Goal: Task Accomplishment & Management: Manage account settings

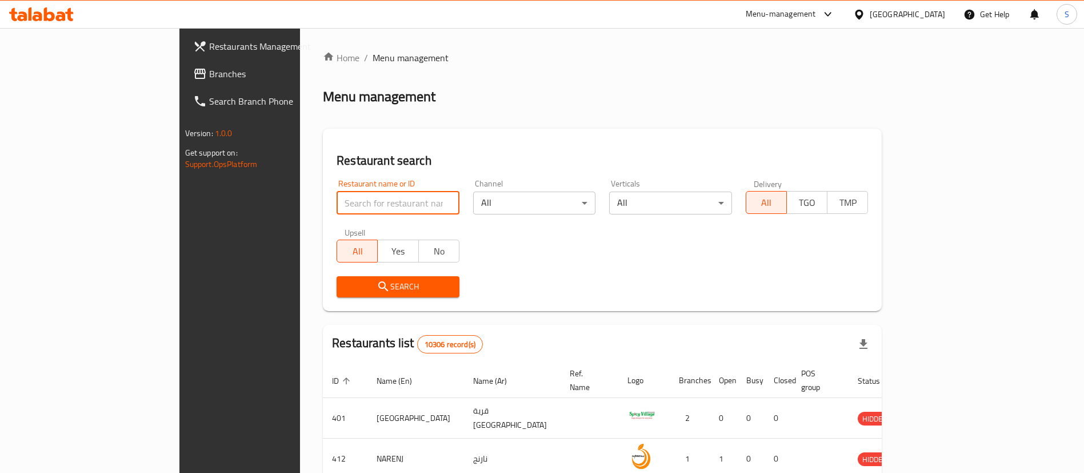
click at [337, 207] on input "search" at bounding box center [398, 202] width 123 height 23
paste input "678177"
type input "678177"
click button "Search" at bounding box center [398, 286] width 123 height 21
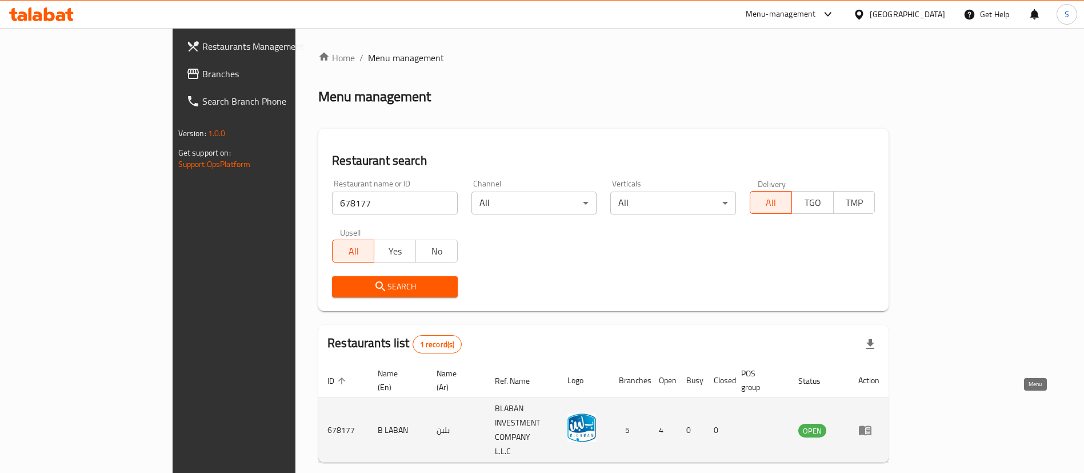
click at [871, 426] on icon "enhanced table" at bounding box center [865, 431] width 13 height 10
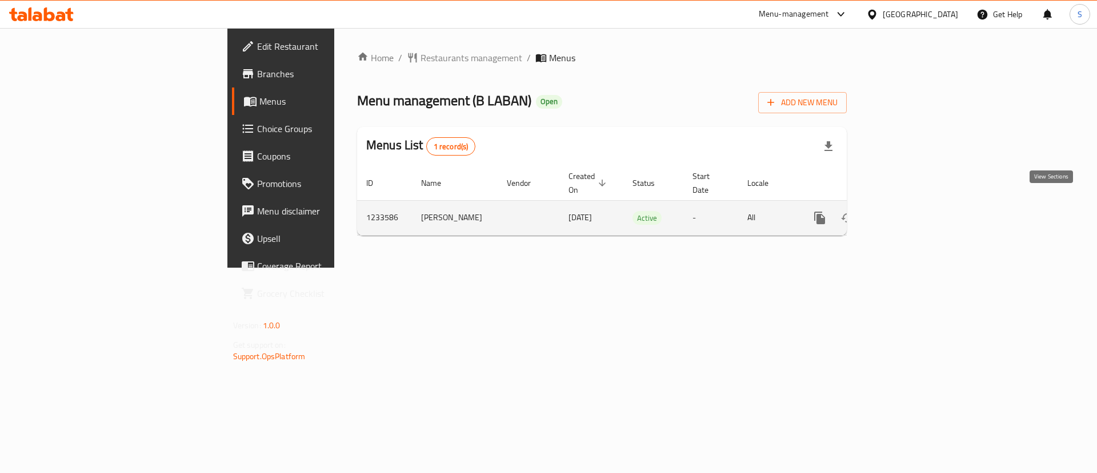
click at [916, 212] on link "enhanced table" at bounding box center [902, 217] width 27 height 27
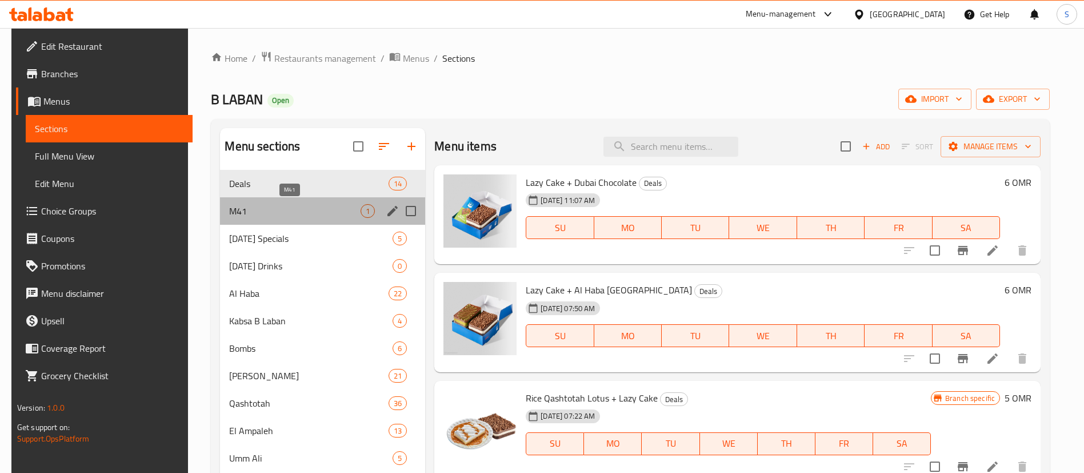
click at [353, 214] on span "M41" at bounding box center [294, 211] width 131 height 14
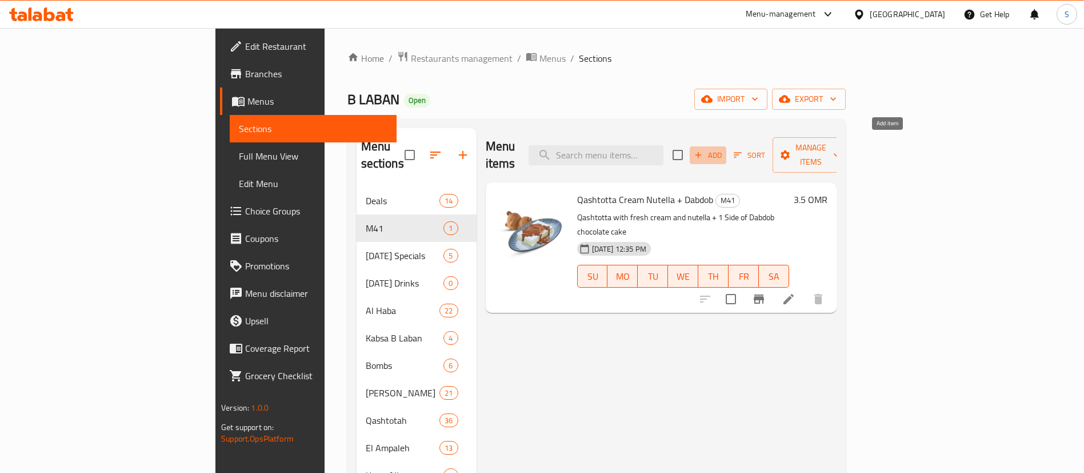
click at [723, 149] on span "Add" at bounding box center [708, 155] width 31 height 13
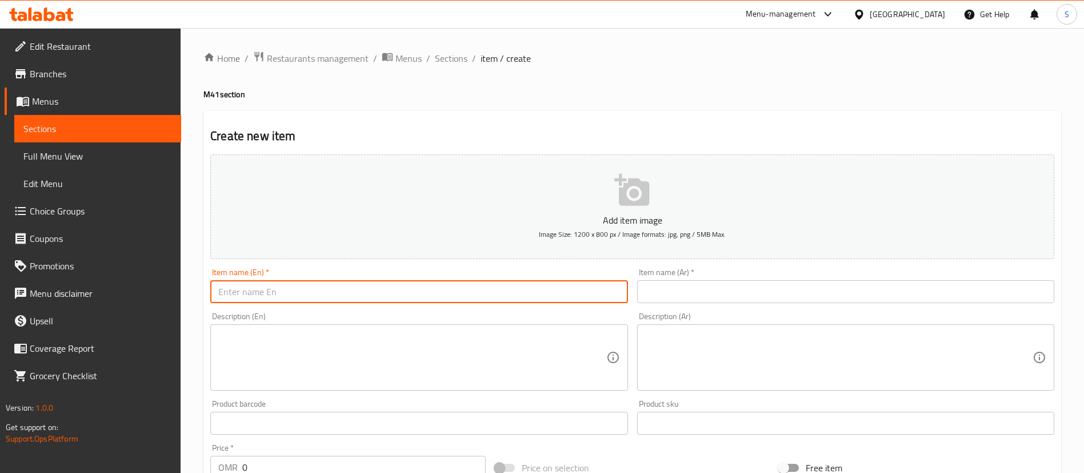
click at [277, 290] on input "text" at bounding box center [418, 291] width 417 height 23
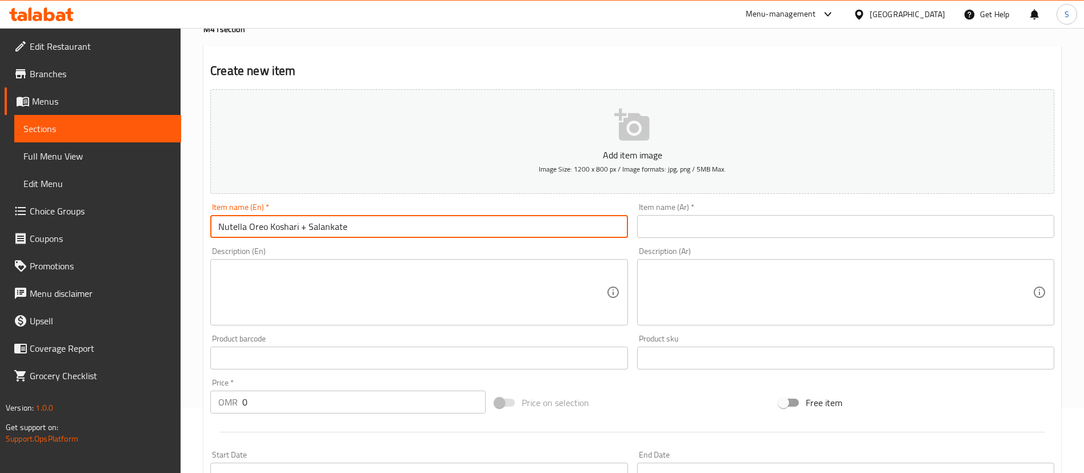
scroll to position [68, 0]
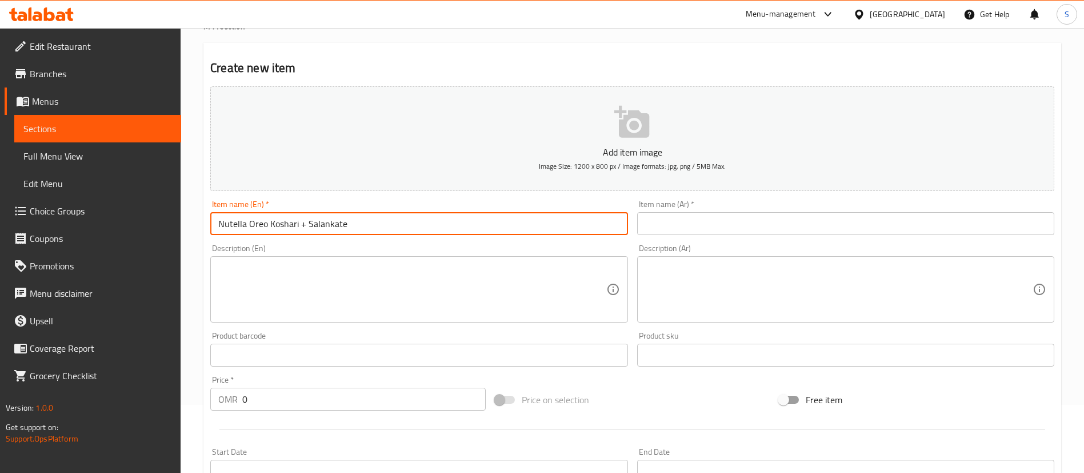
click at [492, 226] on input "Nutella Oreo Koshari + Salankate" at bounding box center [418, 223] width 417 height 23
type input "Nutella Oreo Koshari + Salankate"
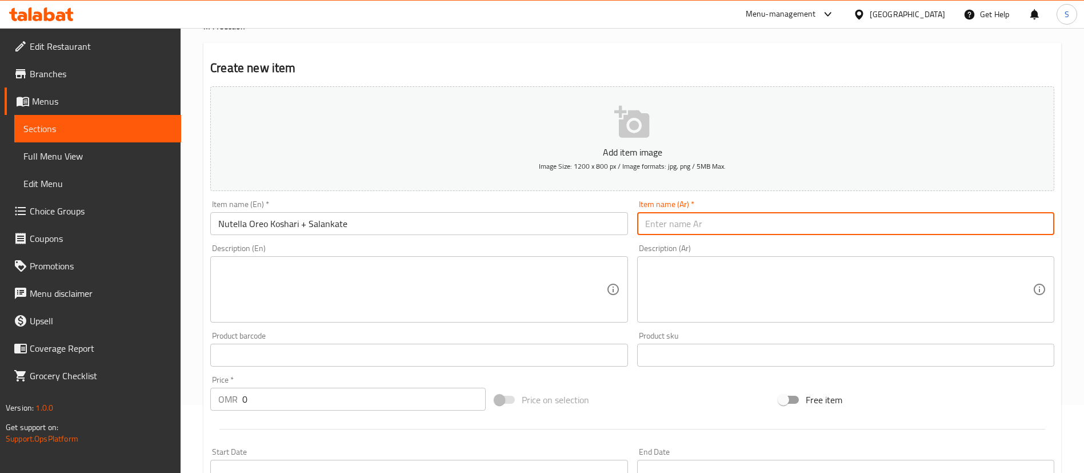
click at [689, 224] on input "text" at bounding box center [845, 223] width 417 height 23
paste input "كشري نوتيلا أوريو + سالنكاتي"
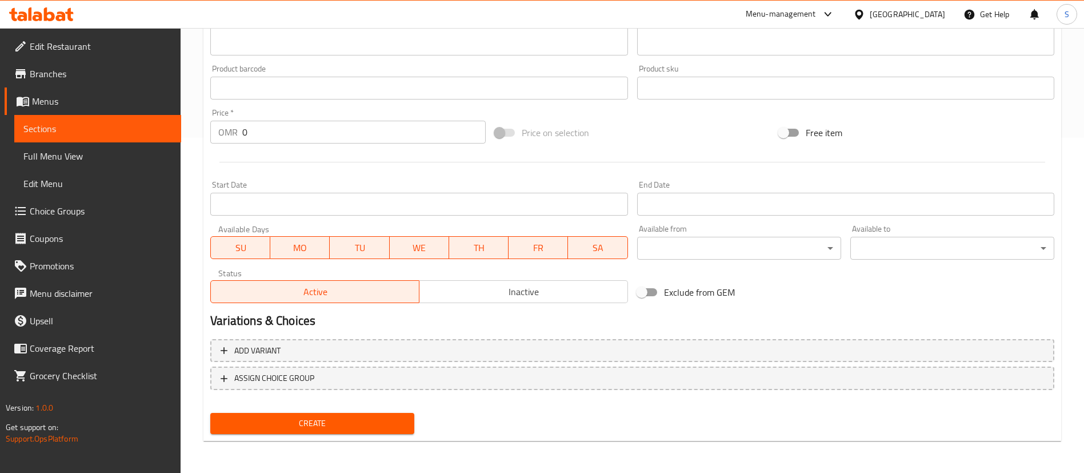
scroll to position [334, 0]
type input "كشري نوتيلا أوريو + سالنكاتي"
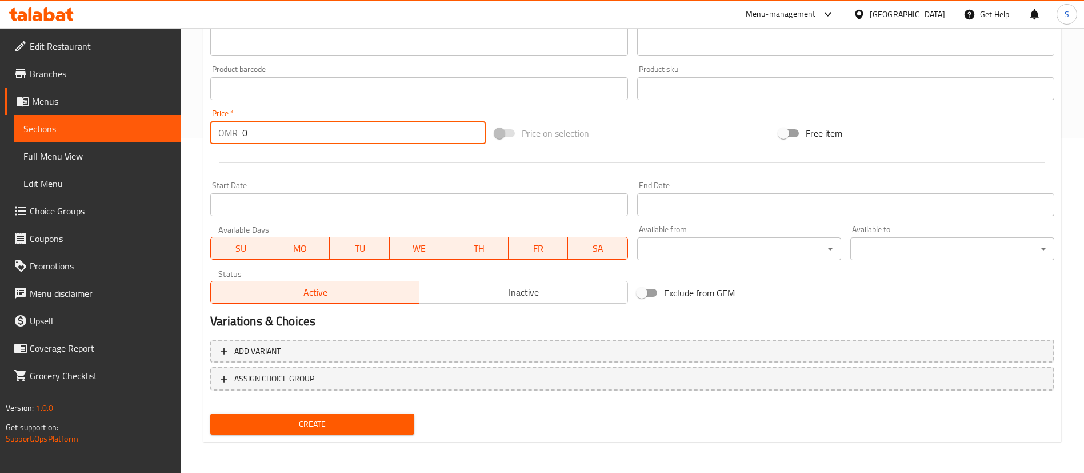
click at [303, 128] on input "0" at bounding box center [363, 132] width 243 height 23
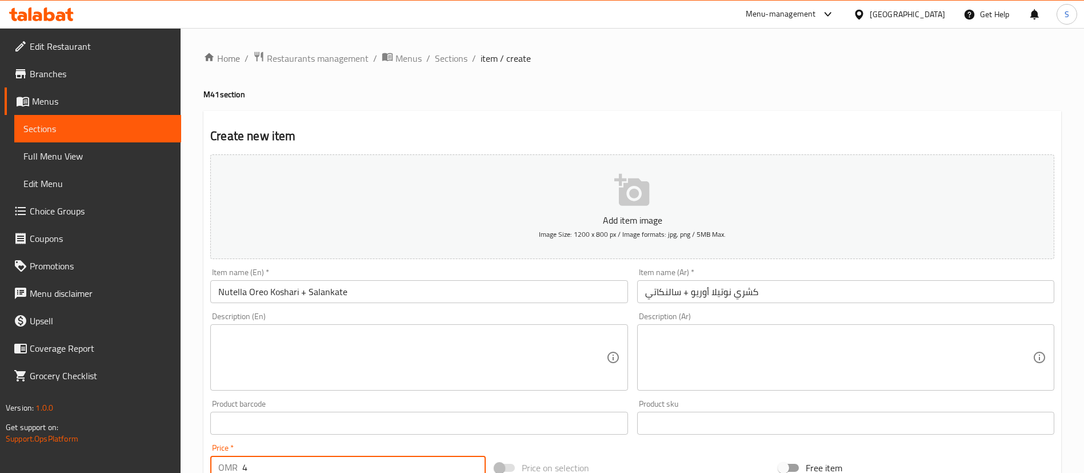
scroll to position [335, 0]
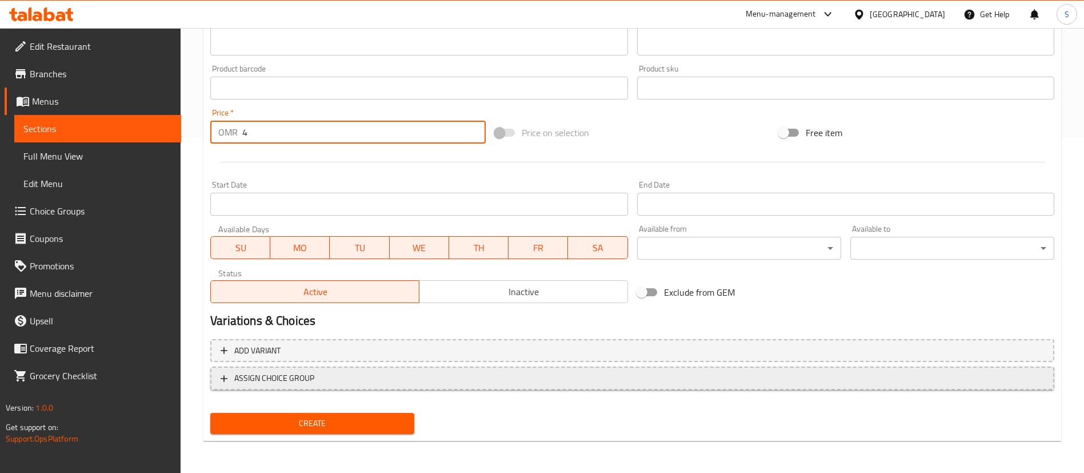
type input "4"
click at [329, 382] on span "ASSIGN CHOICE GROUP" at bounding box center [632, 378] width 823 height 14
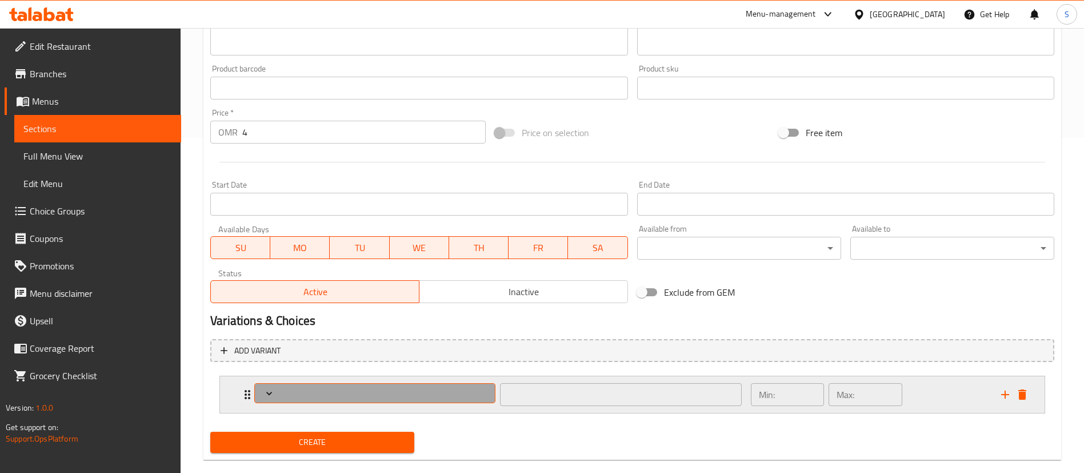
click at [322, 396] on span "Expand" at bounding box center [375, 392] width 233 height 11
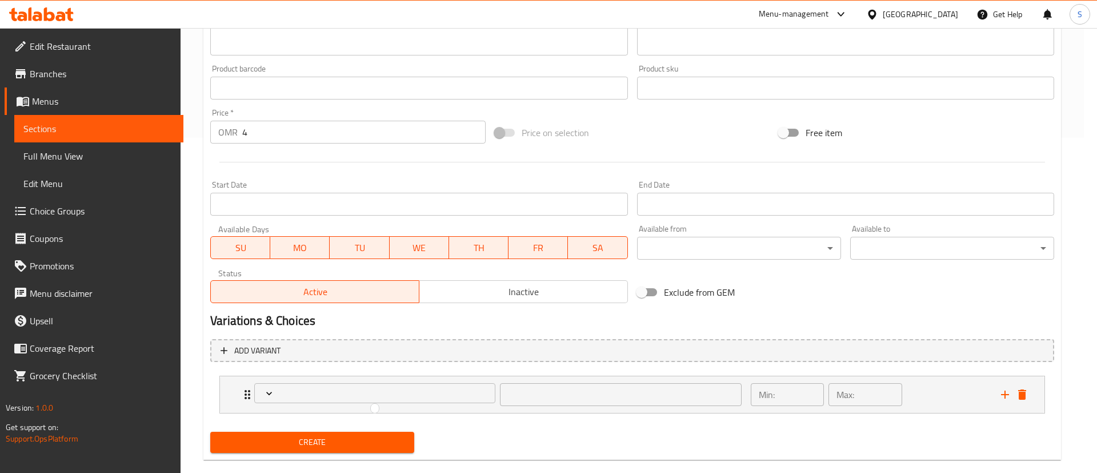
click at [1024, 394] on div at bounding box center [548, 236] width 1097 height 473
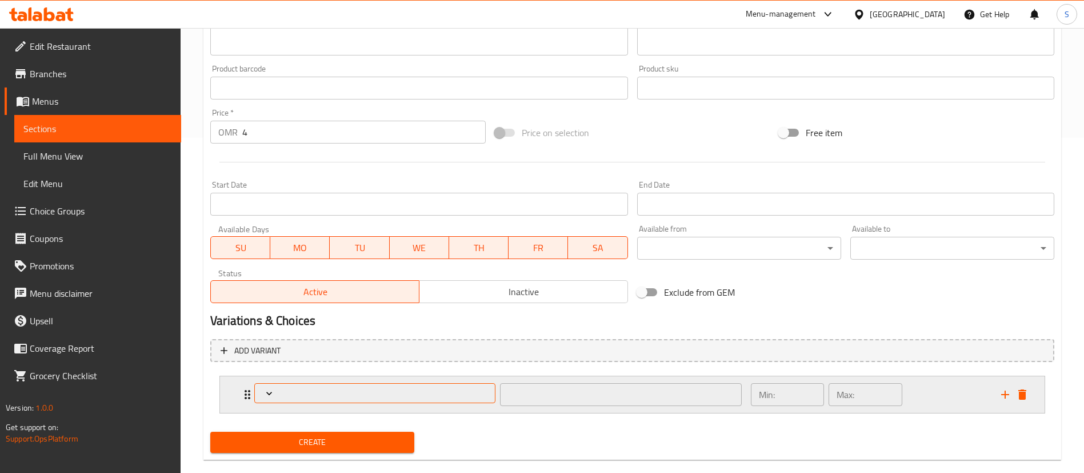
click at [331, 389] on span "Expand" at bounding box center [375, 392] width 233 height 11
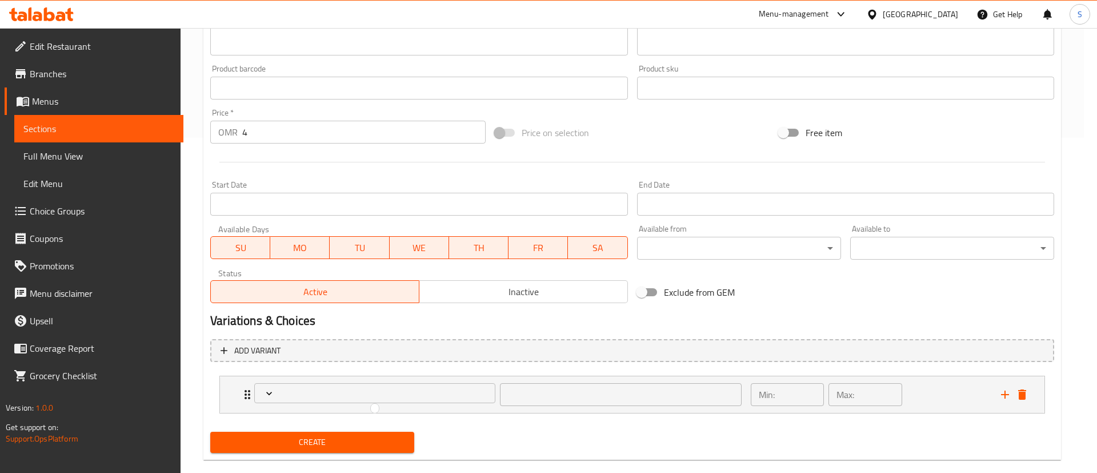
click at [1026, 391] on div at bounding box center [548, 236] width 1097 height 473
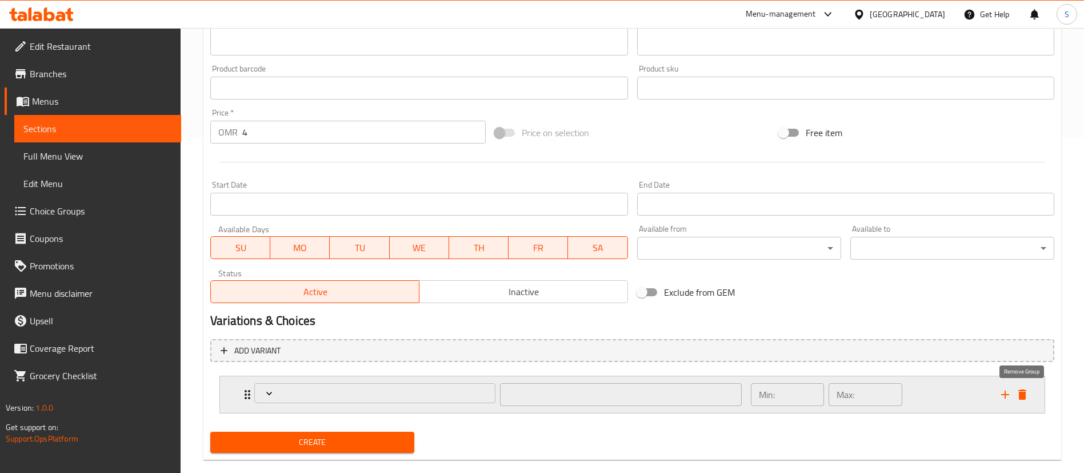
click at [1026, 393] on icon "delete" at bounding box center [1022, 394] width 14 height 14
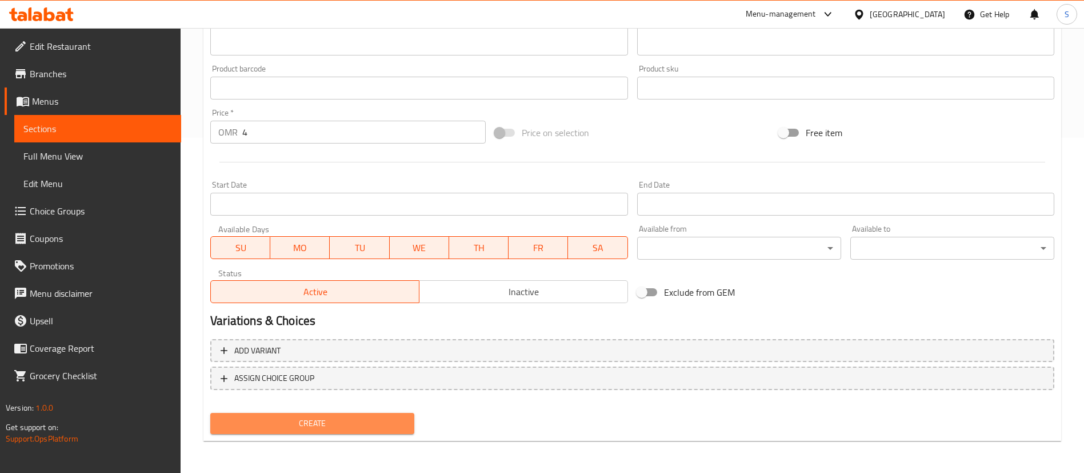
click at [331, 422] on span "Create" at bounding box center [312, 423] width 186 height 14
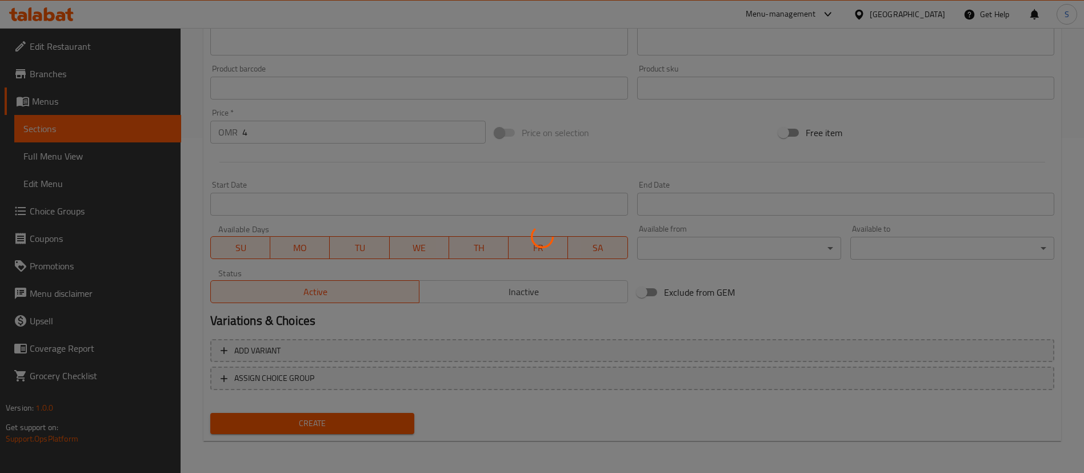
type input "0"
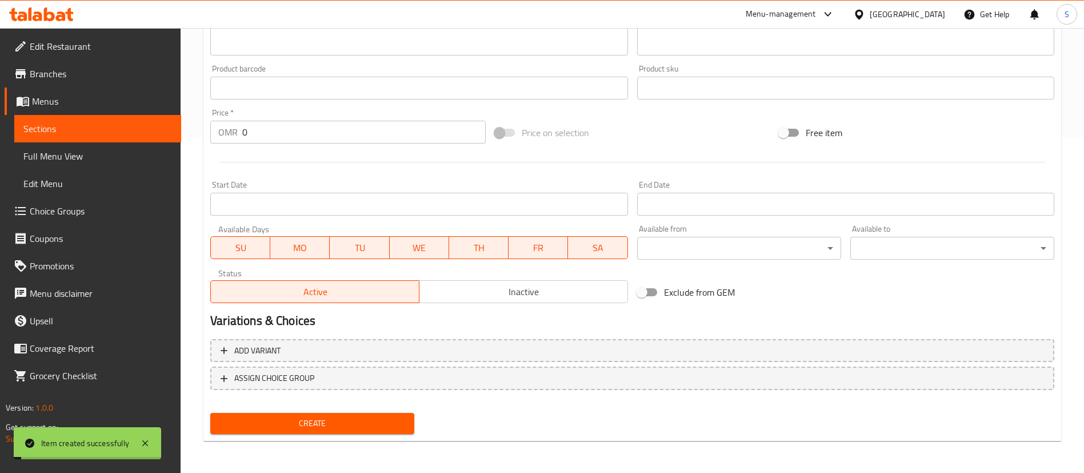
scroll to position [0, 0]
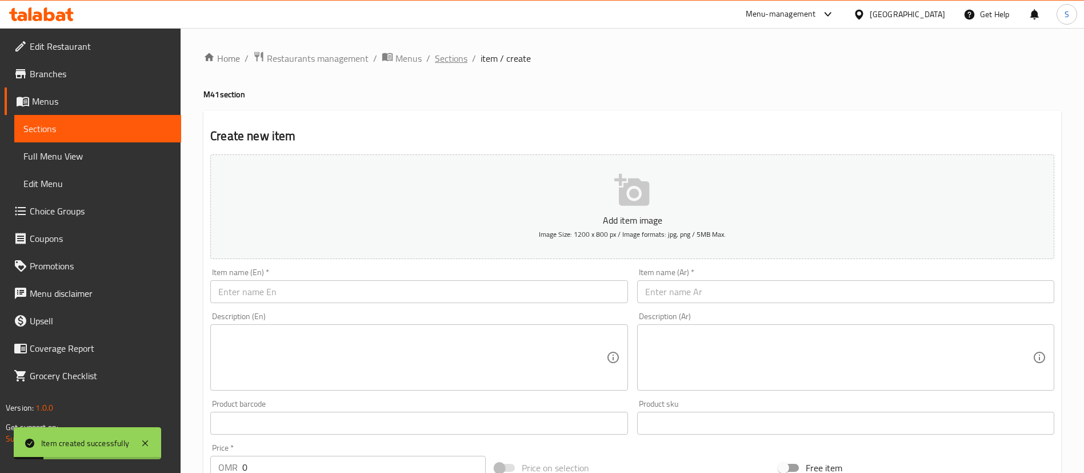
click at [450, 55] on span "Sections" at bounding box center [451, 58] width 33 height 14
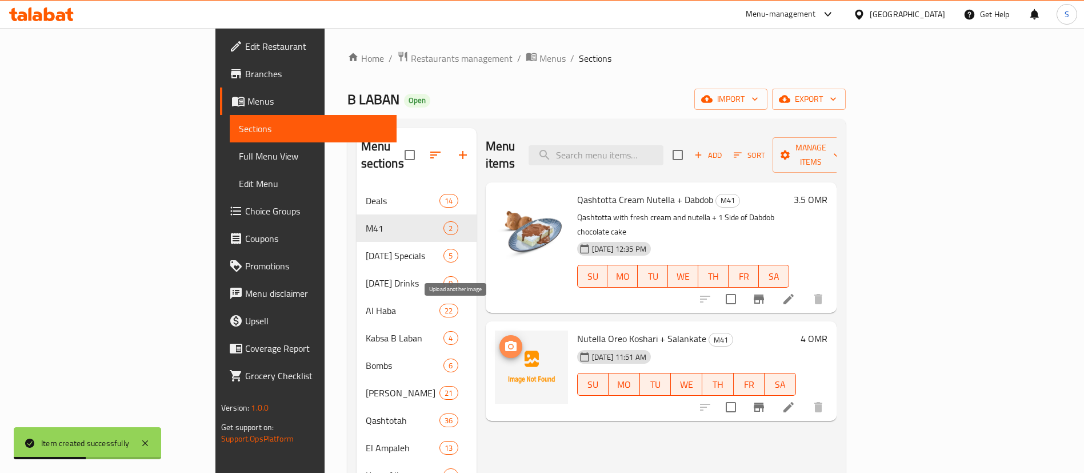
click at [505, 341] on icon "upload picture" at bounding box center [510, 346] width 11 height 10
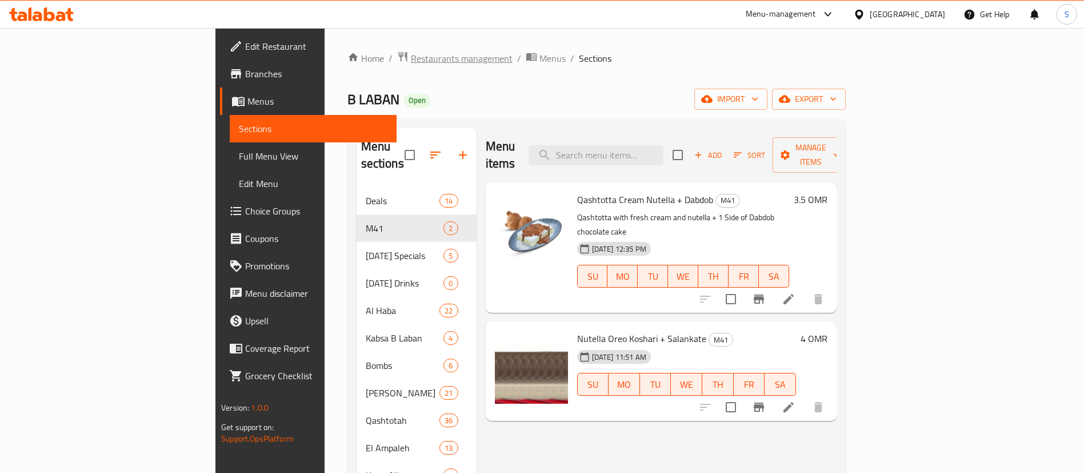
click at [411, 60] on span "Restaurants management" at bounding box center [462, 58] width 102 height 14
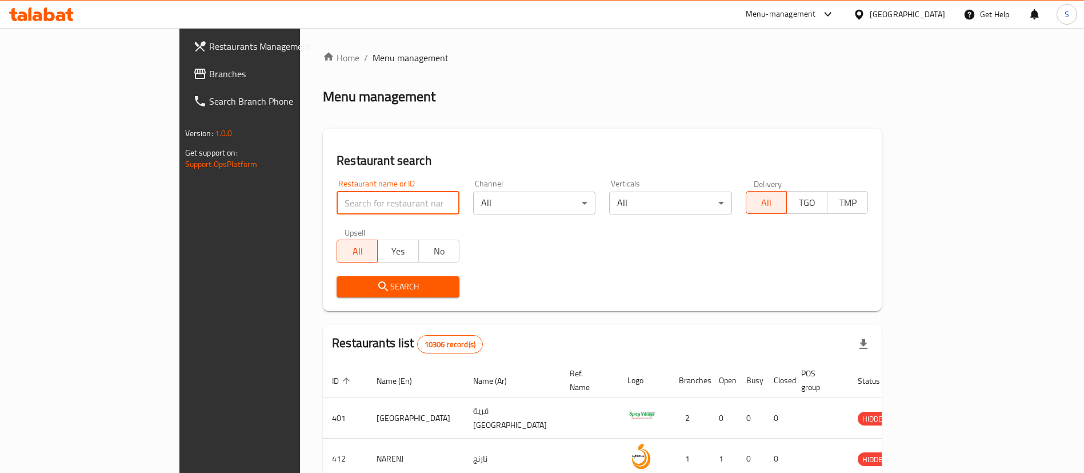
paste input "27994"
click at [337, 209] on input "27994" at bounding box center [398, 202] width 123 height 23
type input "27994"
click button "Search" at bounding box center [398, 286] width 123 height 21
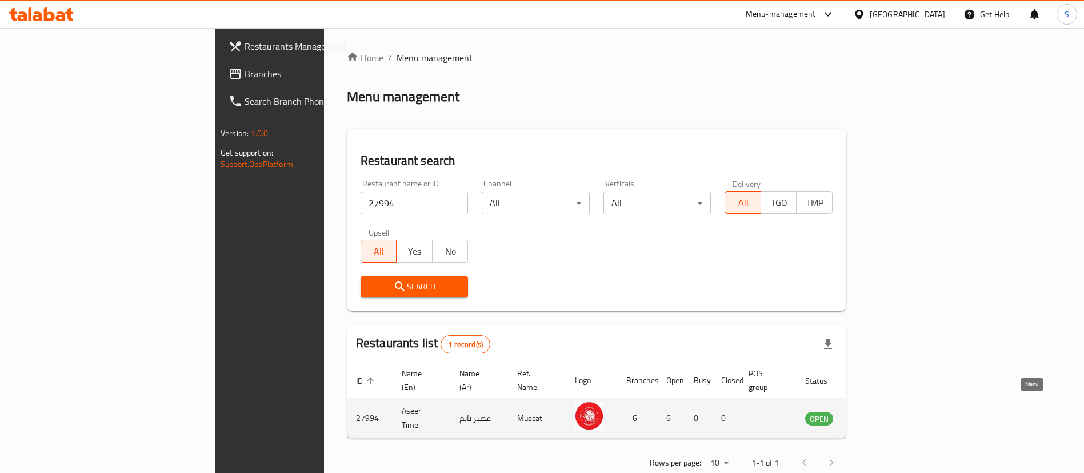
click at [877, 416] on icon "enhanced table" at bounding box center [875, 418] width 4 height 5
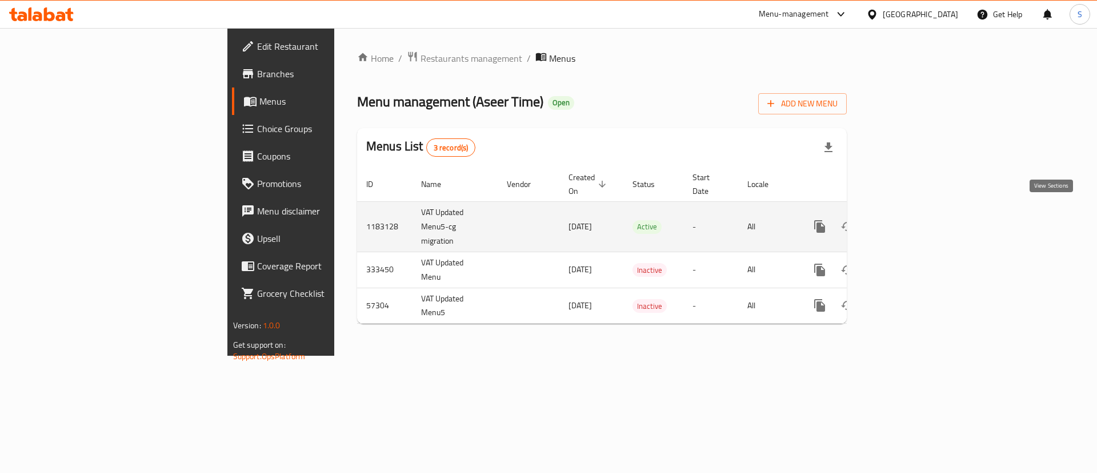
click at [909, 219] on icon "enhanced table" at bounding box center [902, 226] width 14 height 14
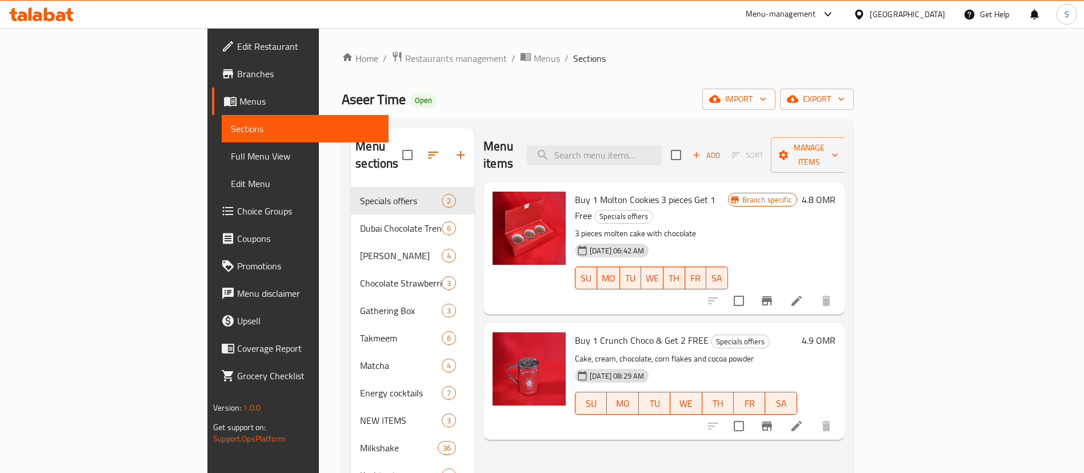
click at [342, 78] on div "Home / Restaurants management / Menus / Sections Aseer Time Open import export …" at bounding box center [598, 455] width 512 height 808
click at [457, 151] on icon "button" at bounding box center [461, 155] width 8 height 8
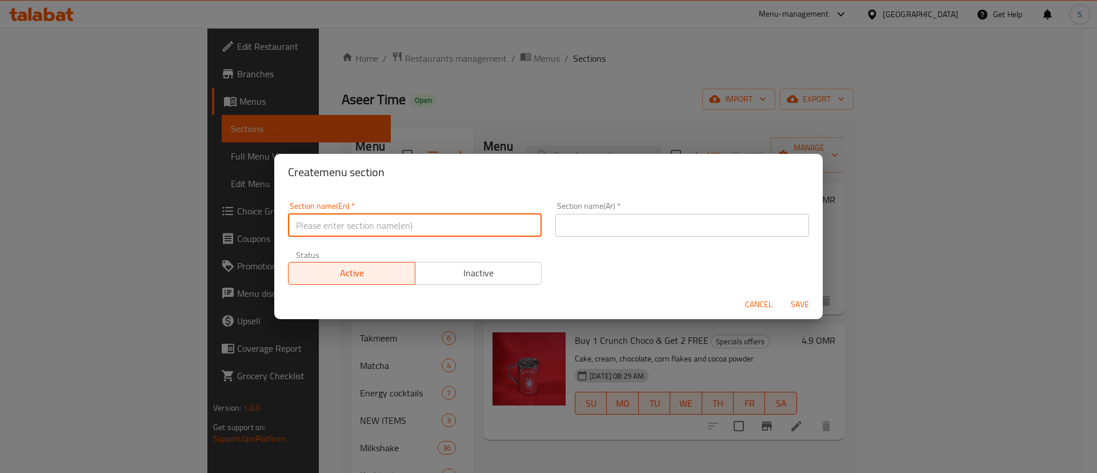
click at [434, 221] on input "text" at bounding box center [415, 225] width 254 height 23
type input "M41"
click at [638, 227] on input "text" at bounding box center [682, 225] width 254 height 23
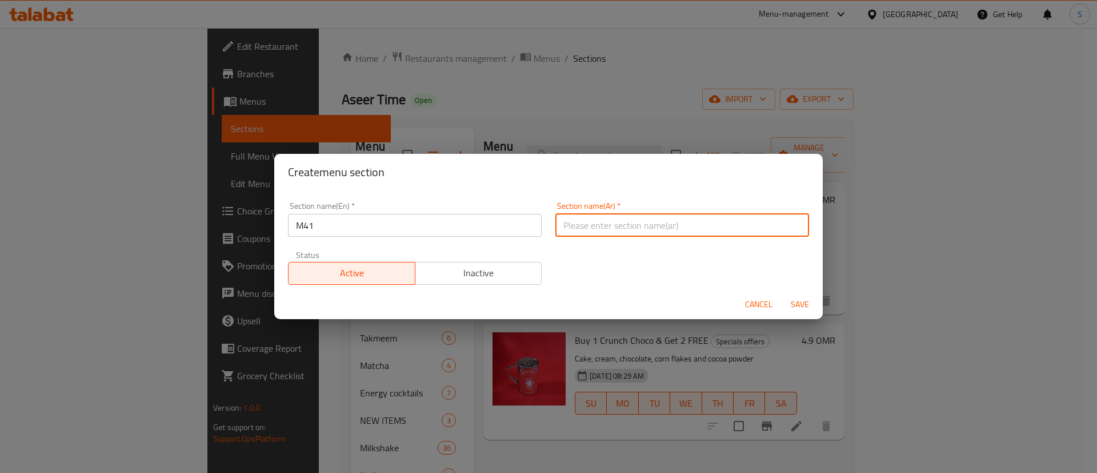
type input "م41"
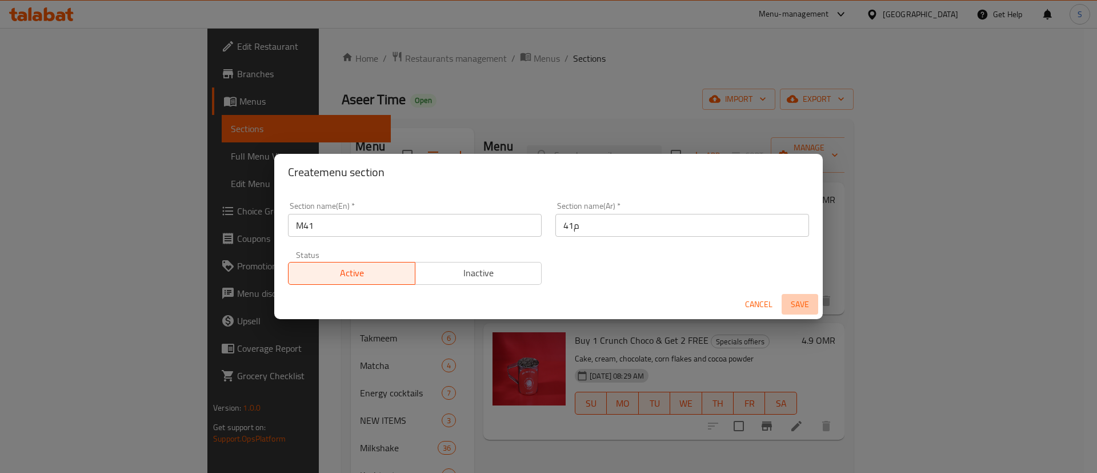
click at [796, 302] on span "Save" at bounding box center [799, 304] width 27 height 14
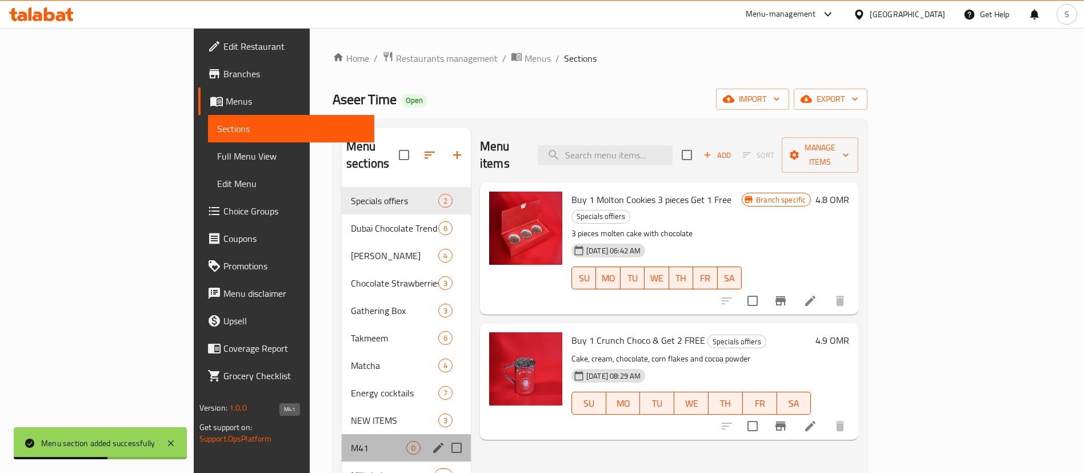
click at [351, 441] on span "M41" at bounding box center [378, 448] width 55 height 14
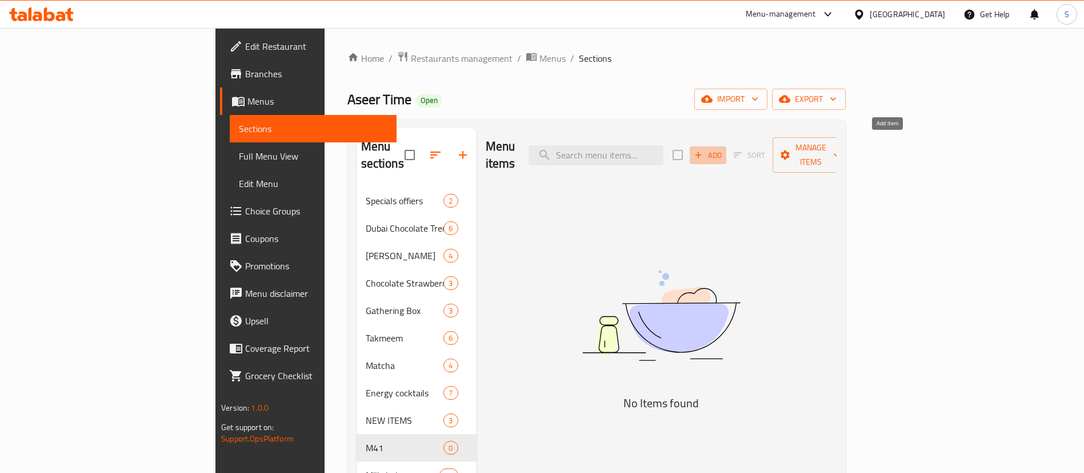
click at [723, 149] on span "Add" at bounding box center [708, 155] width 31 height 13
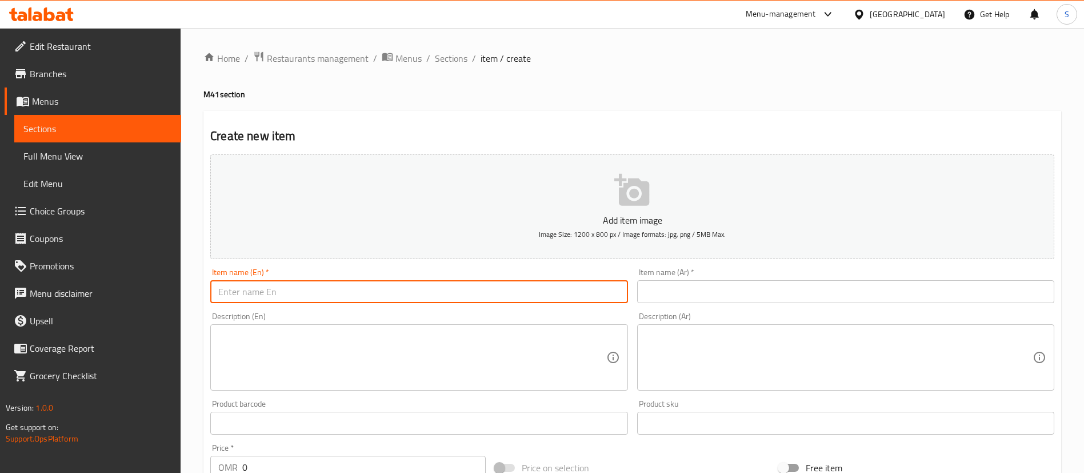
click at [462, 285] on input "text" at bounding box center [418, 291] width 417 height 23
click at [274, 290] on input "text" at bounding box center [418, 291] width 417 height 23
click at [215, 293] on input "Takmim + Mojito" at bounding box center [418, 291] width 417 height 23
click at [345, 286] on input "Takmim + Mojito" at bounding box center [418, 291] width 417 height 23
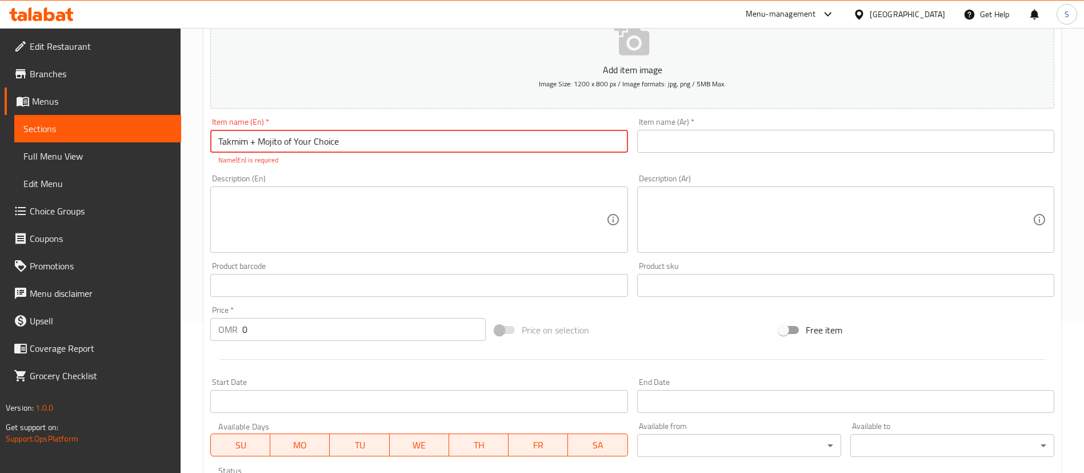
scroll to position [151, 0]
type input "Takmim + Mojito of Your Choice"
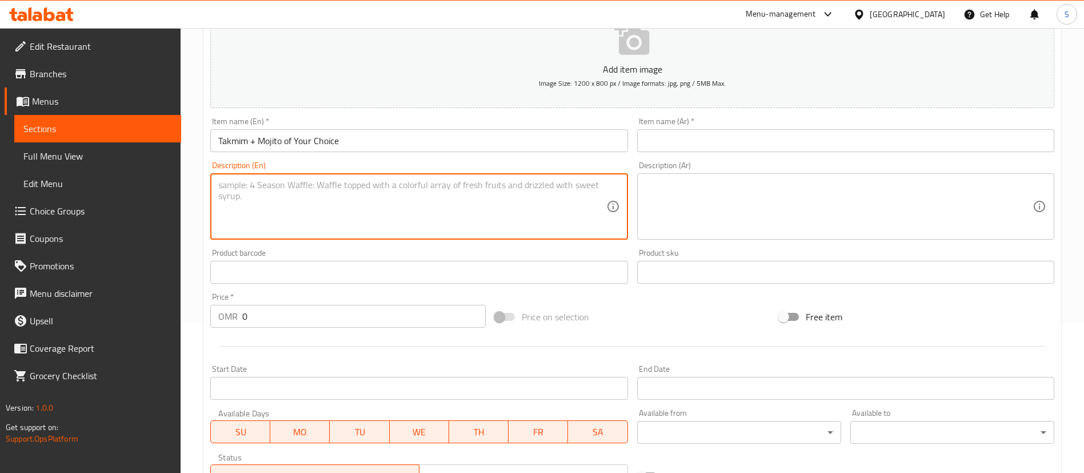
click at [377, 227] on textarea at bounding box center [411, 206] width 387 height 54
click at [431, 135] on input "Takmim + Mojito of Your Choice" at bounding box center [418, 140] width 417 height 23
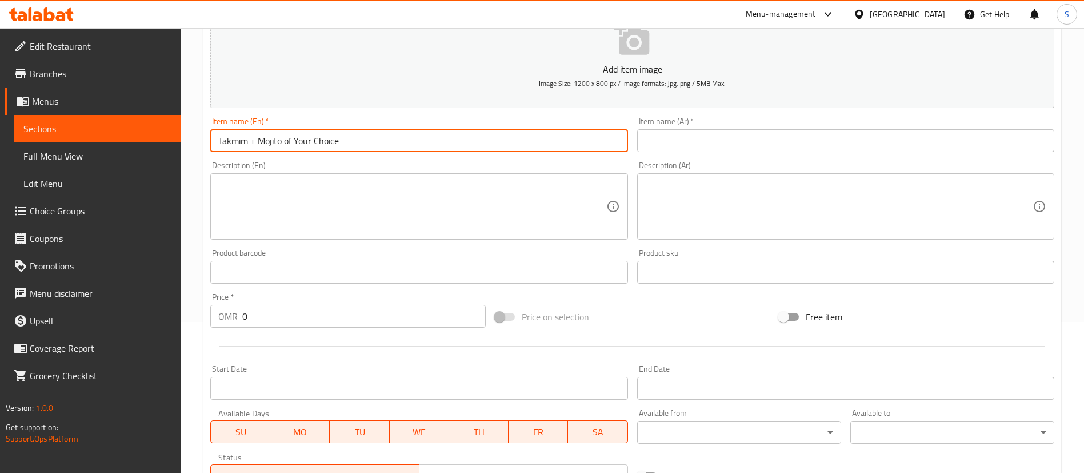
click at [431, 135] on input "Takmim + Mojito of Your Choice" at bounding box center [418, 140] width 417 height 23
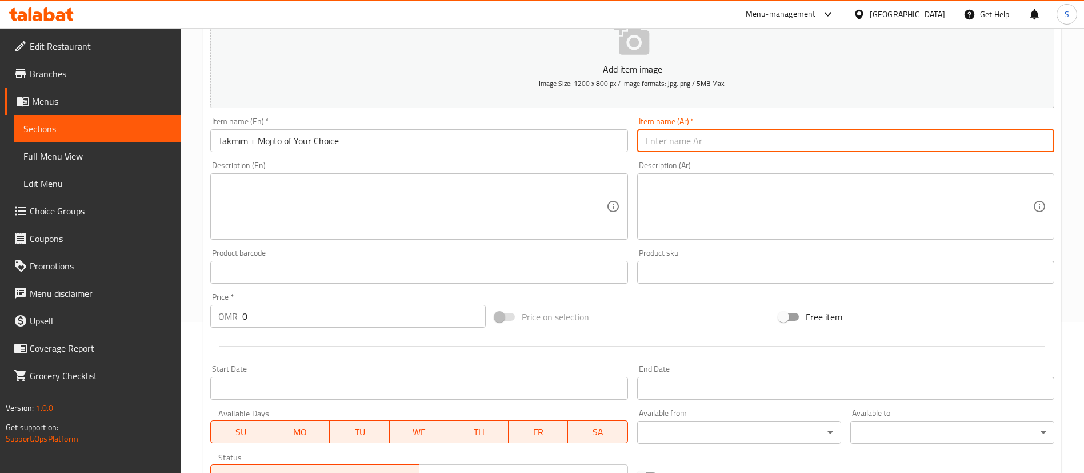
click at [657, 137] on input "text" at bounding box center [845, 140] width 417 height 23
paste input "تكميم + موهيتو من اختيارك"
type input "تكميم + موهيتو من اختيارك"
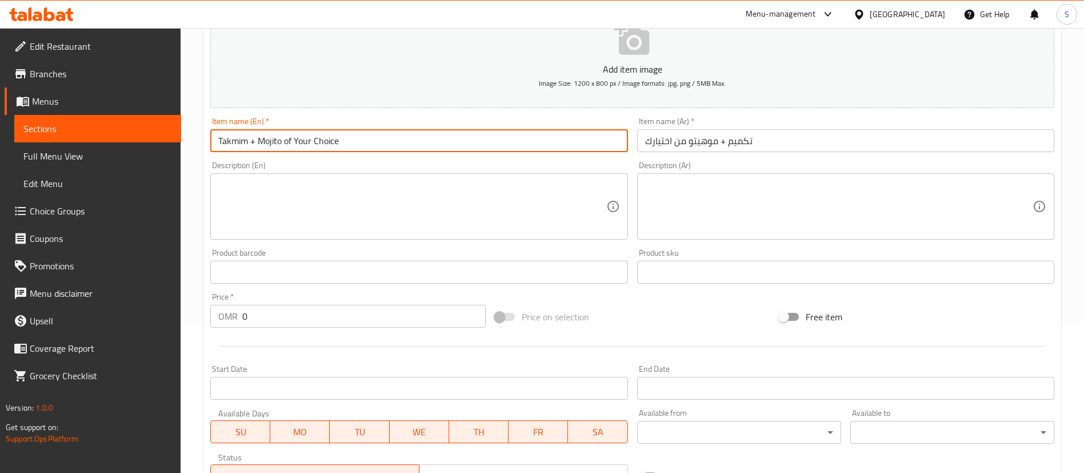
click at [241, 143] on input "Takmim + Mojito of Your Choice" at bounding box center [418, 140] width 417 height 23
drag, startPoint x: 393, startPoint y: 141, endPoint x: 289, endPoint y: 143, distance: 103.5
click at [289, 143] on input "Takmeem + Mojito of Your Choice" at bounding box center [418, 140] width 417 height 23
type input "Takmeem + Mojito"
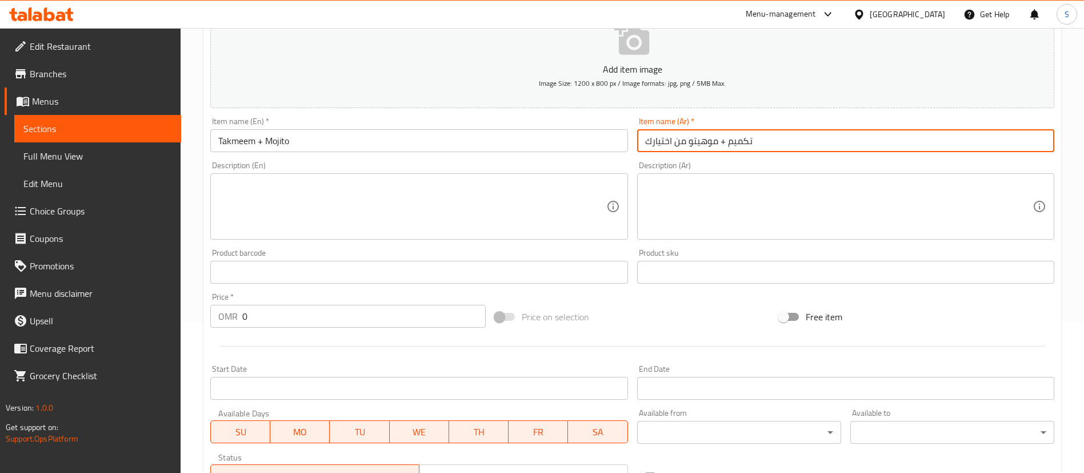
drag, startPoint x: 688, startPoint y: 141, endPoint x: 638, endPoint y: 144, distance: 49.8
click at [638, 144] on input "تكميم + موهيتو من اختيارك" at bounding box center [845, 140] width 417 height 23
type input "تكميم + موهيتو"
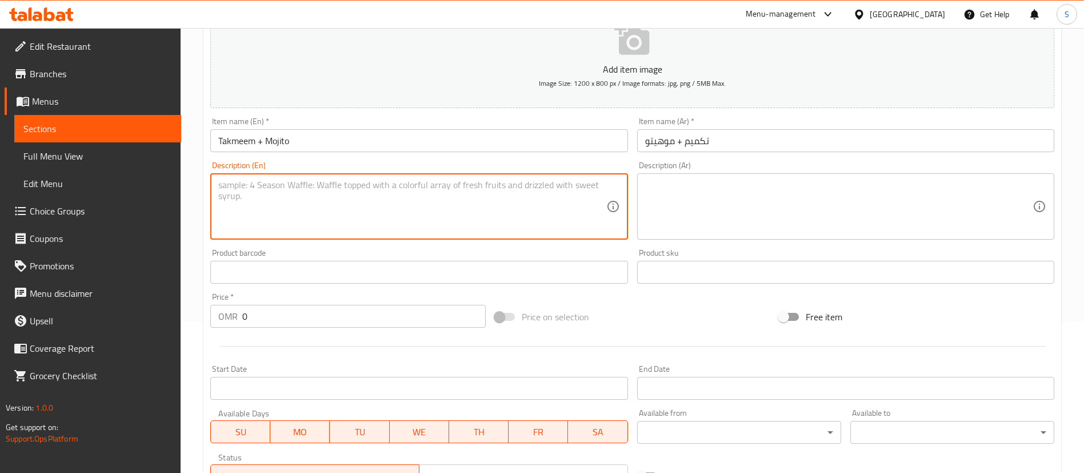
click at [482, 195] on textarea at bounding box center [411, 206] width 387 height 54
click at [223, 184] on textarea "Your Choice of 1 Takmeen" at bounding box center [411, 206] width 387 height 54
click at [374, 188] on textarea "Flavor of your Choice of 1 Takmeen" at bounding box center [411, 206] width 387 height 54
click at [374, 188] on textarea "Flavor of your Choice of 1 Takmeen + 1 Mojito" at bounding box center [411, 206] width 387 height 54
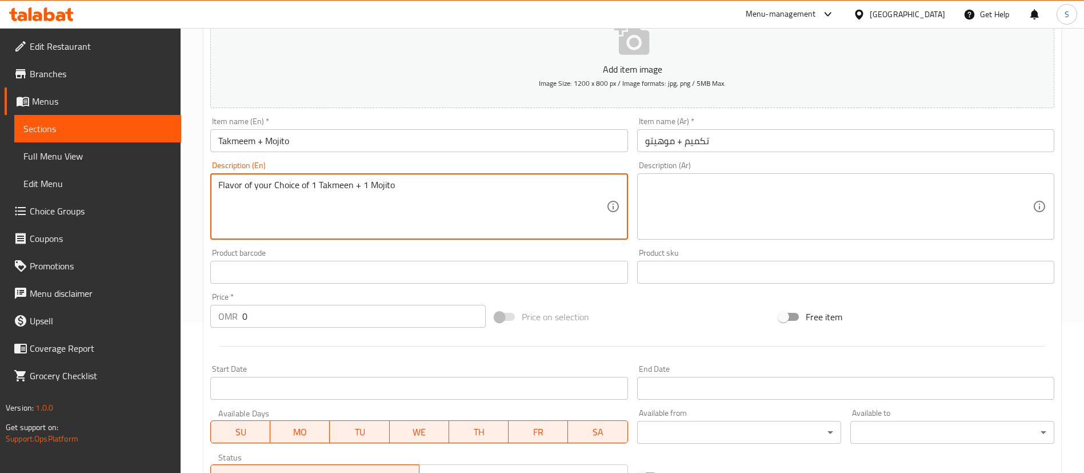
click at [374, 188] on textarea "Flavor of your Choice of 1 Takmeen + 1 Mojito" at bounding box center [411, 206] width 387 height 54
type textarea "Flavor of your Choice of 1 Takmeen + 1 Mojito"
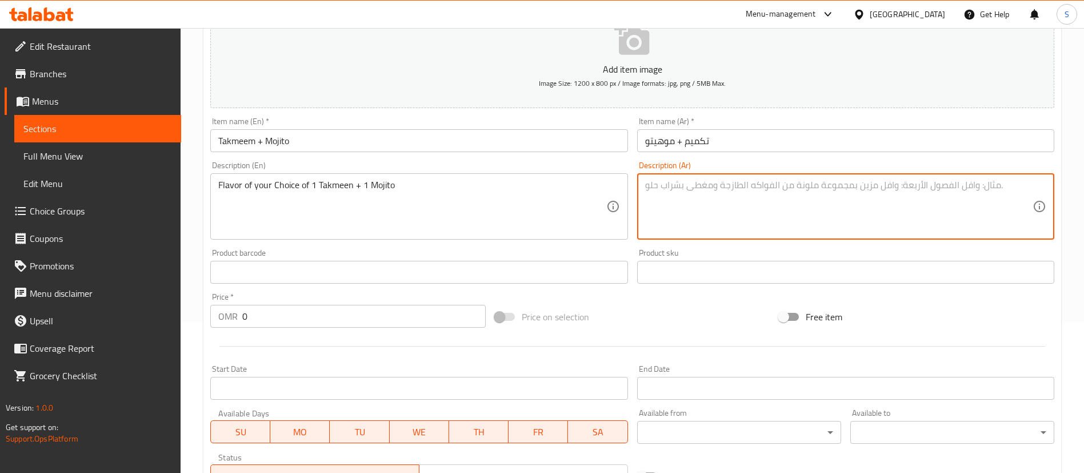
click at [671, 187] on textarea at bounding box center [838, 206] width 387 height 54
paste textarea "نكهة من اختيارك من 1 تكمين + 1 موهيتو"
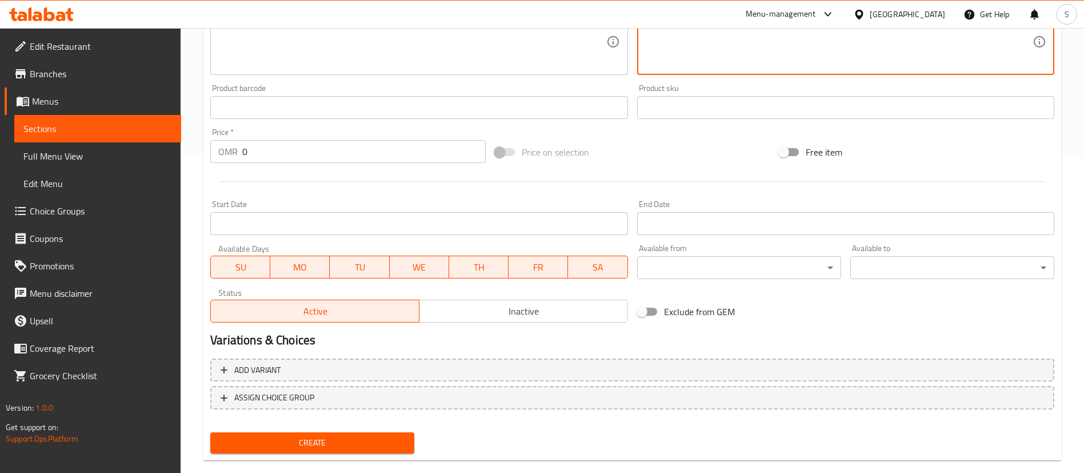
scroll to position [317, 0]
type textarea "نكهة من اختيارك من 1 تكمين + 1 موهيتو"
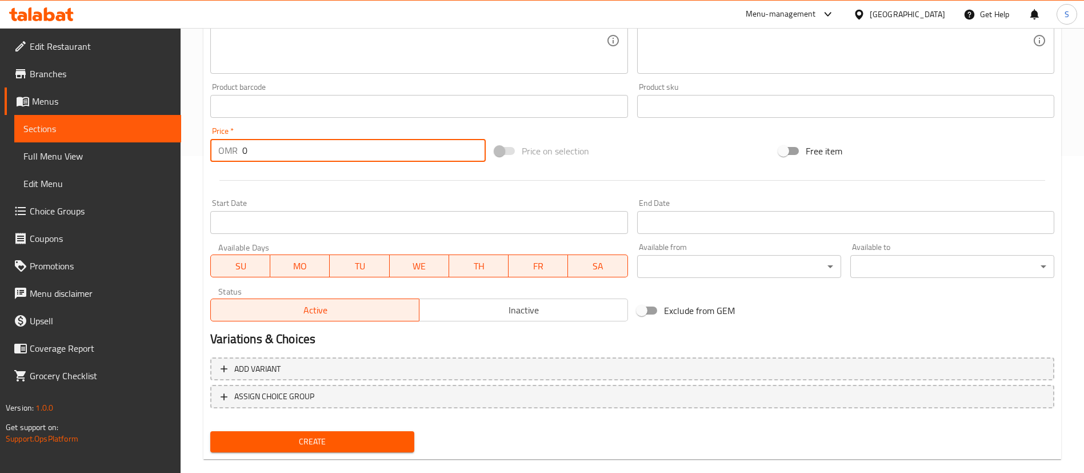
click at [274, 148] on input "0" at bounding box center [363, 150] width 243 height 23
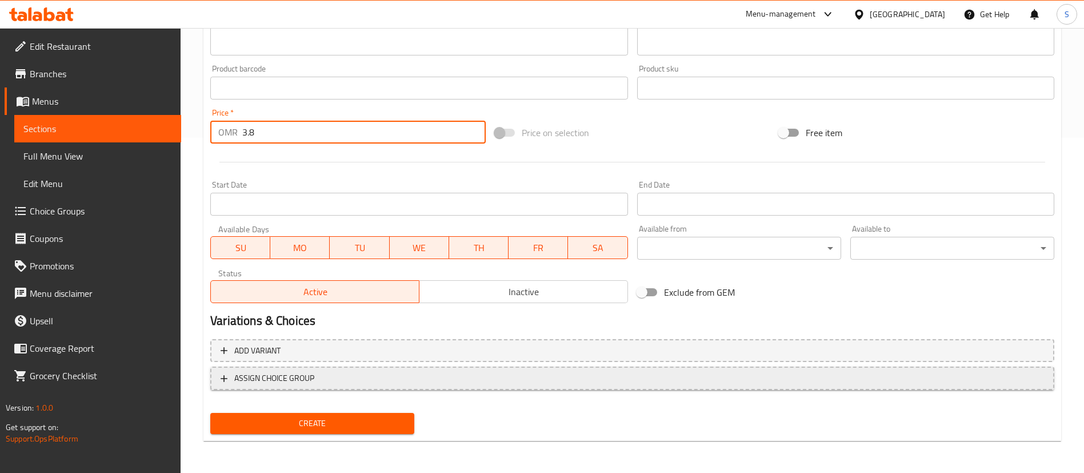
type input "3.8"
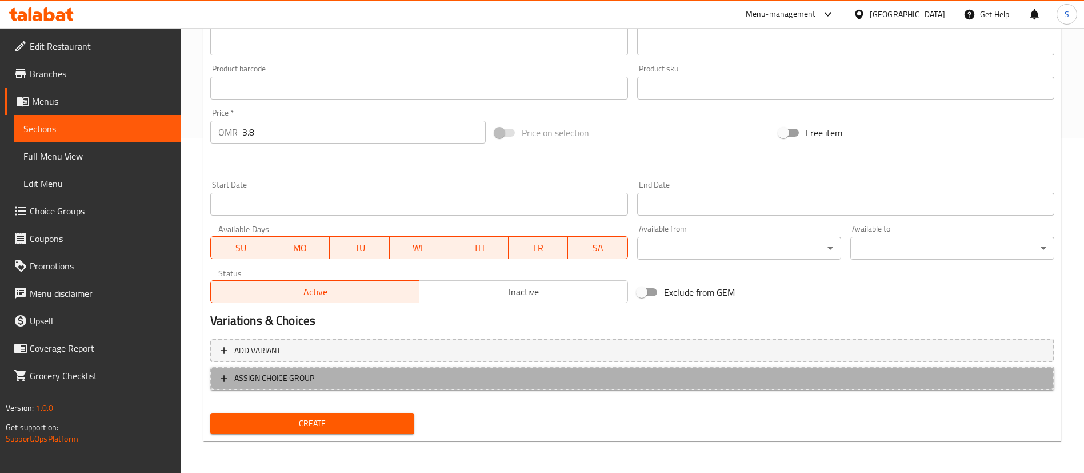
click at [330, 379] on span "ASSIGN CHOICE GROUP" at bounding box center [632, 378] width 823 height 14
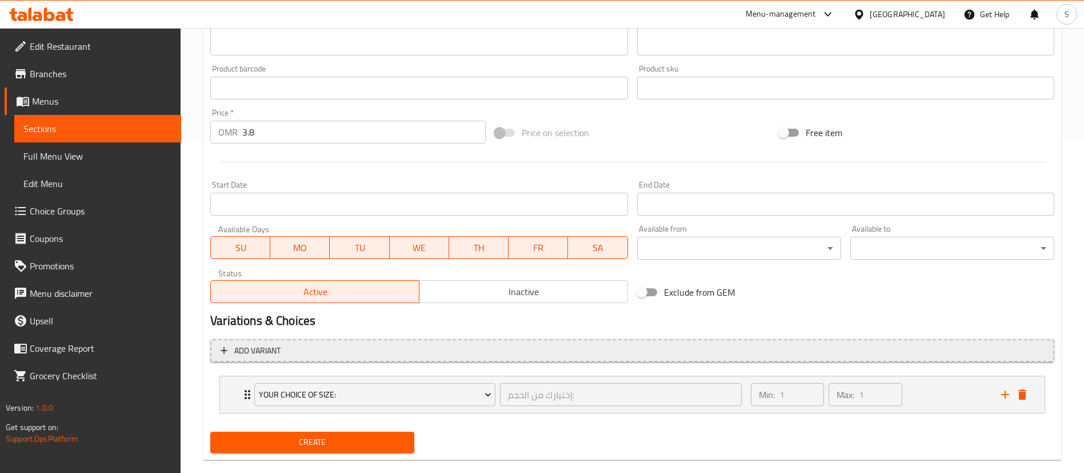
scroll to position [354, 0]
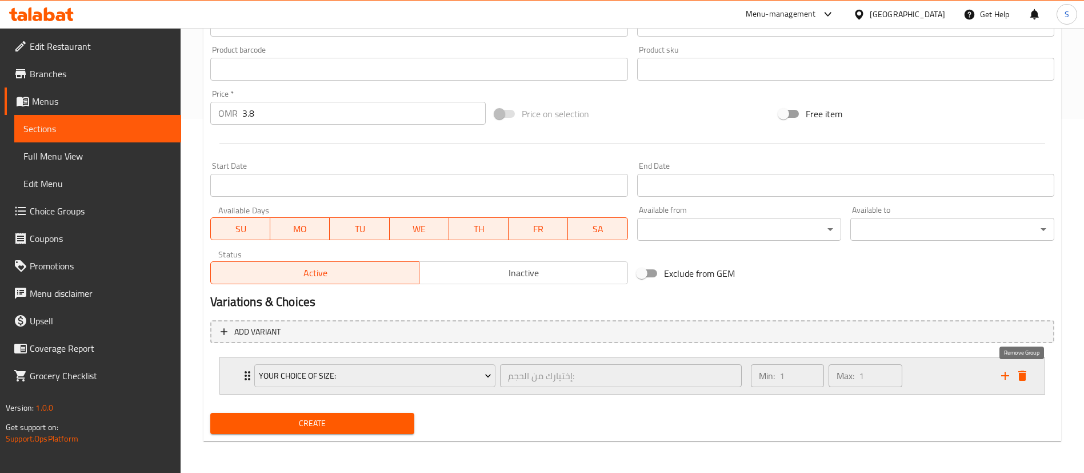
click at [1023, 372] on icon "delete" at bounding box center [1022, 376] width 14 height 14
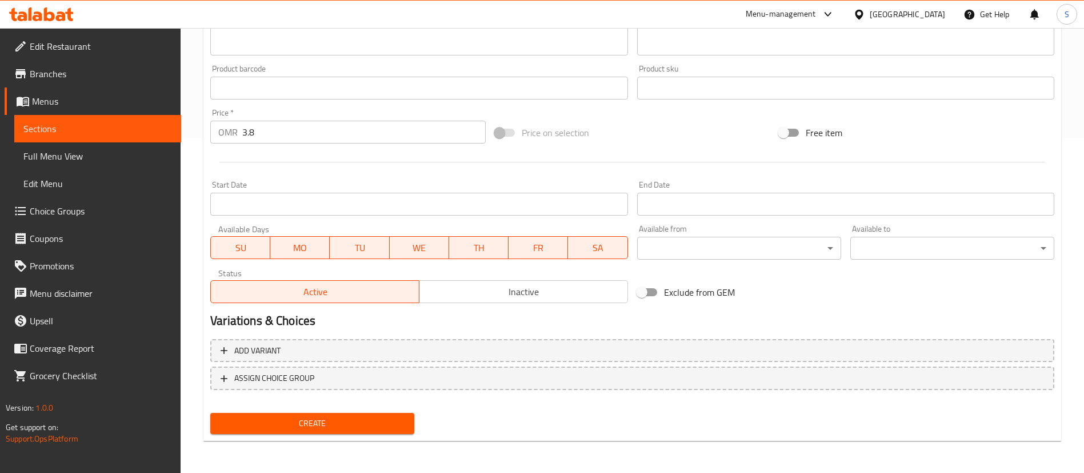
scroll to position [335, 0]
click at [297, 423] on span "Create" at bounding box center [312, 423] width 186 height 14
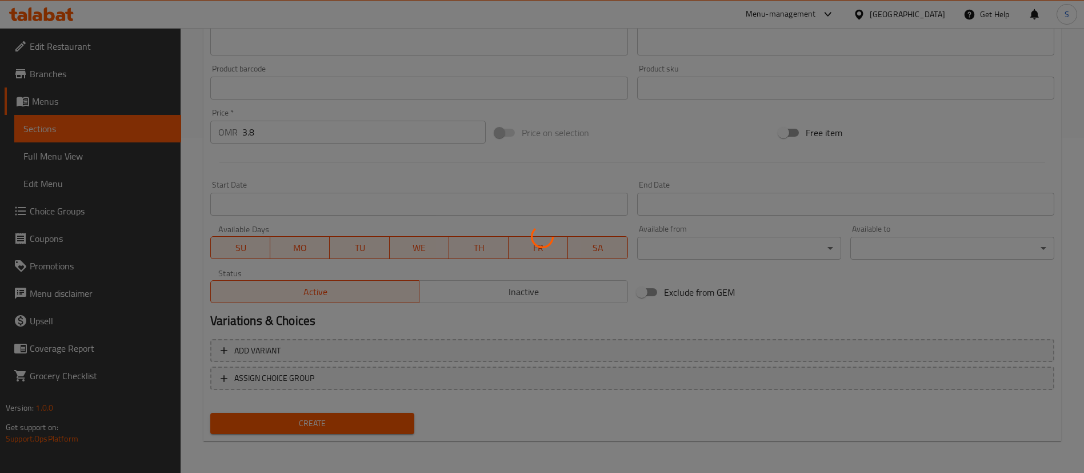
type input "0"
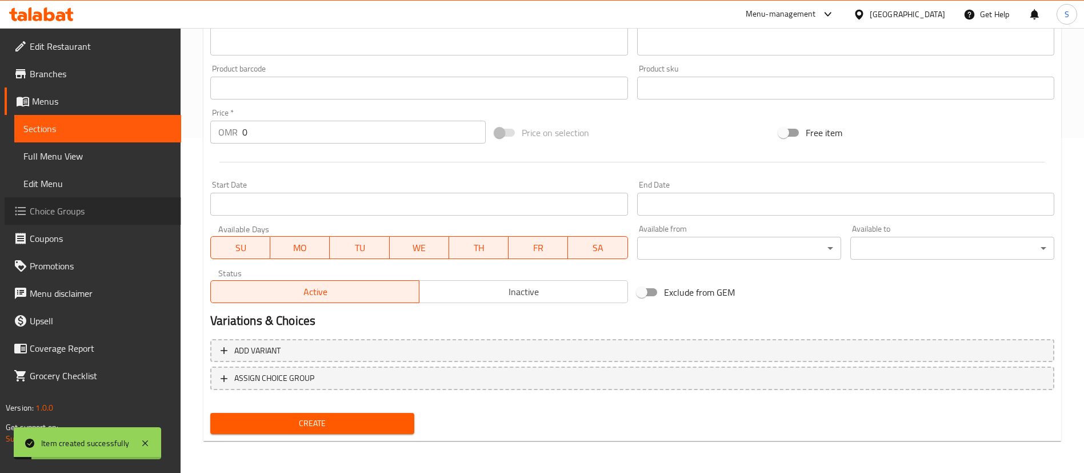
click at [125, 217] on span "Choice Groups" at bounding box center [101, 211] width 142 height 14
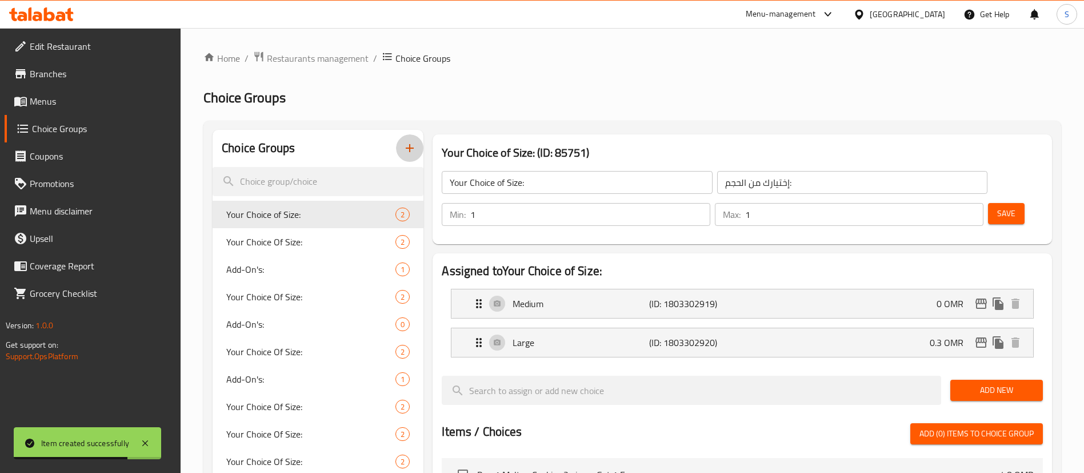
click at [413, 147] on icon "button" at bounding box center [410, 148] width 8 height 8
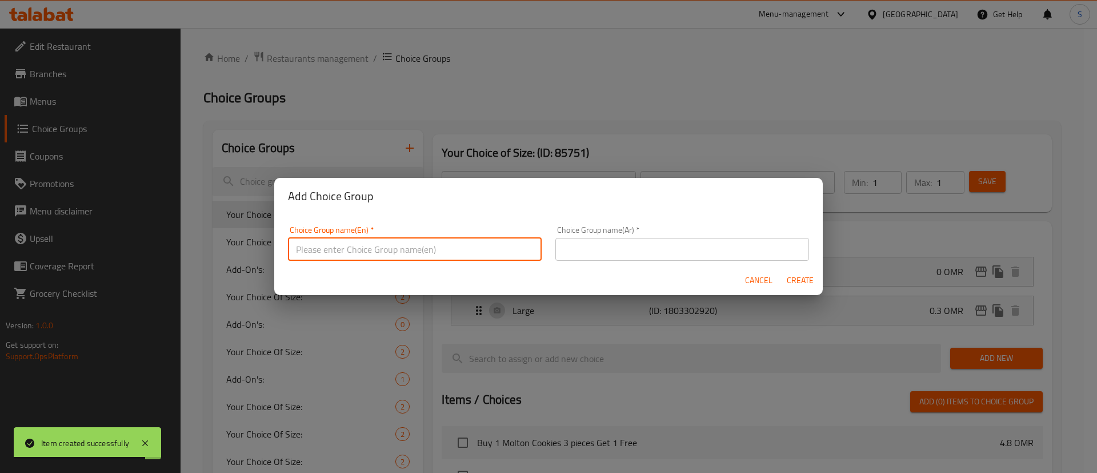
click at [405, 246] on input "text" at bounding box center [415, 249] width 254 height 23
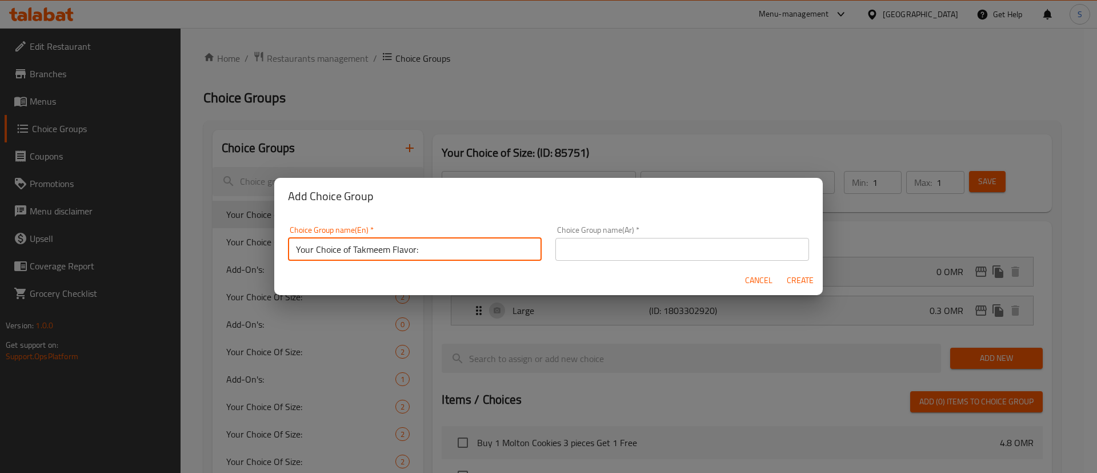
click at [427, 249] on input "Your Choice of Takmeem Flavor:" at bounding box center [415, 249] width 254 height 23
type input "Your Choice of Takmeem Flavor:"
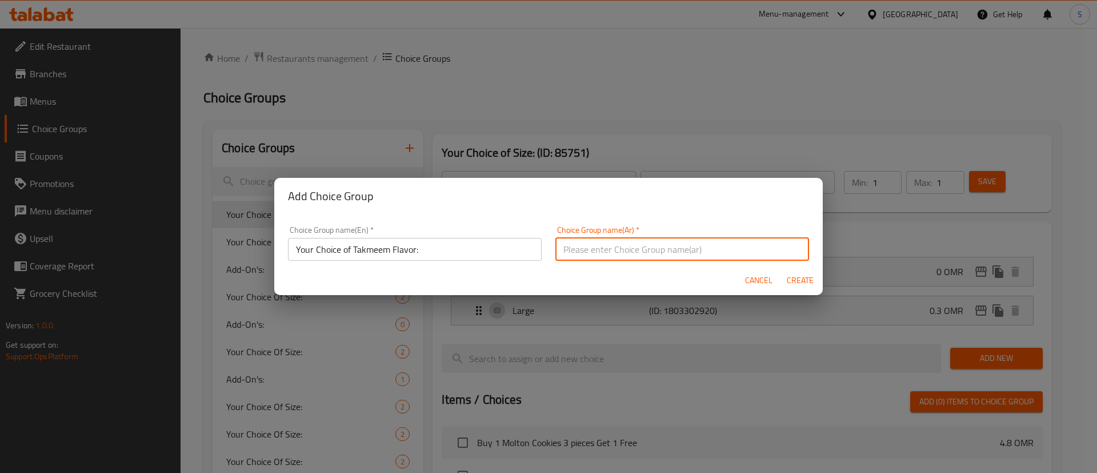
click at [629, 250] on input "text" at bounding box center [682, 249] width 254 height 23
paste input "اختيارك من نكهة التكميم:"
type input "اختيارك من نكهة التكميم:"
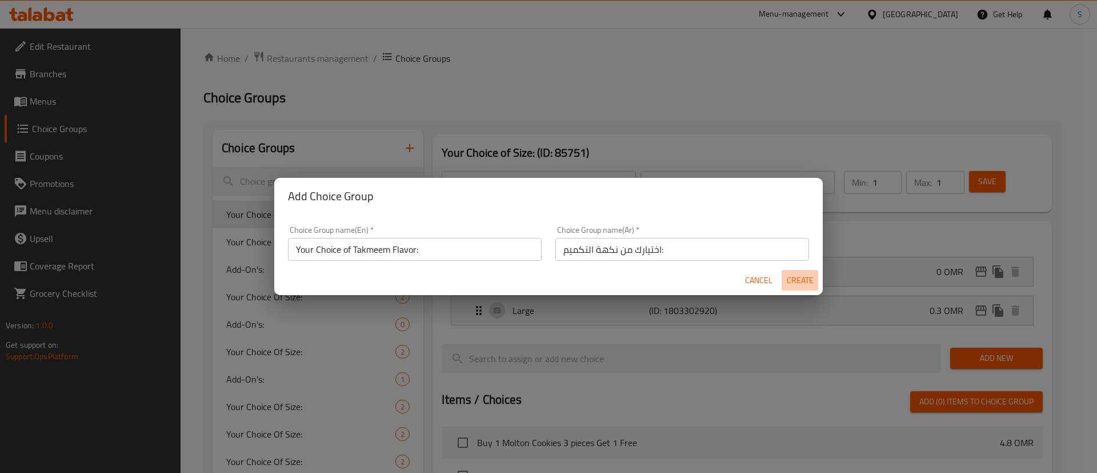
click at [807, 273] on span "Create" at bounding box center [799, 280] width 27 height 14
type input "Your Choice of Takmeem Flavor:"
type input "اختيارك من نكهة التكميم:"
type input "0"
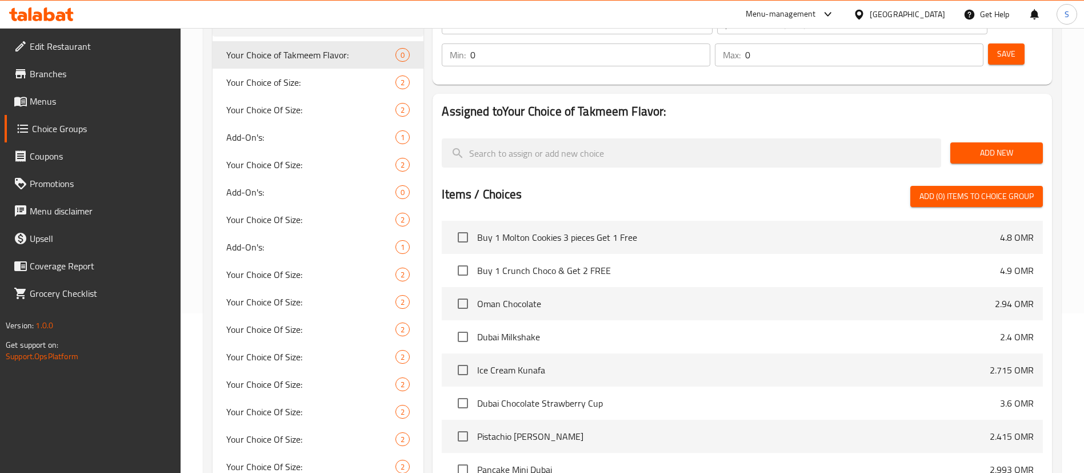
scroll to position [157, 0]
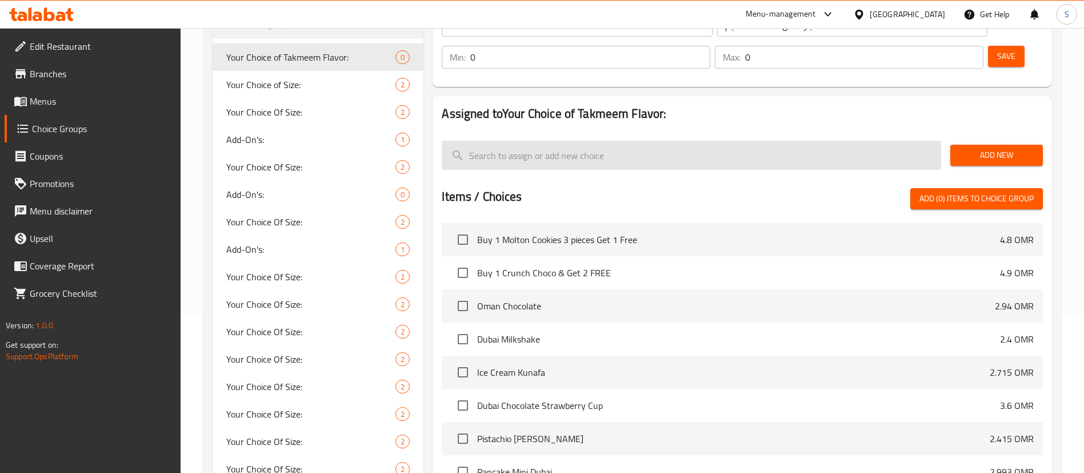
click at [649, 141] on input "search" at bounding box center [691, 155] width 499 height 29
click at [549, 141] on input "nute" at bounding box center [691, 155] width 499 height 29
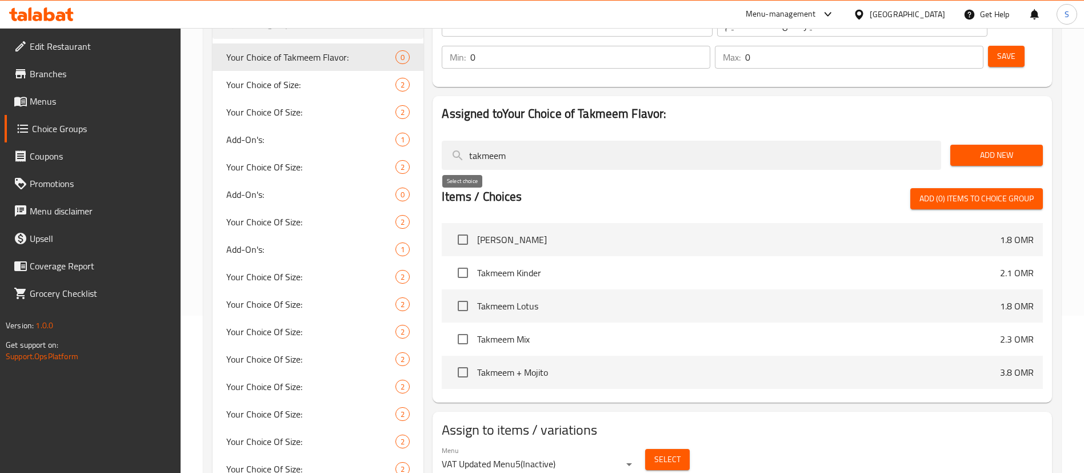
type input "takmeem"
click at [460, 227] on input "checkbox" at bounding box center [463, 239] width 24 height 24
checkbox input "true"
click at [463, 261] on input "checkbox" at bounding box center [463, 273] width 24 height 24
checkbox input "true"
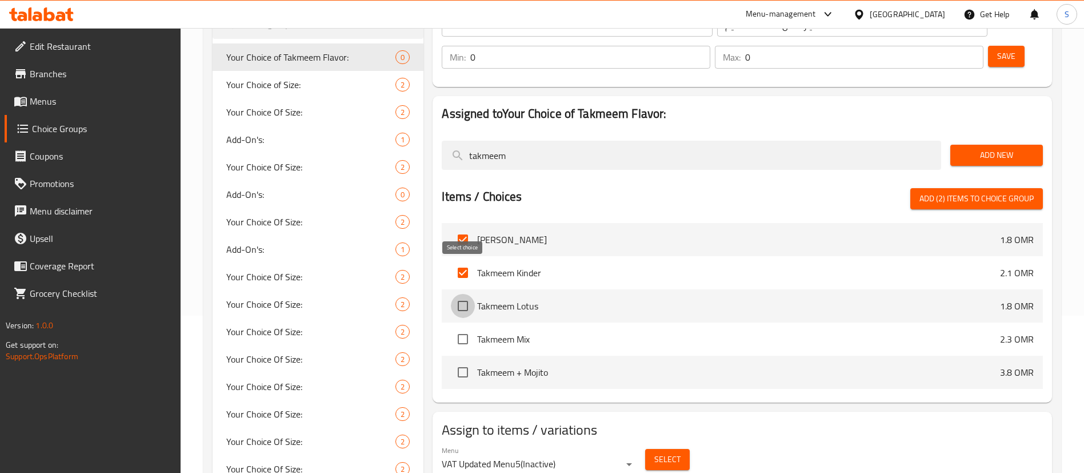
click at [467, 294] on input "checkbox" at bounding box center [463, 306] width 24 height 24
checkbox input "true"
click at [463, 327] on input "checkbox" at bounding box center [463, 339] width 24 height 24
checkbox input "true"
click at [975, 191] on span "Add (4) items to choice group" at bounding box center [976, 198] width 114 height 14
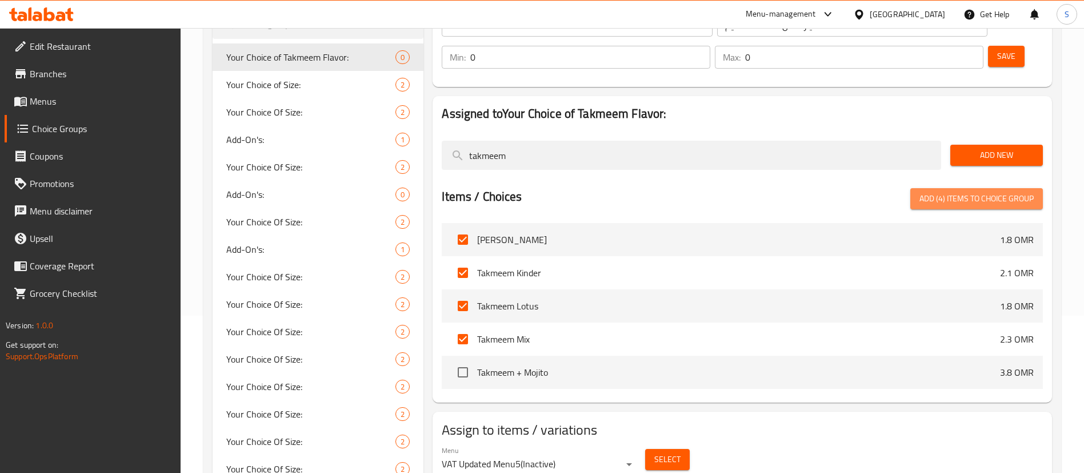
checkbox input "false"
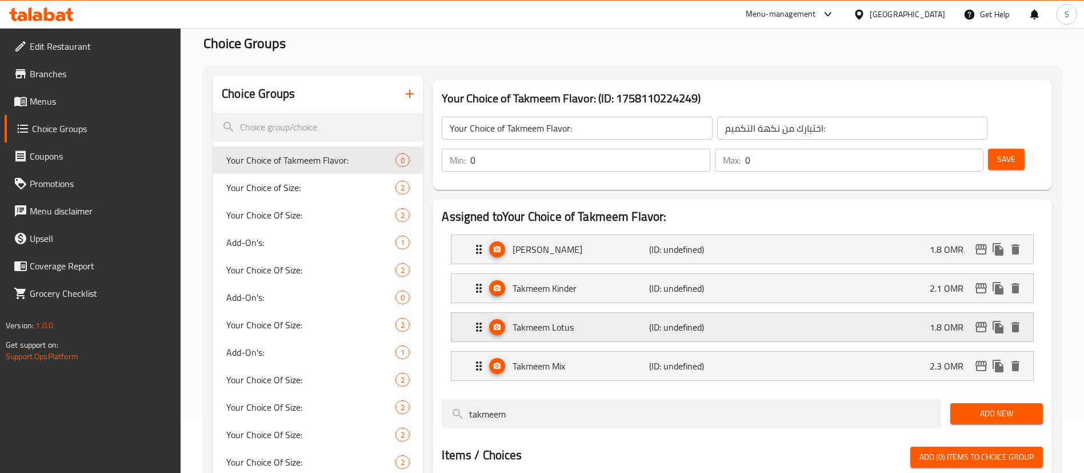
scroll to position [47, 0]
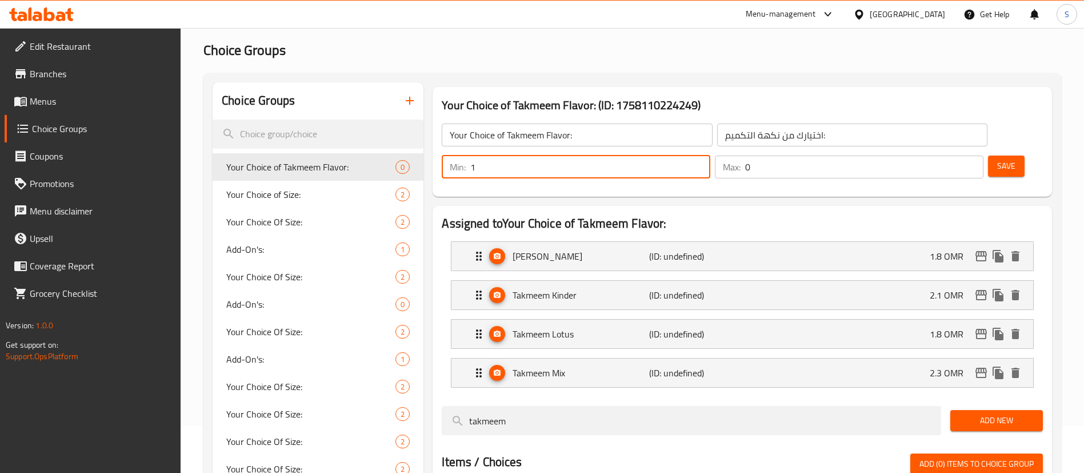
type input "1"
click at [710, 155] on input "1" at bounding box center [590, 166] width 240 height 23
type input "1"
click at [954, 155] on input "1" at bounding box center [864, 166] width 238 height 23
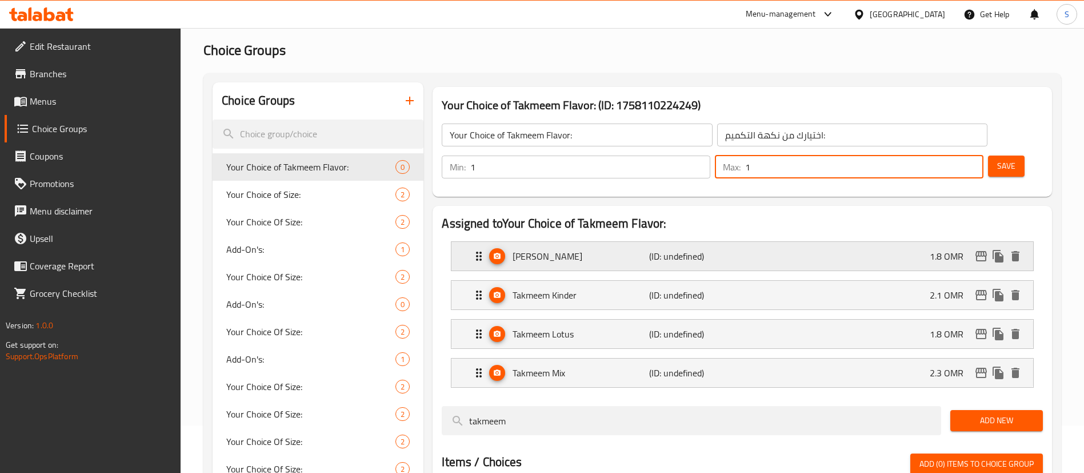
click at [895, 242] on div "Takmeem Nutella (ID: undefined) 1.8 OMR" at bounding box center [745, 256] width 547 height 29
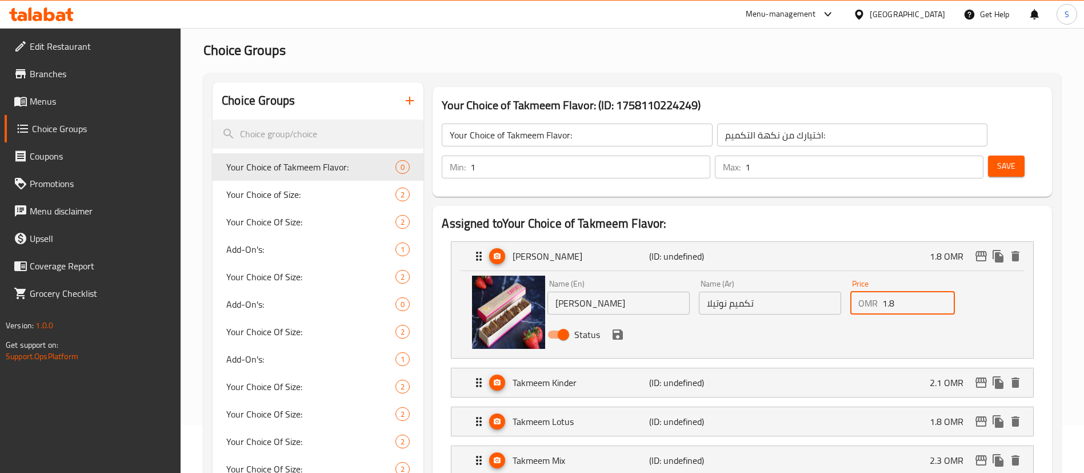
click at [895, 291] on input "1.8" at bounding box center [918, 302] width 73 height 23
click at [619, 329] on icon "save" at bounding box center [618, 334] width 10 height 10
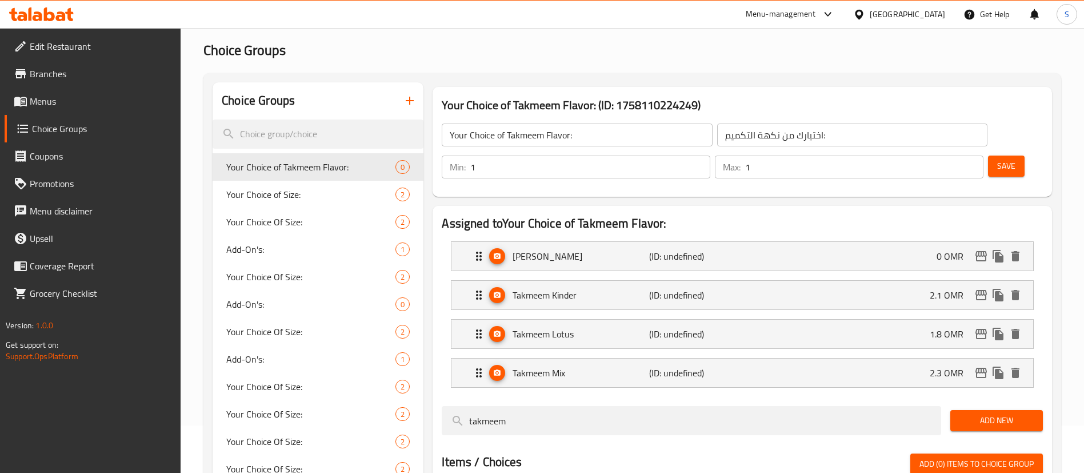
type input "0"
click at [846, 281] on div "Takmeem Kinder (ID: undefined) 2.1 OMR" at bounding box center [745, 295] width 547 height 29
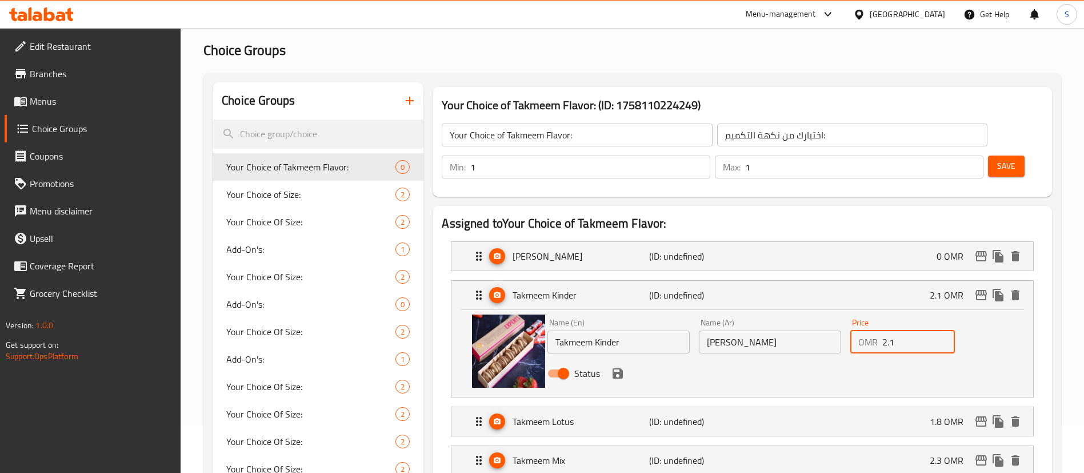
click at [911, 330] on input "2.1" at bounding box center [918, 341] width 73 height 23
click at [619, 368] on icon "save" at bounding box center [618, 373] width 10 height 10
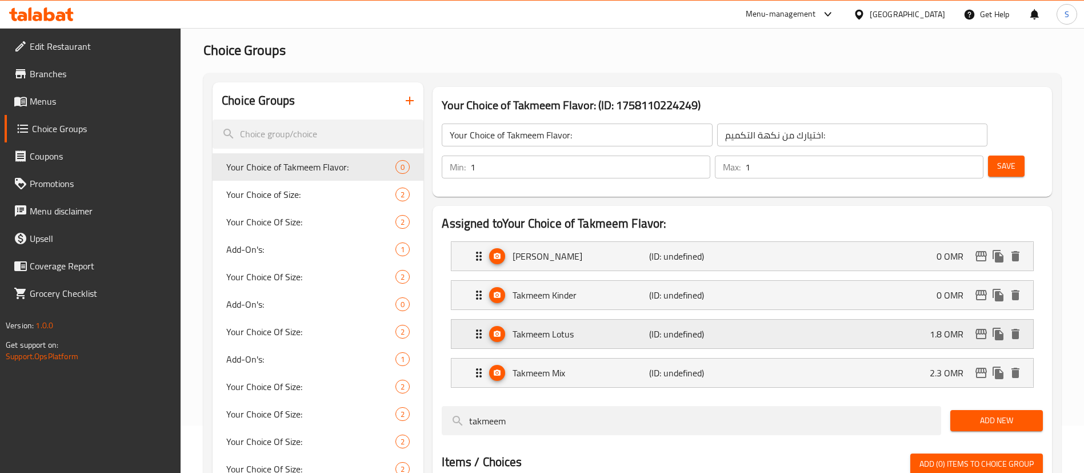
type input "0"
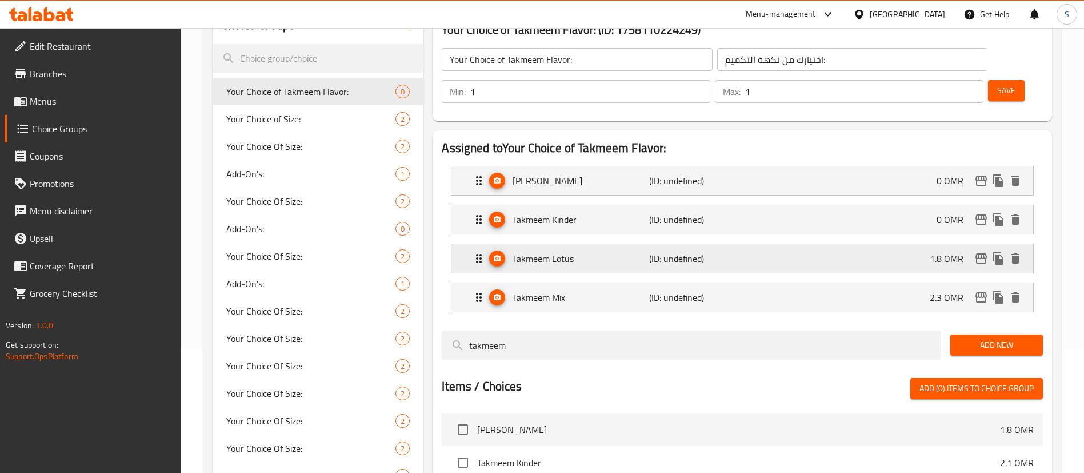
scroll to position [123, 0]
click at [869, 243] on div "Takmeem Lotus (ID: undefined) 1.8 OMR" at bounding box center [745, 257] width 547 height 29
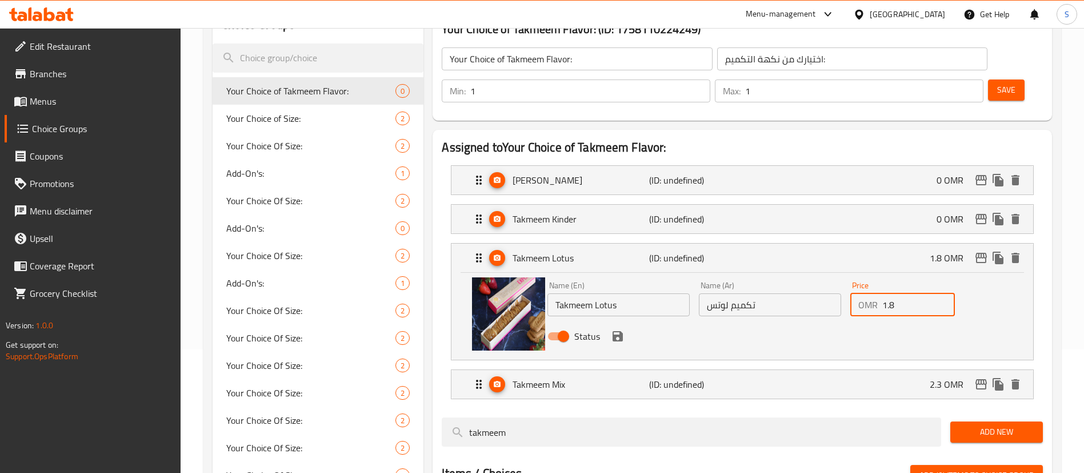
click at [921, 293] on input "1.8" at bounding box center [918, 304] width 73 height 23
click at [618, 331] on icon "save" at bounding box center [618, 336] width 10 height 10
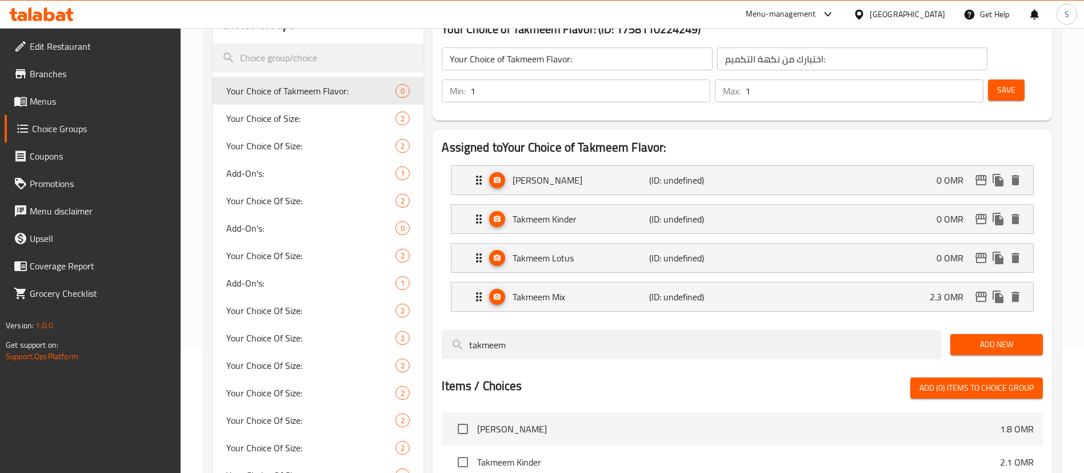
type input "0"
click at [904, 282] on div "Takmeem Mix (ID: undefined) 2.3 OMR" at bounding box center [745, 296] width 547 height 29
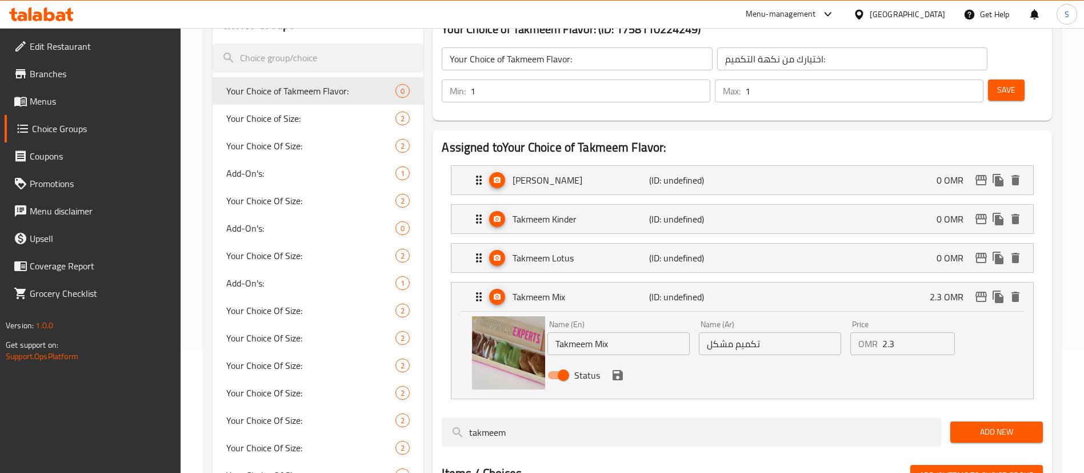
click at [902, 332] on input "2.3" at bounding box center [918, 343] width 73 height 23
click at [614, 370] on icon "save" at bounding box center [618, 375] width 10 height 10
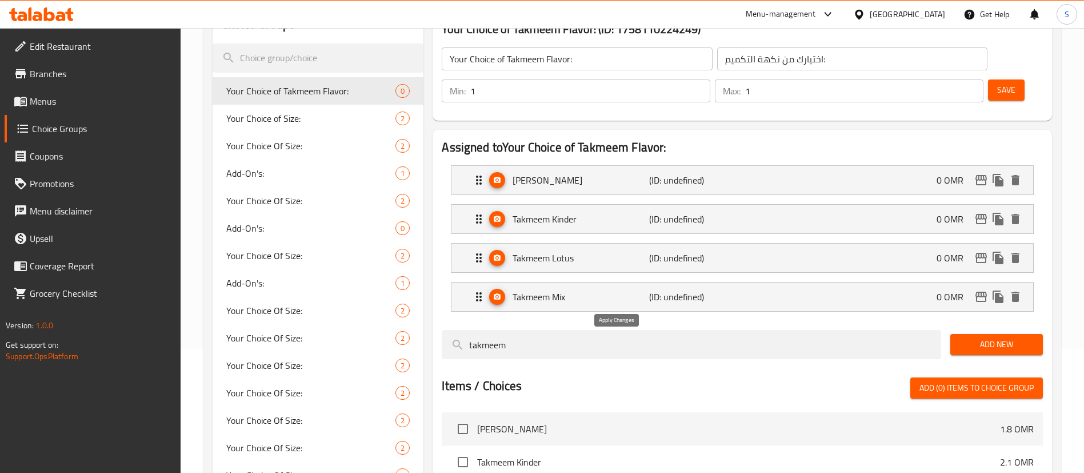
type input "0"
click at [997, 83] on span "Save" at bounding box center [1006, 90] width 18 height 14
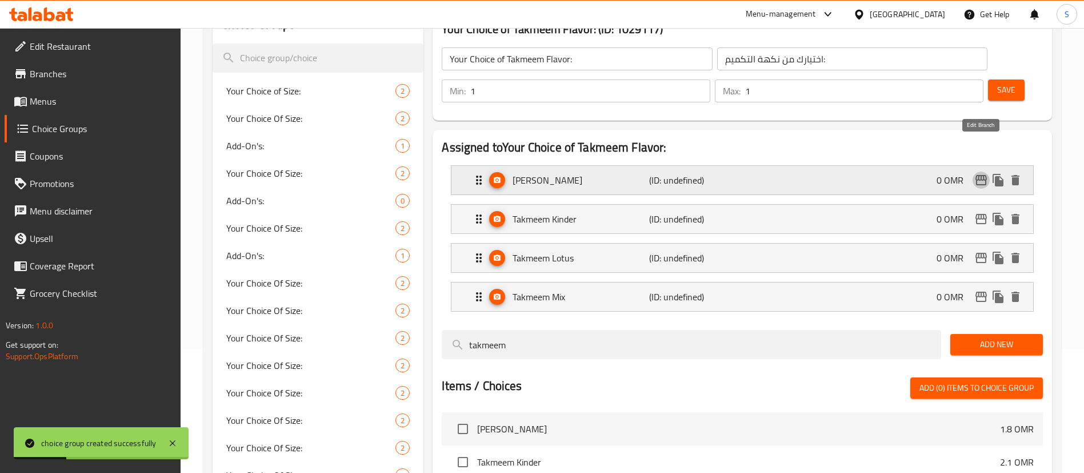
click at [983, 173] on icon "edit" at bounding box center [981, 180] width 14 height 14
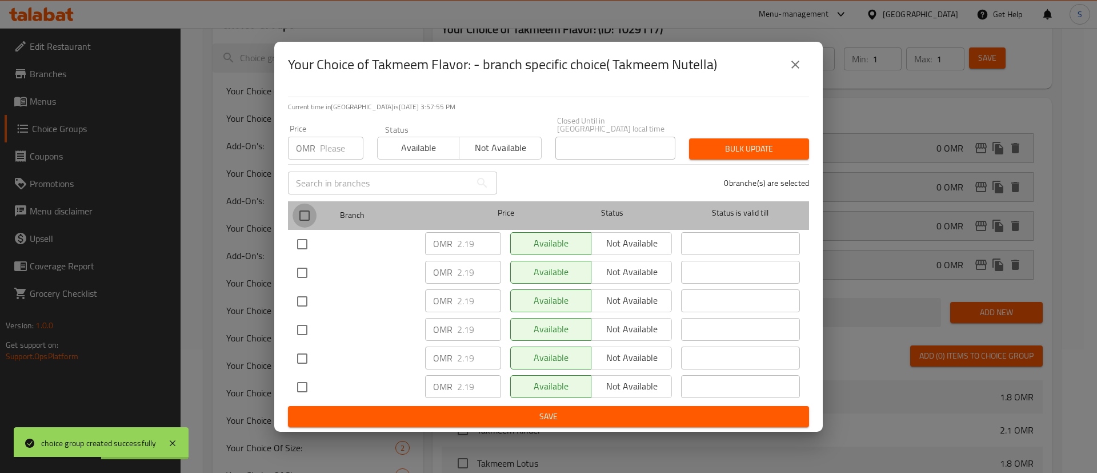
click at [307, 211] on input "checkbox" at bounding box center [305, 215] width 24 height 24
checkbox input "true"
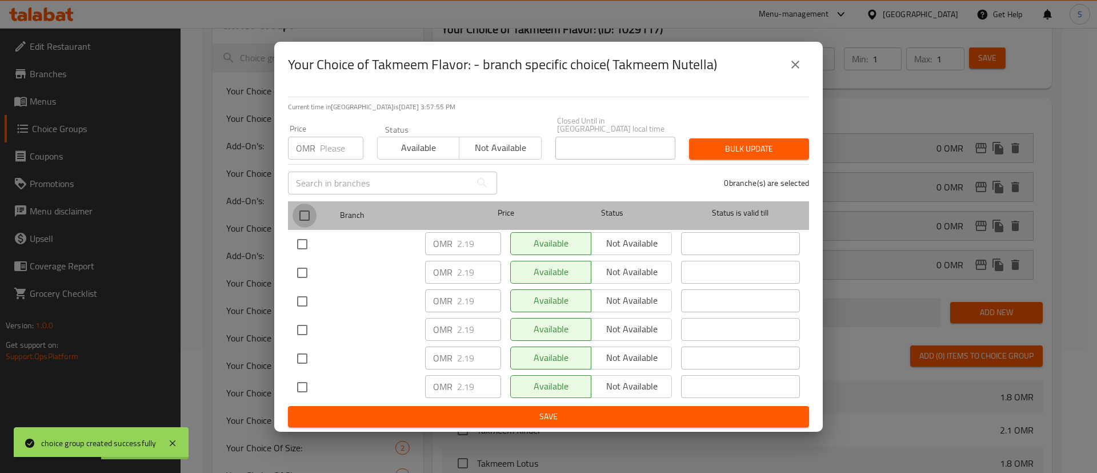
checkbox input "true"
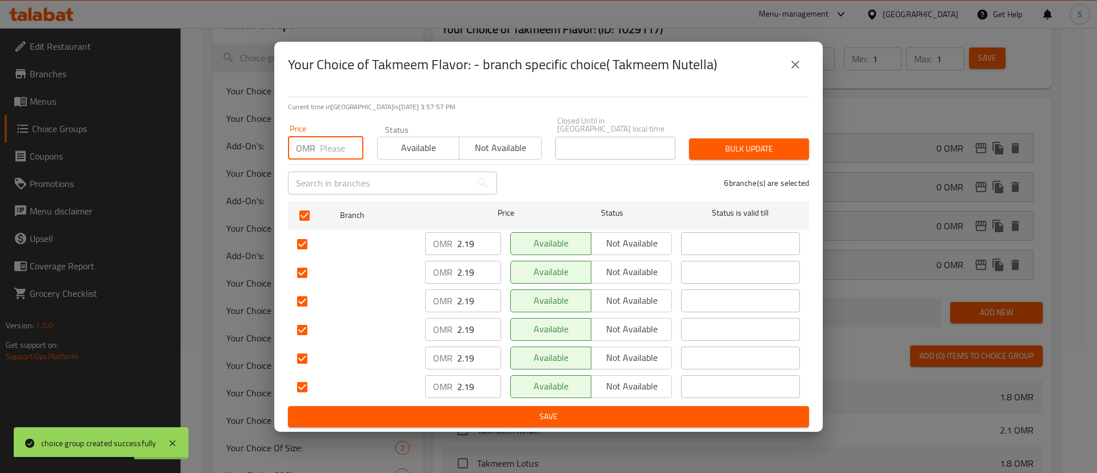
click at [342, 147] on input "number" at bounding box center [341, 148] width 43 height 23
type input "0"
click at [734, 144] on span "Bulk update" at bounding box center [749, 149] width 102 height 14
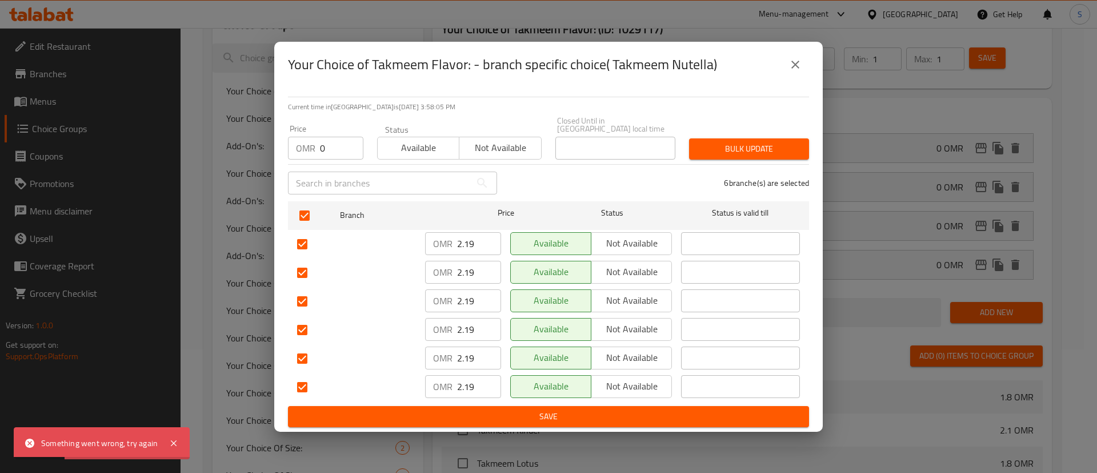
click at [794, 63] on icon "close" at bounding box center [796, 65] width 14 height 14
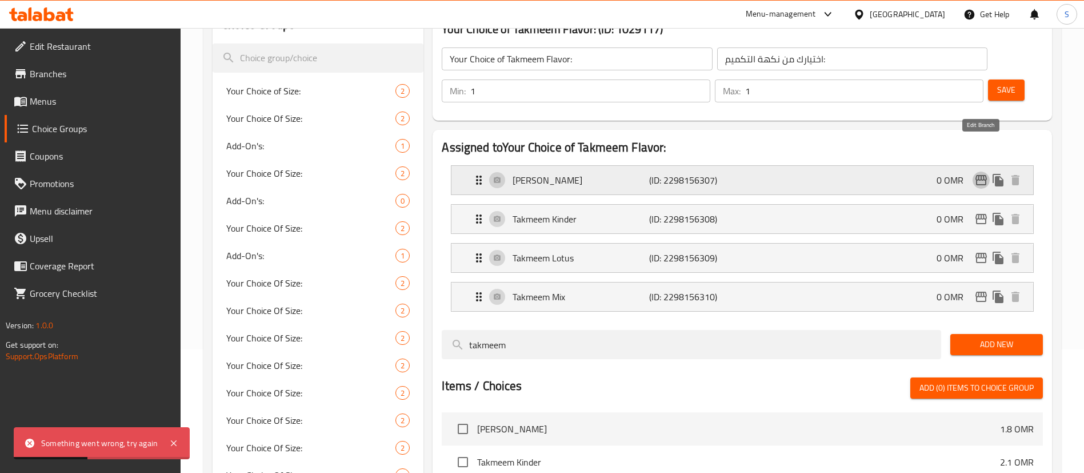
click at [982, 173] on icon "edit" at bounding box center [981, 180] width 14 height 14
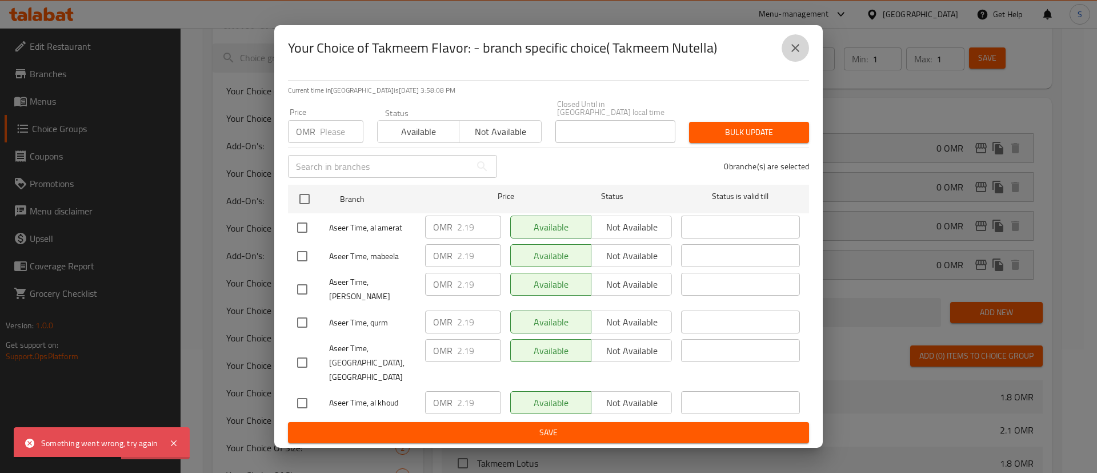
click at [801, 55] on icon "close" at bounding box center [796, 48] width 14 height 14
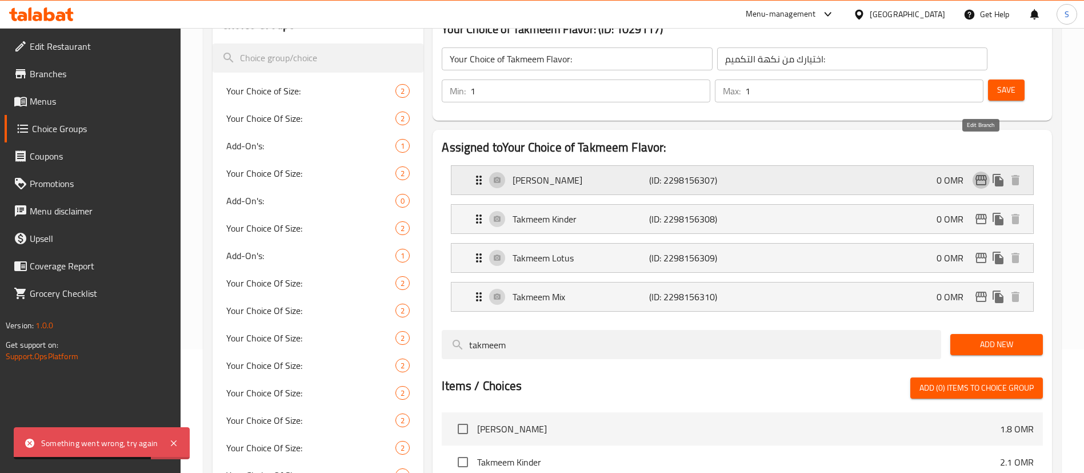
click at [981, 175] on icon "edit" at bounding box center [980, 180] width 11 height 10
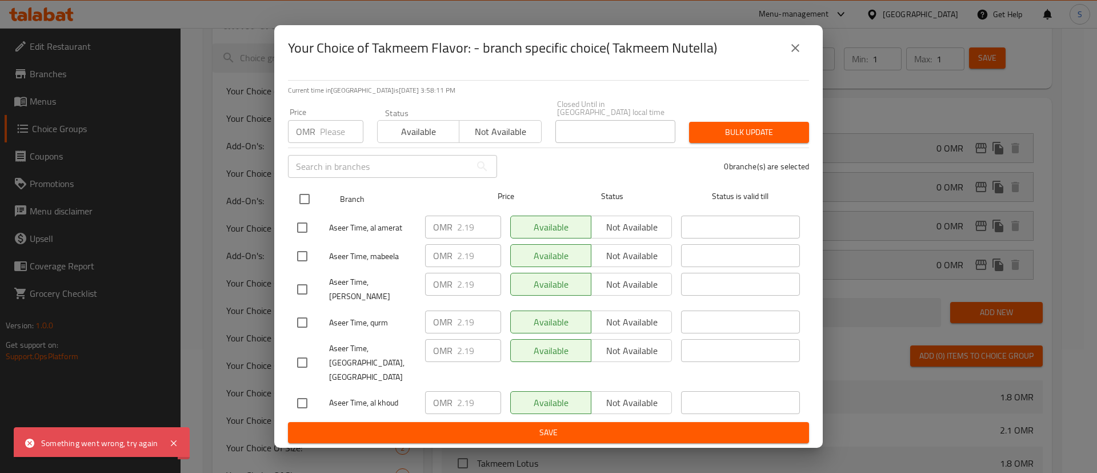
click at [301, 202] on input "checkbox" at bounding box center [305, 199] width 24 height 24
checkbox input "true"
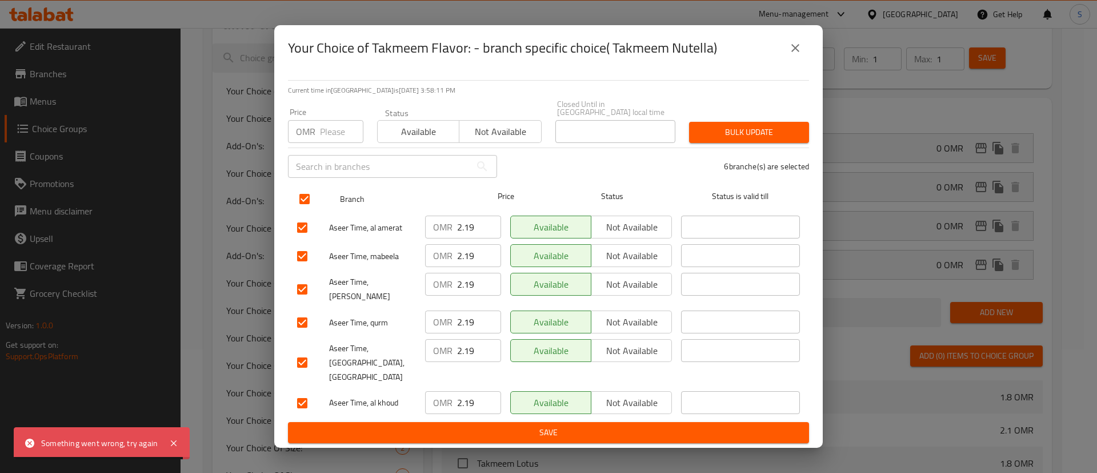
checkbox input "true"
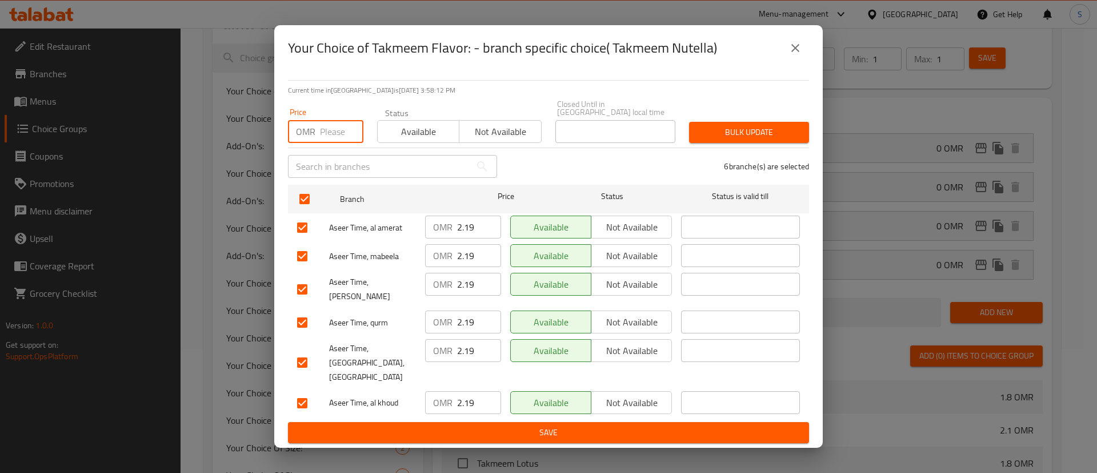
click at [334, 137] on input "number" at bounding box center [341, 131] width 43 height 23
type input "0"
click at [429, 140] on span "Available" at bounding box center [418, 131] width 73 height 17
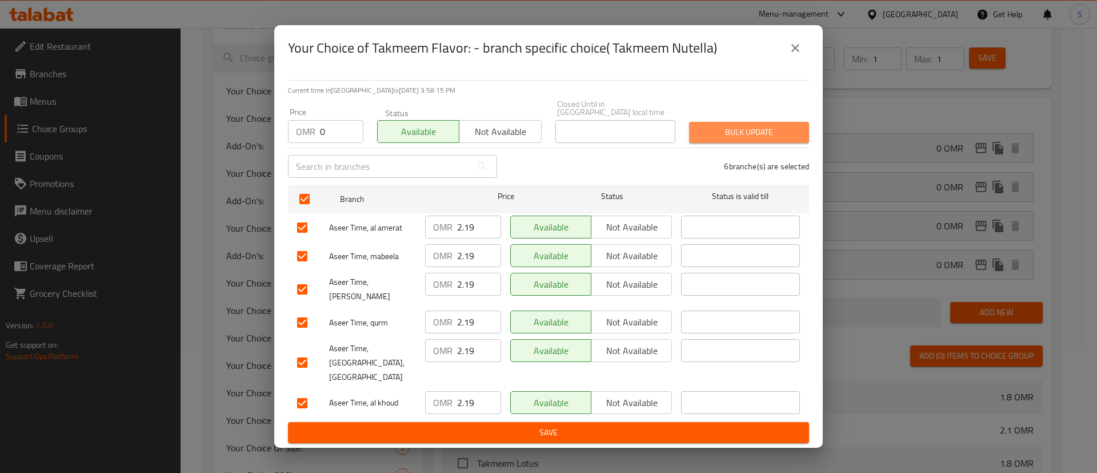
click at [709, 139] on span "Bulk update" at bounding box center [749, 132] width 102 height 14
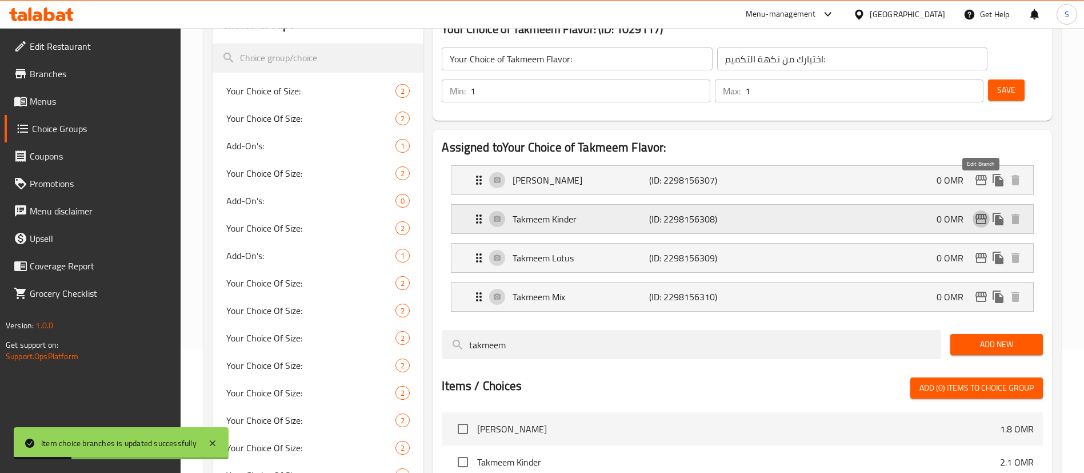
click at [982, 212] on icon "edit" at bounding box center [981, 219] width 14 height 14
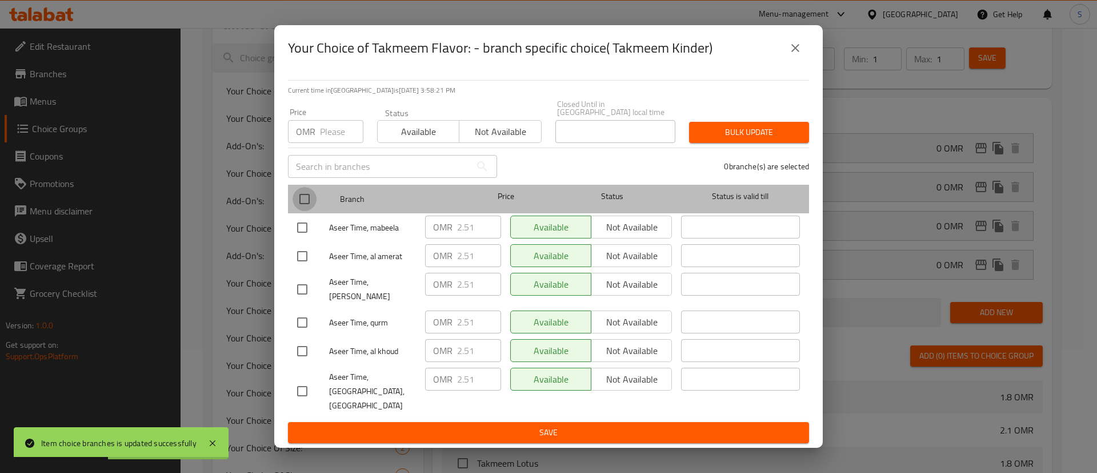
click at [310, 203] on input "checkbox" at bounding box center [305, 199] width 24 height 24
checkbox input "true"
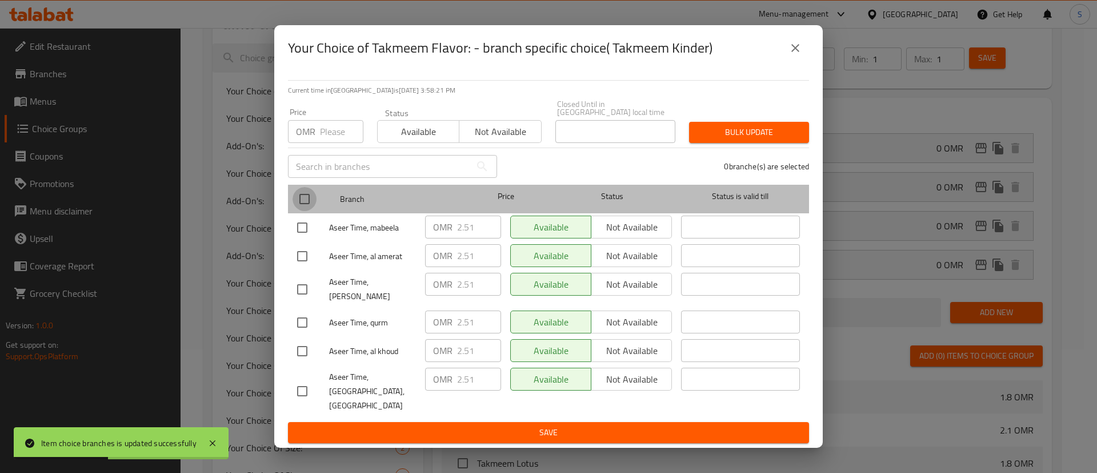
checkbox input "true"
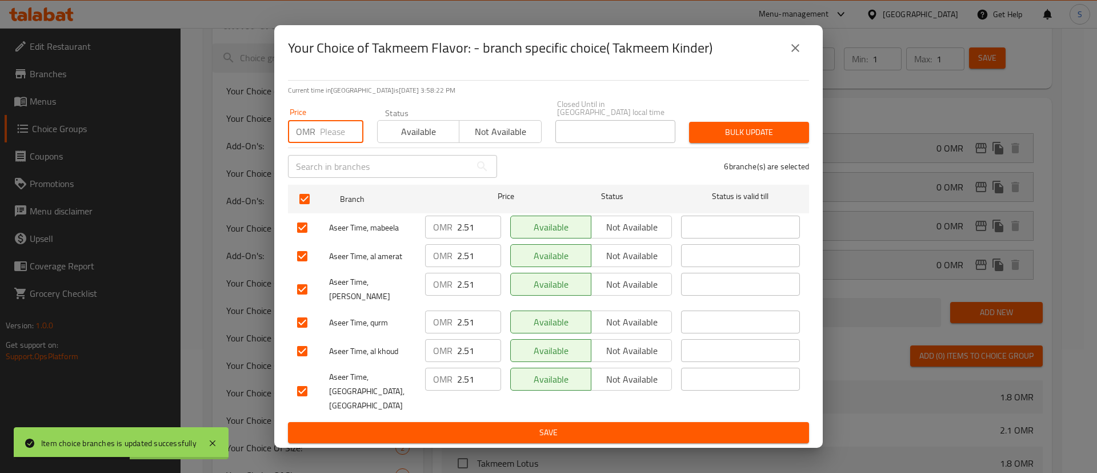
click at [335, 138] on input "number" at bounding box center [341, 131] width 43 height 23
type input "0"
click at [420, 137] on span "Available" at bounding box center [418, 131] width 73 height 17
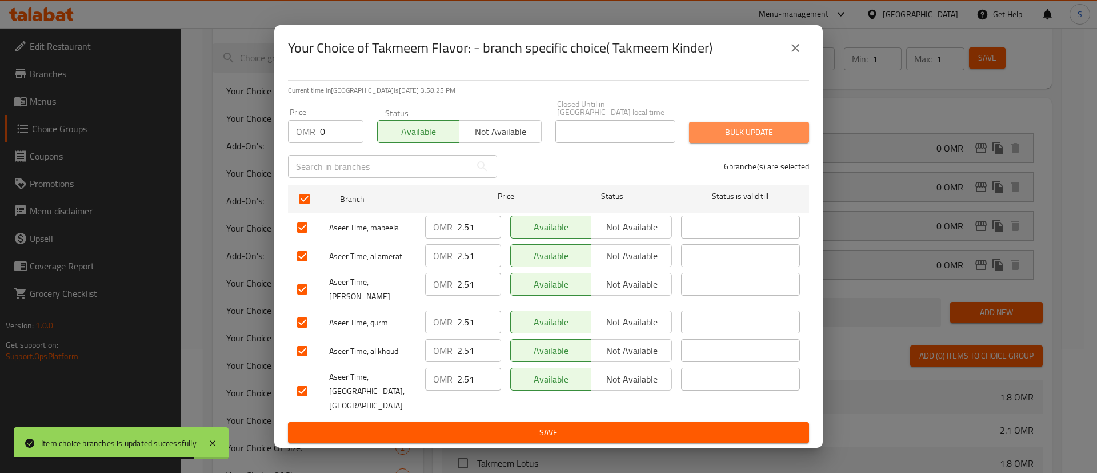
click at [747, 139] on span "Bulk update" at bounding box center [749, 132] width 102 height 14
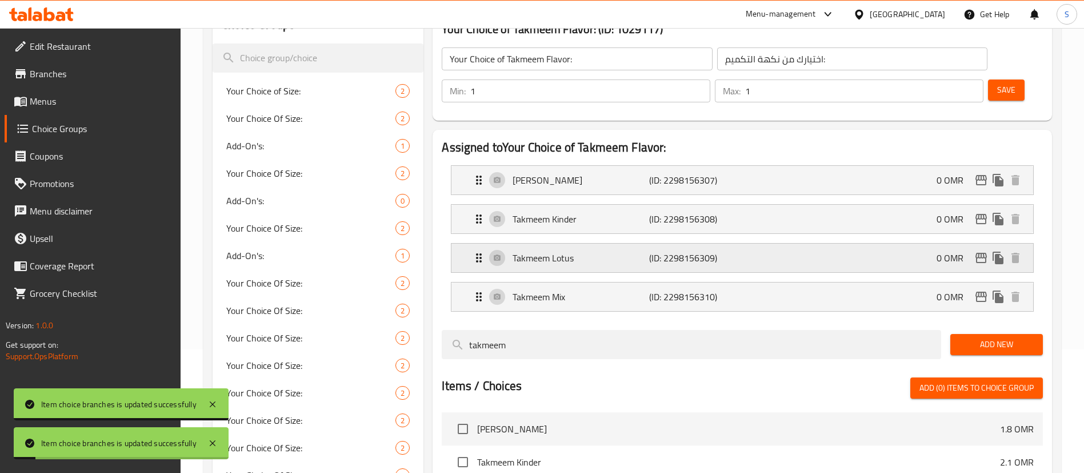
click at [982, 251] on icon "edit" at bounding box center [981, 258] width 14 height 14
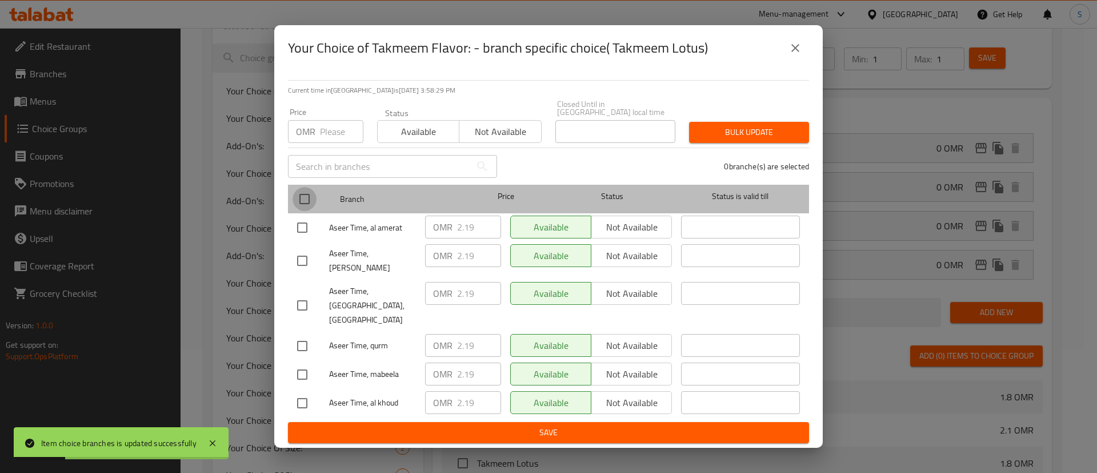
click at [309, 197] on input "checkbox" at bounding box center [305, 199] width 24 height 24
checkbox input "true"
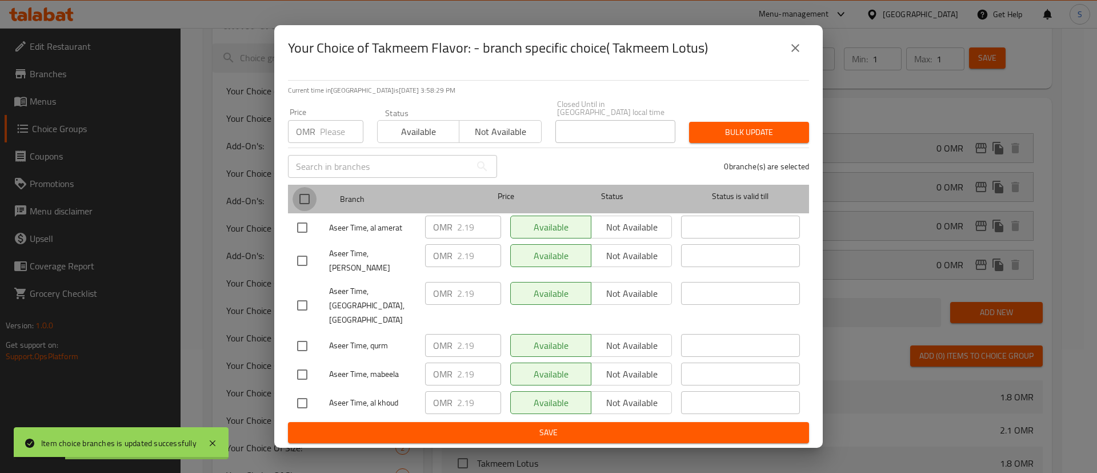
checkbox input "true"
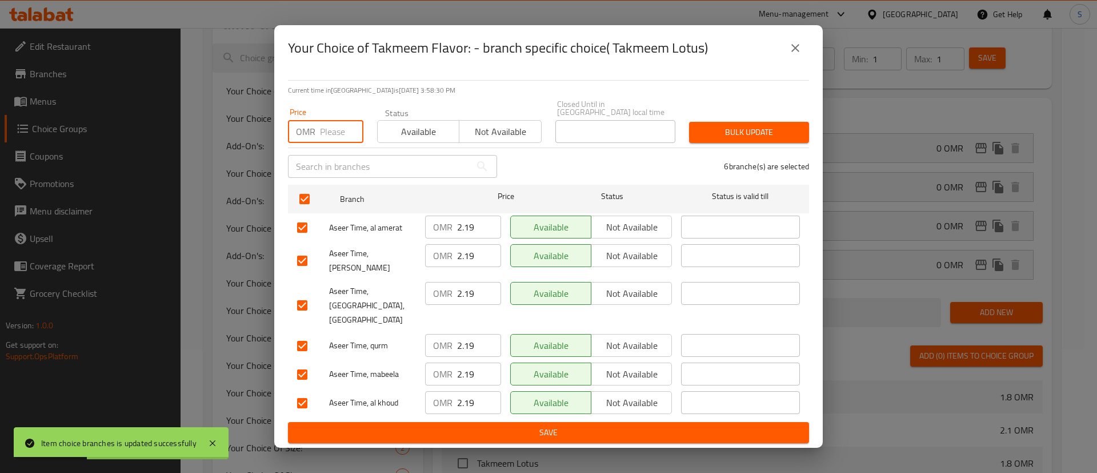
click at [335, 136] on input "number" at bounding box center [341, 131] width 43 height 23
type input "0"
click at [409, 140] on span "Available" at bounding box center [418, 131] width 73 height 17
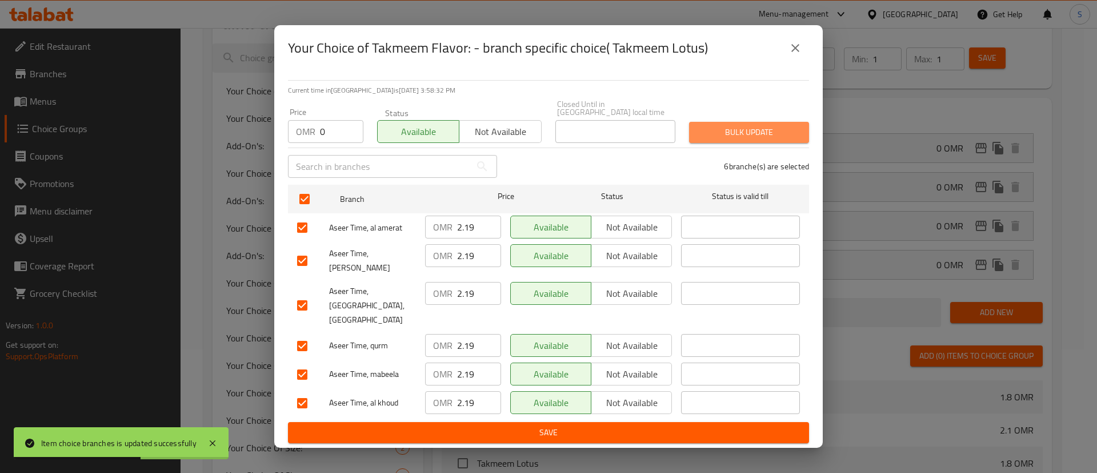
click at [712, 139] on span "Bulk update" at bounding box center [749, 132] width 102 height 14
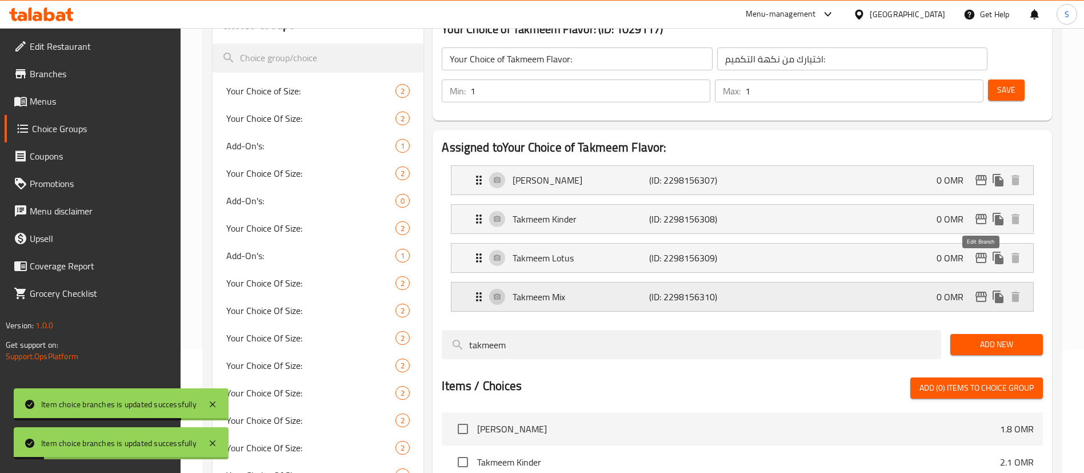
click at [982, 290] on icon "edit" at bounding box center [981, 297] width 14 height 14
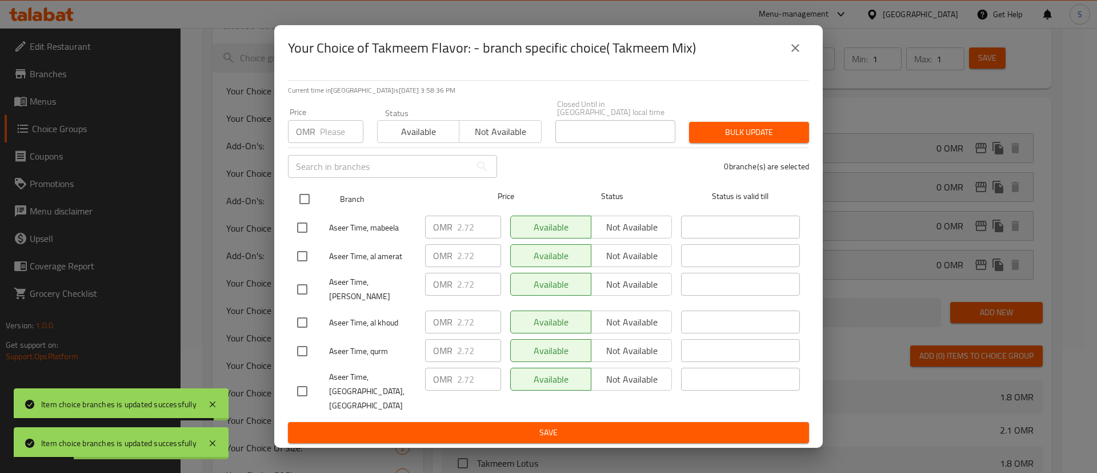
click at [305, 198] on input "checkbox" at bounding box center [305, 199] width 24 height 24
checkbox input "true"
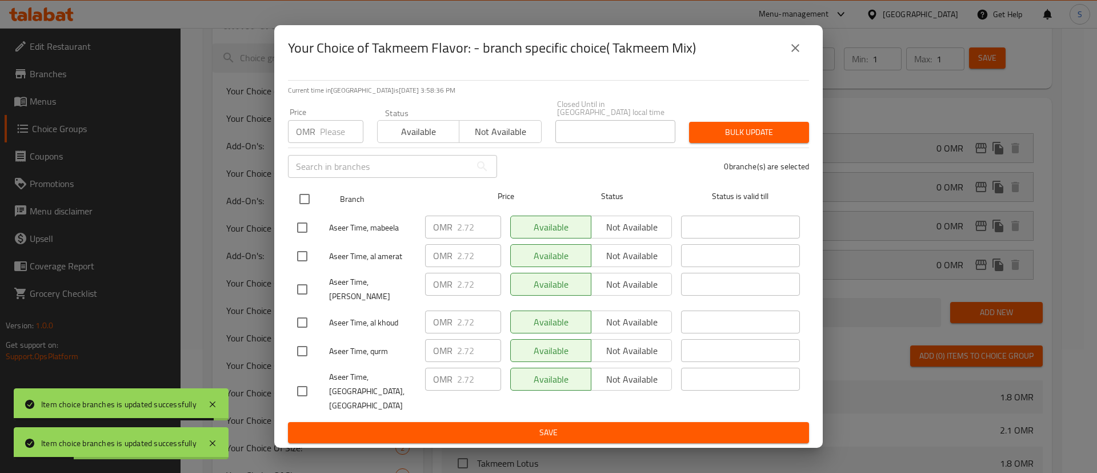
checkbox input "true"
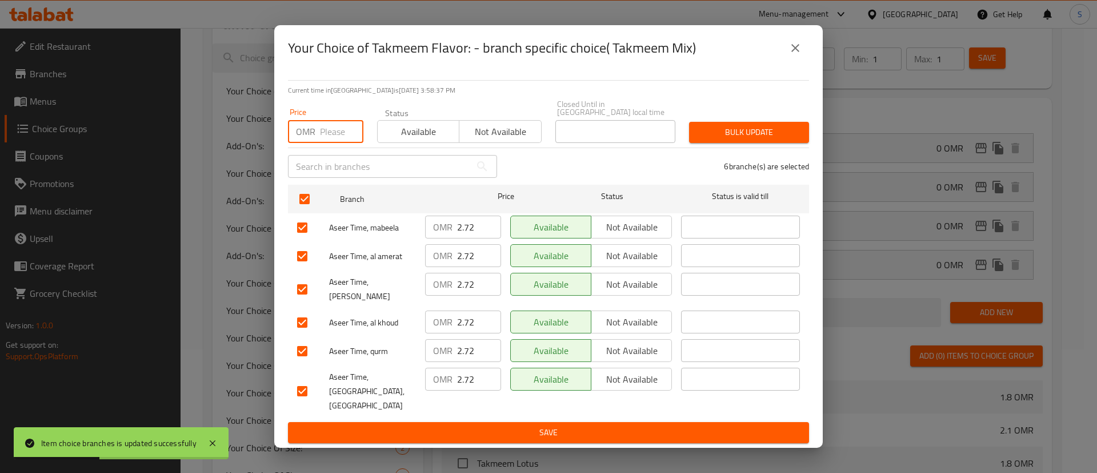
click at [339, 143] on input "number" at bounding box center [341, 131] width 43 height 23
type input "0"
click at [427, 139] on span "Available" at bounding box center [418, 131] width 73 height 17
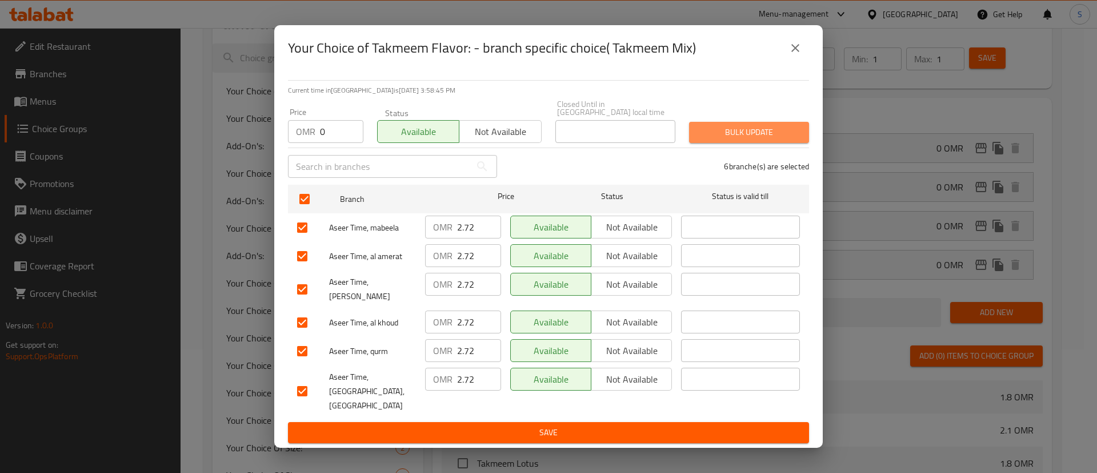
click at [757, 139] on span "Bulk update" at bounding box center [749, 132] width 102 height 14
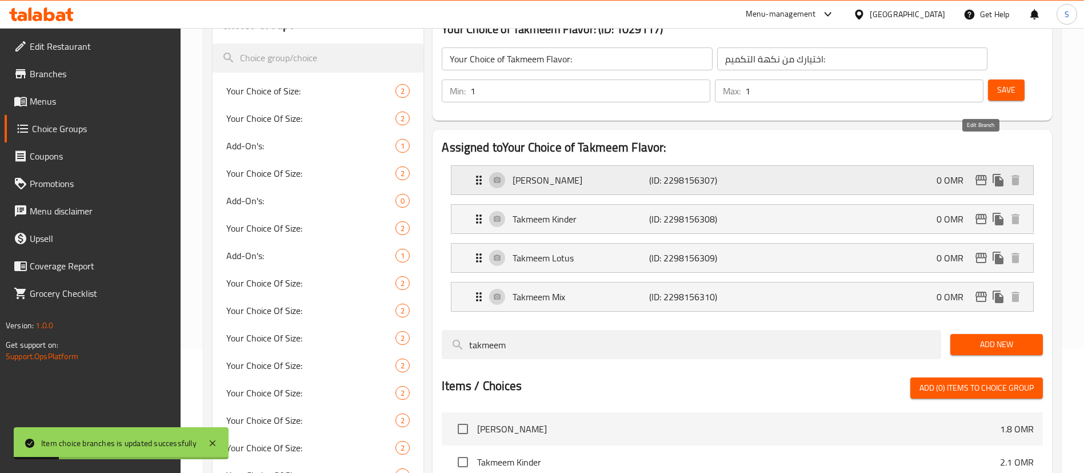
click at [984, 173] on icon "edit" at bounding box center [981, 180] width 14 height 14
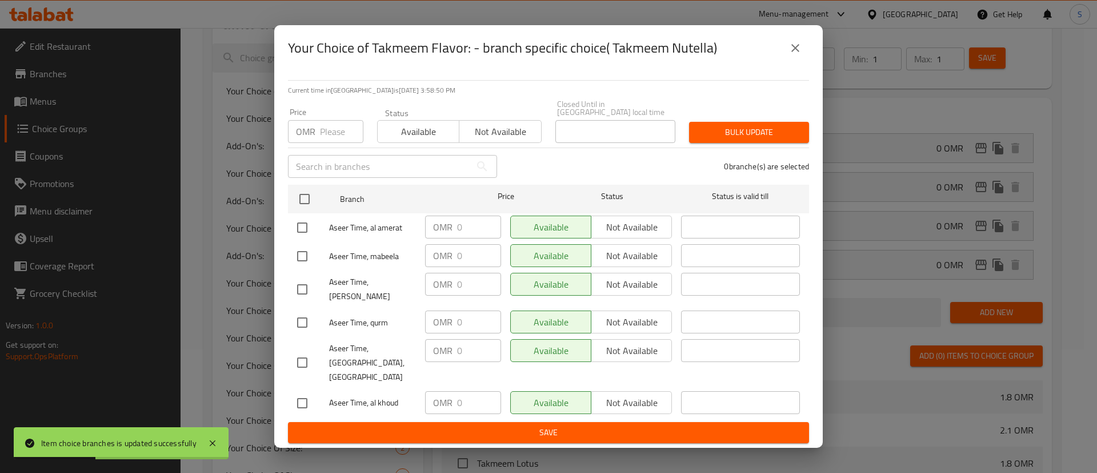
click at [786, 51] on div "Your Choice of Takmeem Flavor: - branch specific choice( Takmeem Nutella)" at bounding box center [548, 47] width 521 height 27
click at [791, 55] on icon "close" at bounding box center [796, 48] width 14 height 14
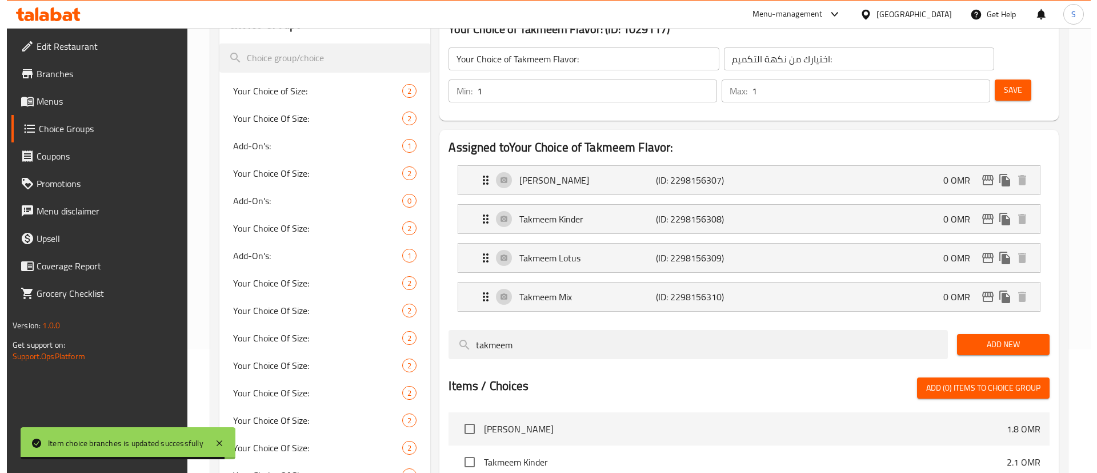
scroll to position [423, 0]
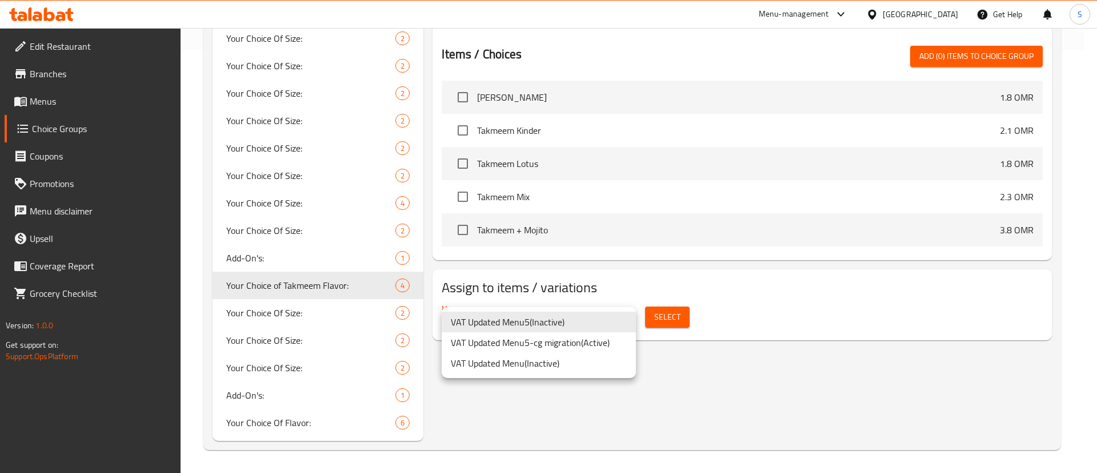
click at [567, 342] on li "VAT Updated Menu5-cg migration ( Active )" at bounding box center [539, 342] width 194 height 21
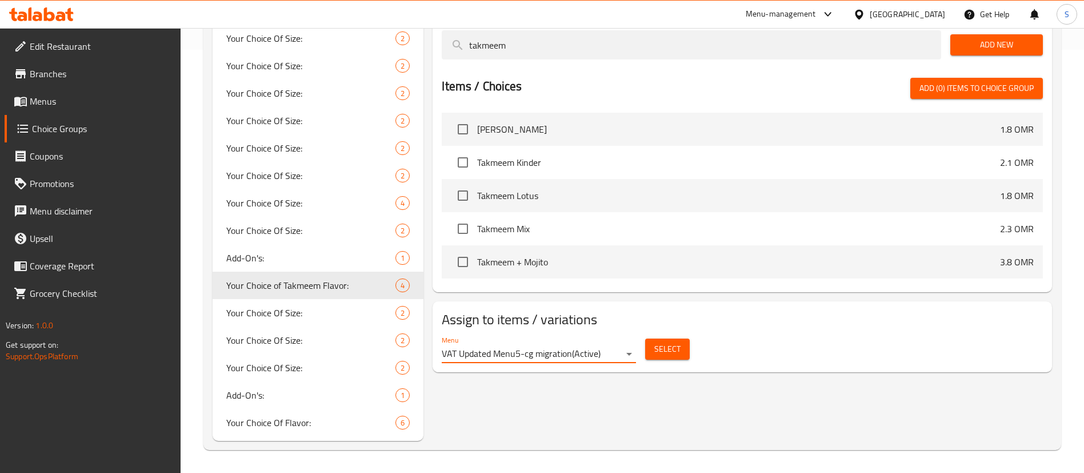
click at [669, 342] on span "Select" at bounding box center [667, 349] width 26 height 14
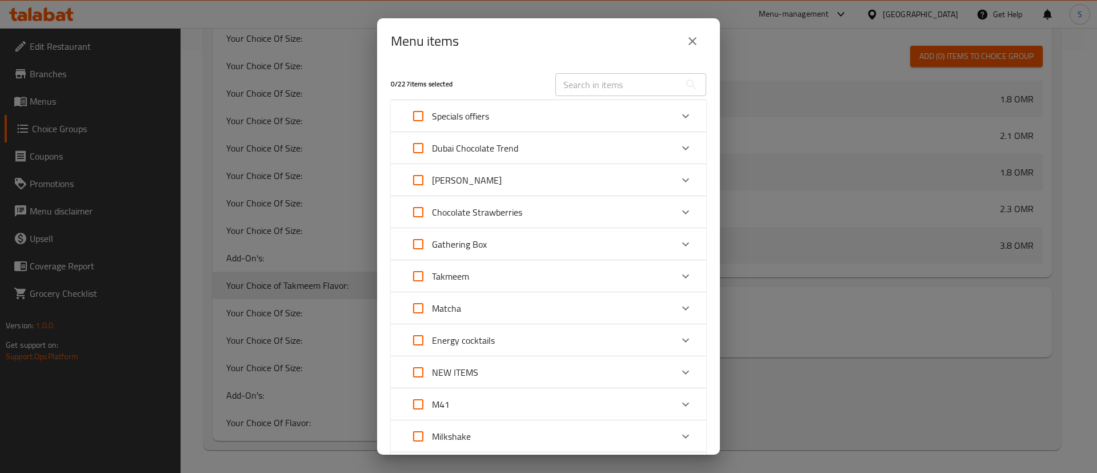
click at [657, 120] on div "Specials offiers" at bounding box center [538, 115] width 267 height 27
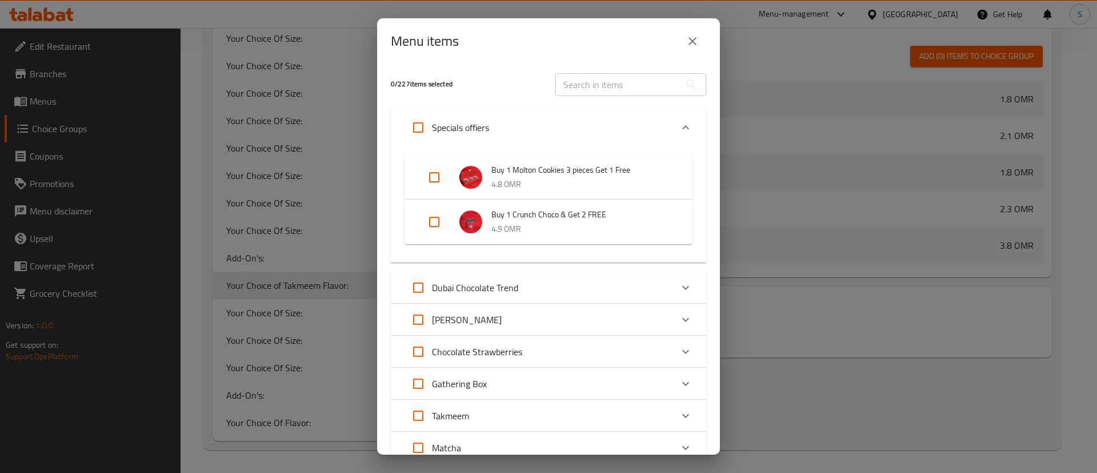
click at [656, 124] on div "Specials offiers" at bounding box center [538, 127] width 267 height 27
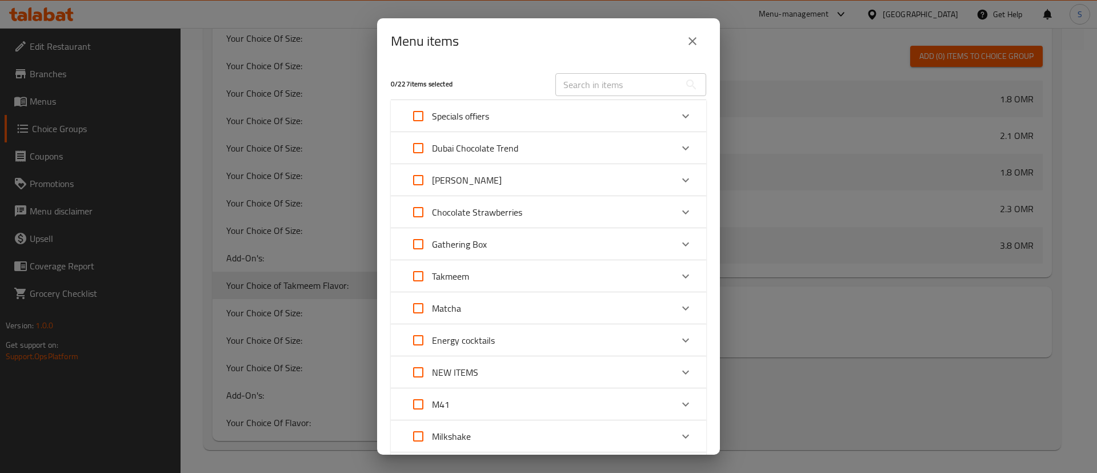
scroll to position [295, 0]
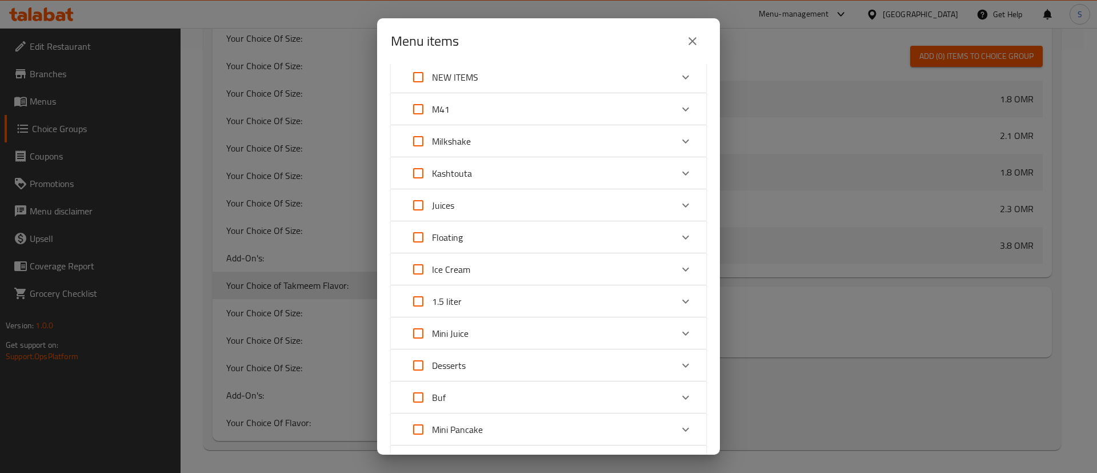
click at [679, 106] on icon "Expand" at bounding box center [686, 109] width 14 height 14
click at [437, 165] on input "Expand" at bounding box center [434, 170] width 27 height 27
checkbox input "true"
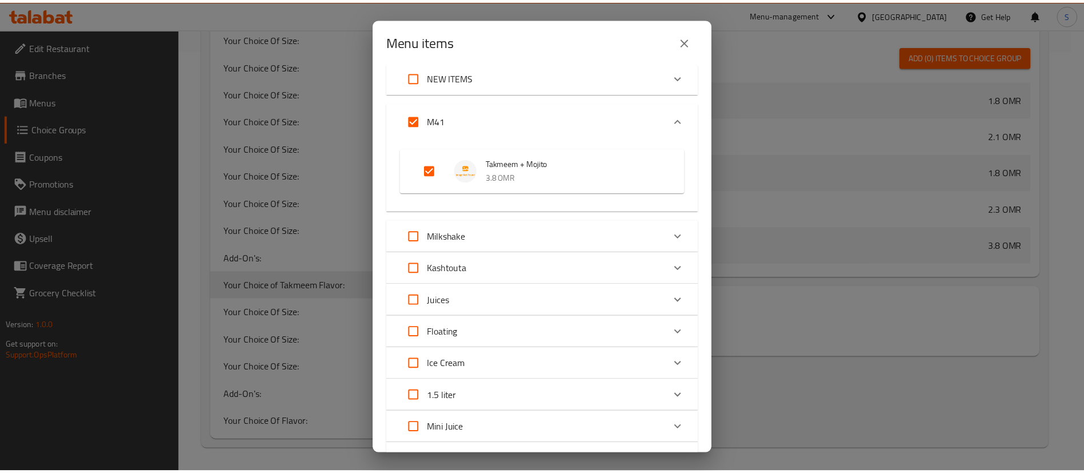
scroll to position [620, 0]
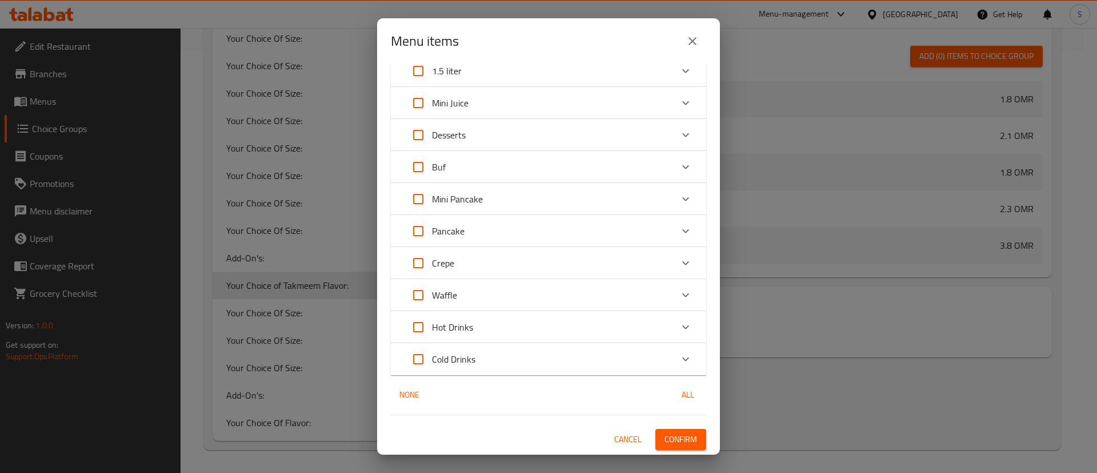
click at [676, 433] on span "Confirm" at bounding box center [681, 439] width 33 height 14
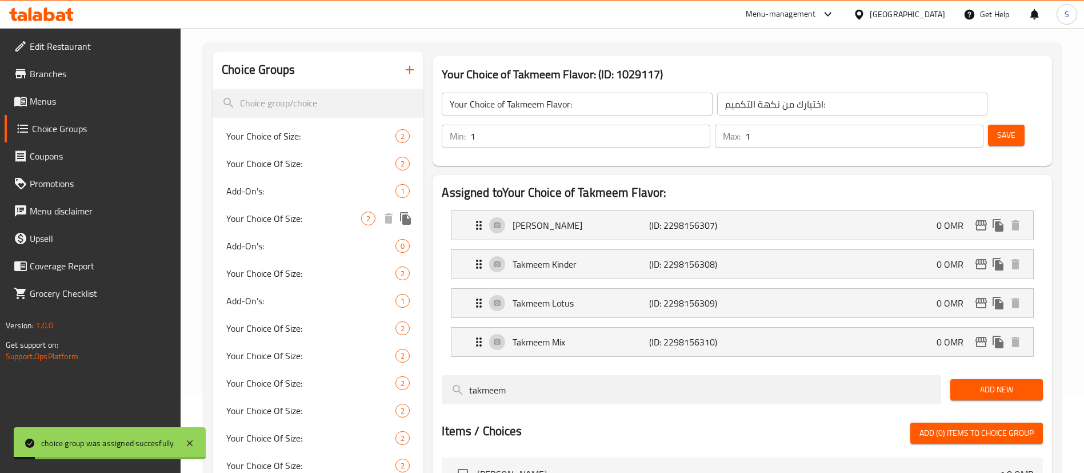
scroll to position [0, 0]
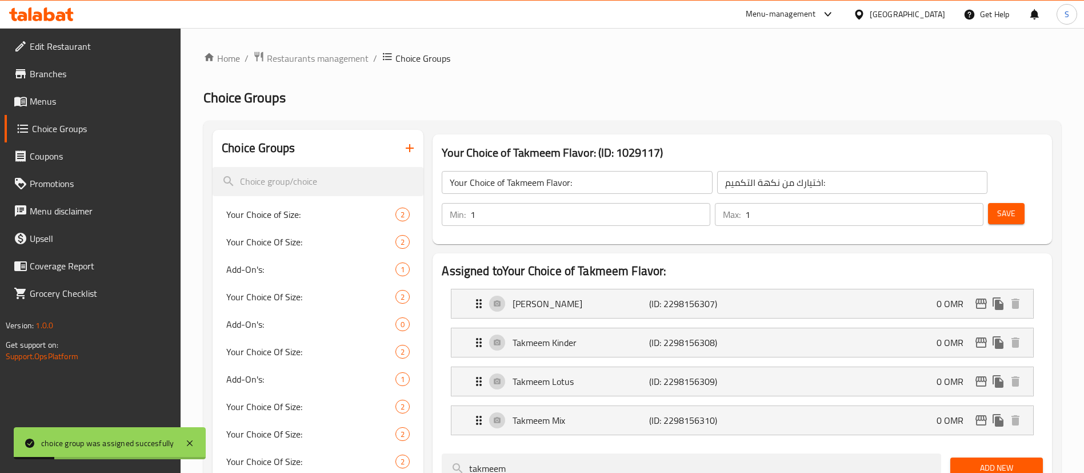
click at [409, 143] on icon "button" at bounding box center [410, 148] width 14 height 14
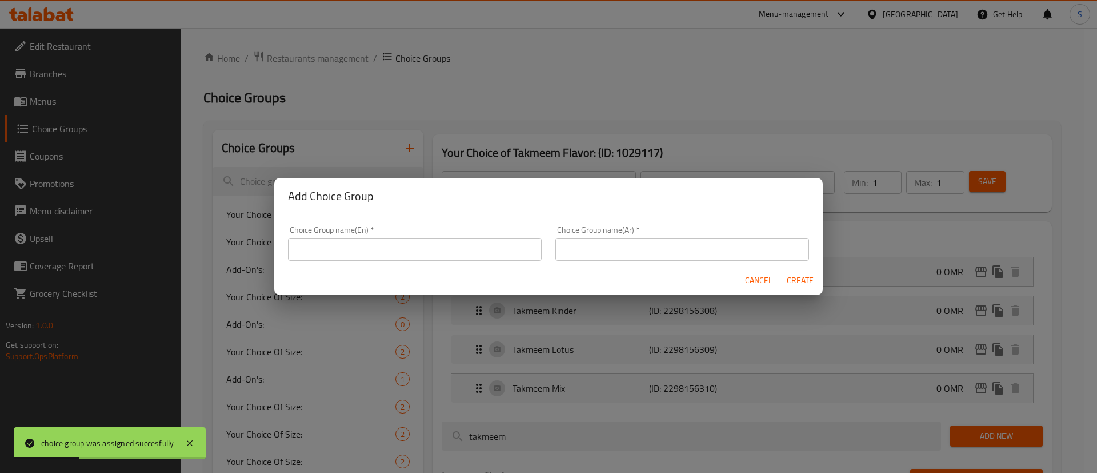
click at [390, 255] on input "text" at bounding box center [415, 249] width 254 height 23
click at [754, 281] on span "Cancel" at bounding box center [758, 280] width 27 height 14
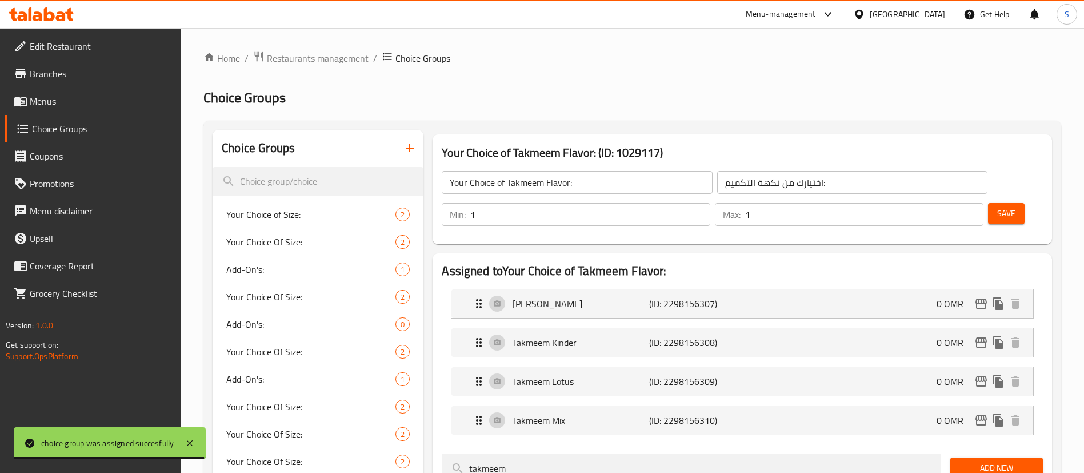
click at [409, 145] on icon "button" at bounding box center [410, 148] width 14 height 14
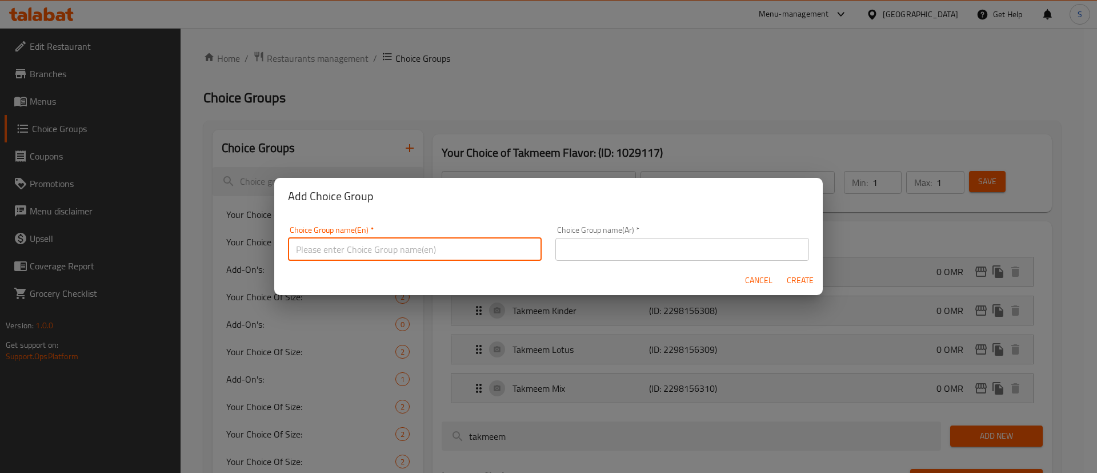
click at [385, 250] on input "text" at bounding box center [415, 249] width 254 height 23
click at [385, 250] on input "Your Choice of Mojito Flavor:" at bounding box center [415, 249] width 254 height 23
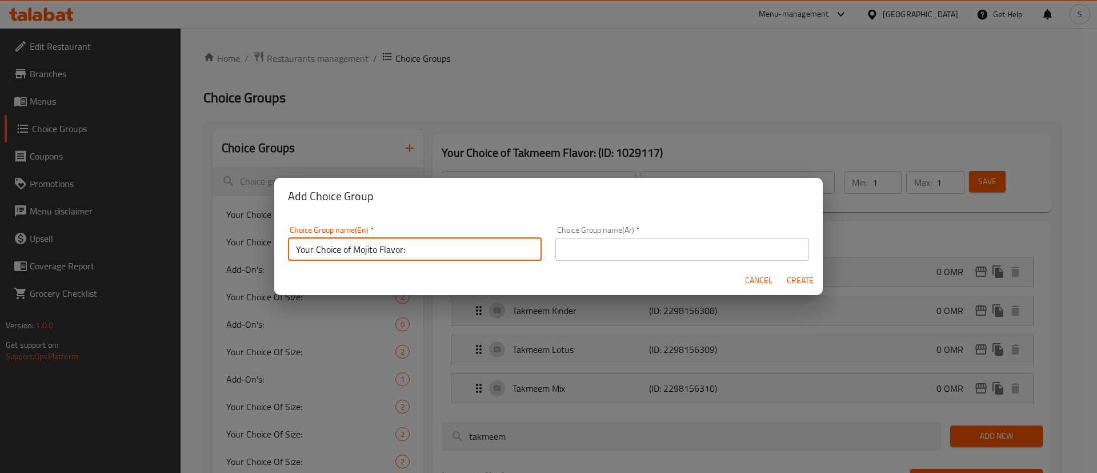
type input "Your Choice of Mojito Flavor:"
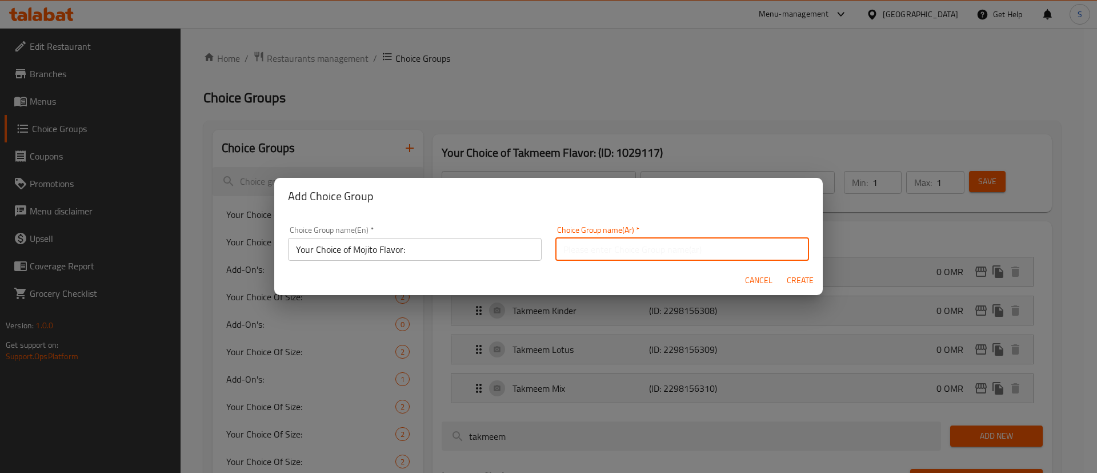
click at [597, 243] on input "text" at bounding box center [682, 249] width 254 height 23
paste input "اختيارك من نكهة الموهيتو:"
type input "اختيارك من نكهة الموهيتو:"
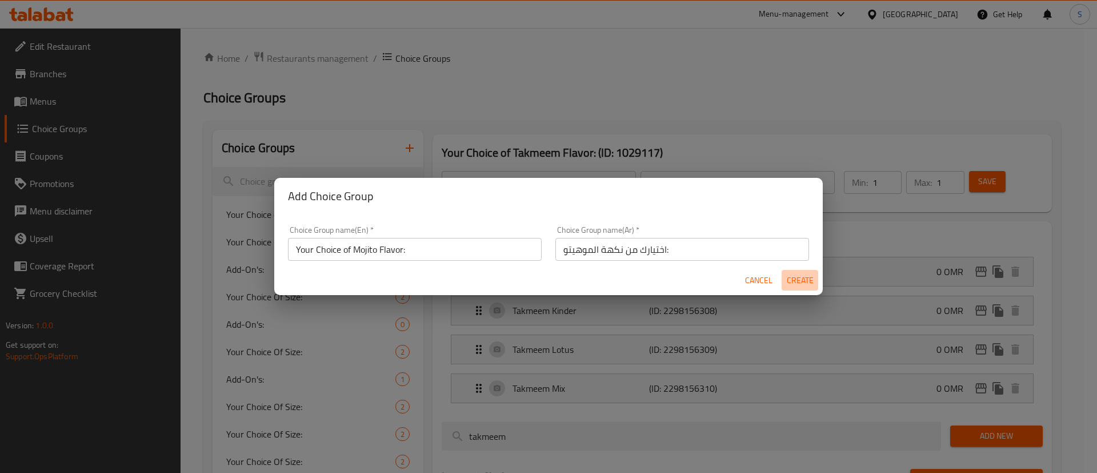
click at [805, 274] on span "Create" at bounding box center [799, 280] width 27 height 14
type input "Your Choice of Mojito Flavor:"
type input "اختيارك من نكهة الموهيتو:"
type input "0"
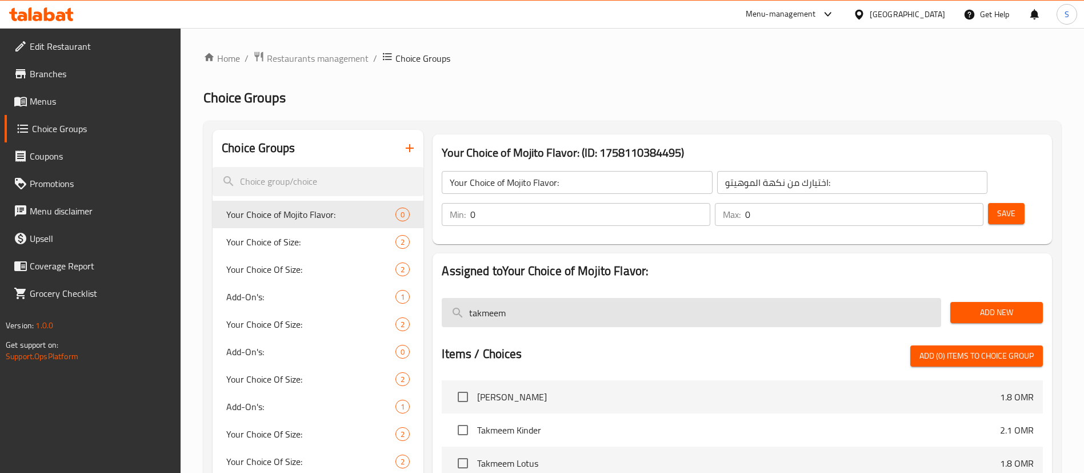
click at [601, 298] on input "takmeem" at bounding box center [691, 312] width 499 height 29
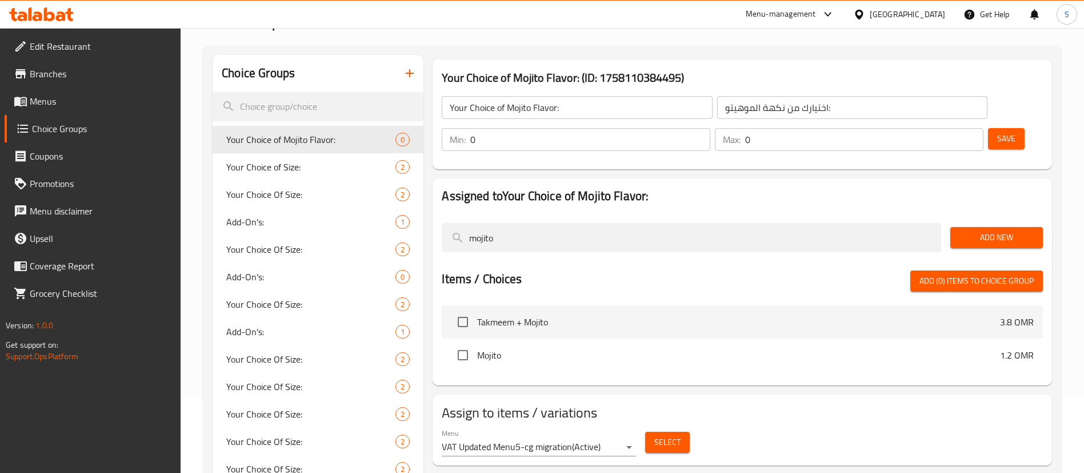
scroll to position [68, 0]
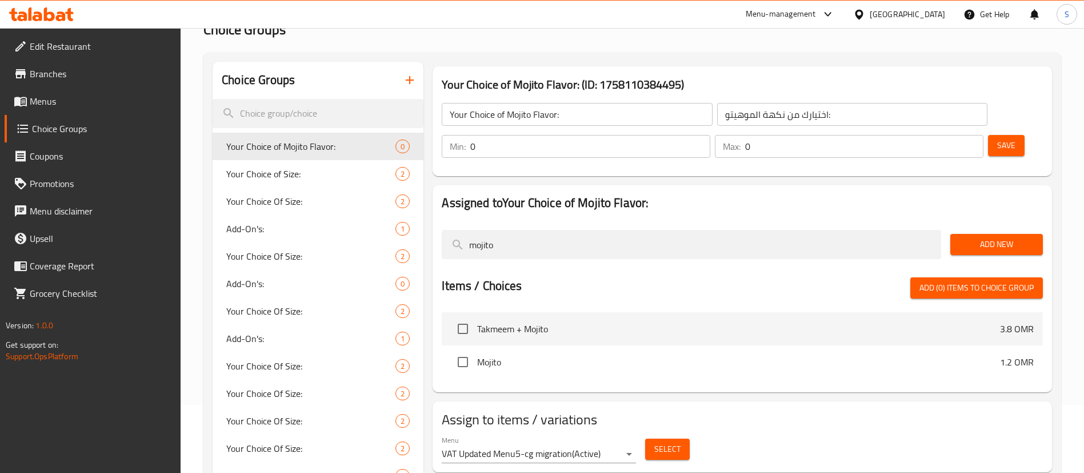
type input "mojito"
click at [952, 234] on button "Add New" at bounding box center [996, 244] width 93 height 21
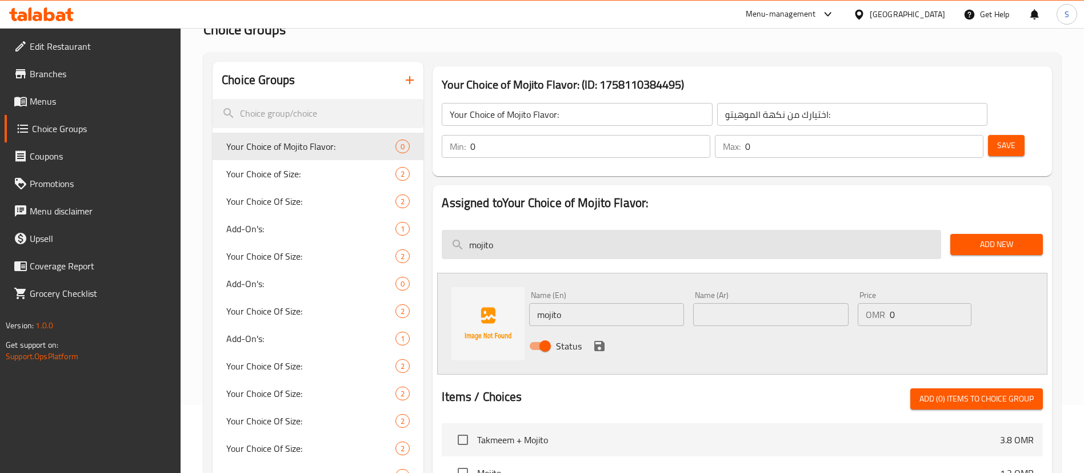
click at [842, 230] on input "mojito" at bounding box center [691, 244] width 499 height 29
click at [842, 230] on input "search" at bounding box center [691, 244] width 499 height 29
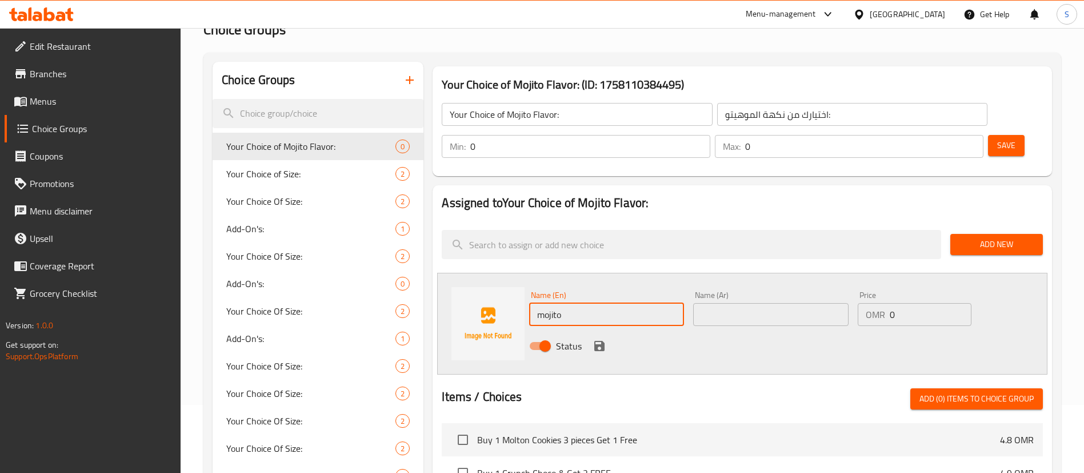
click at [582, 303] on input "mojito" at bounding box center [606, 314] width 155 height 23
type input "Blueberry"
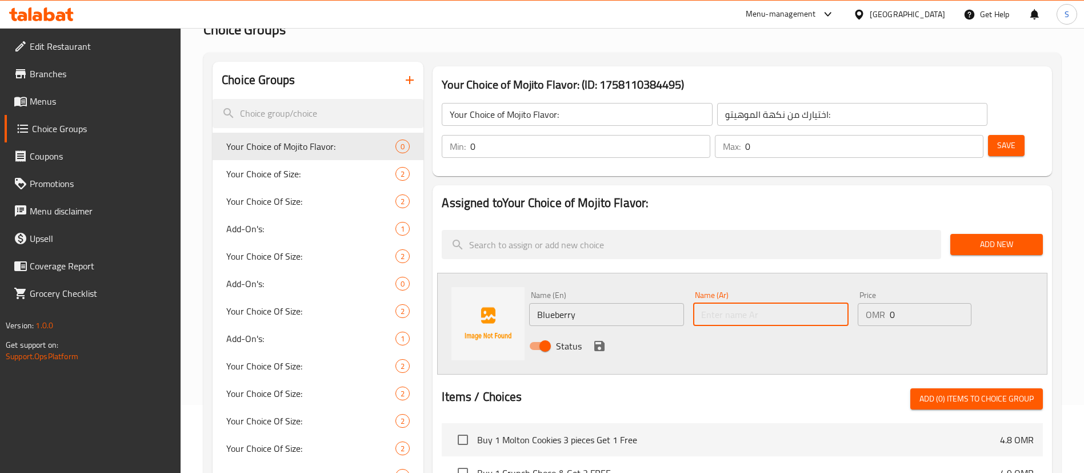
click at [761, 303] on input "text" at bounding box center [770, 314] width 155 height 23
type input "توت أزرق"
click at [595, 341] on icon "save" at bounding box center [599, 346] width 10 height 10
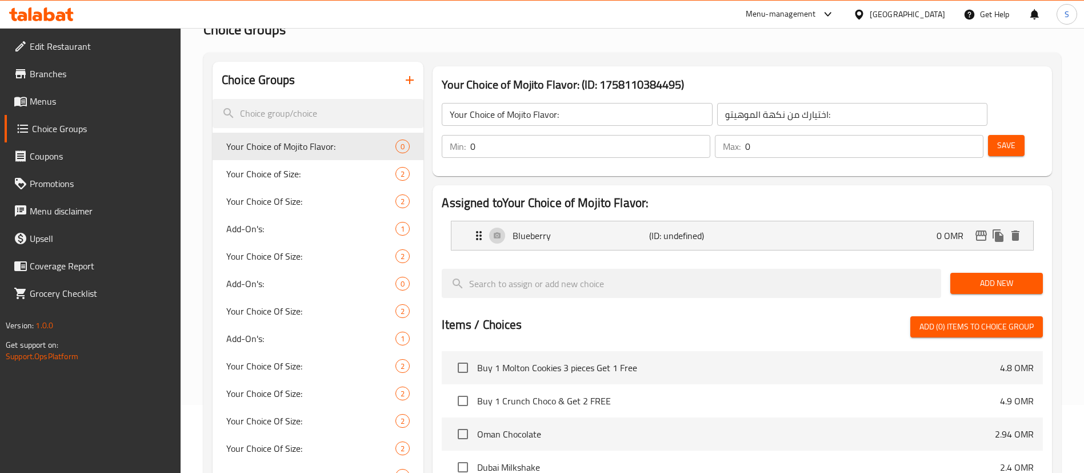
click at [968, 276] on span "Add New" at bounding box center [996, 283] width 74 height 14
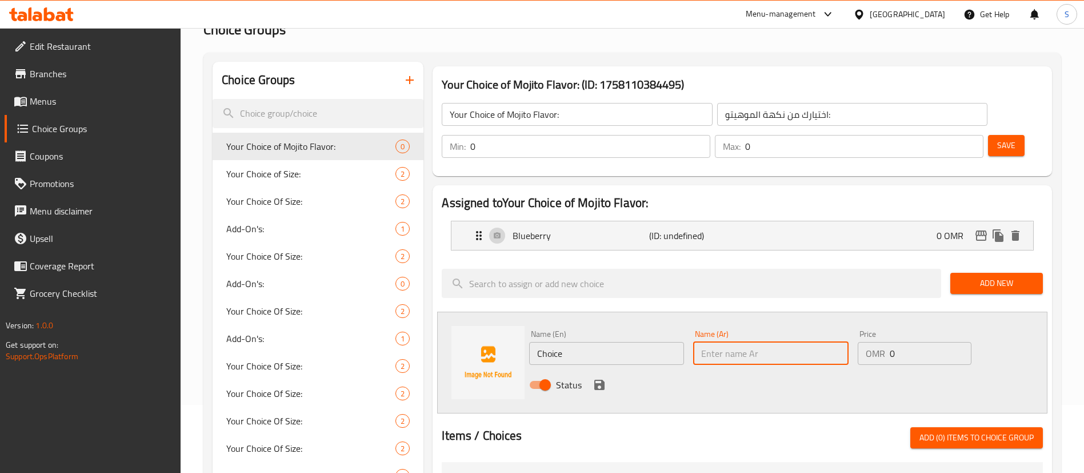
click at [739, 342] on input "text" at bounding box center [770, 353] width 155 height 23
type input "توت أحمر"
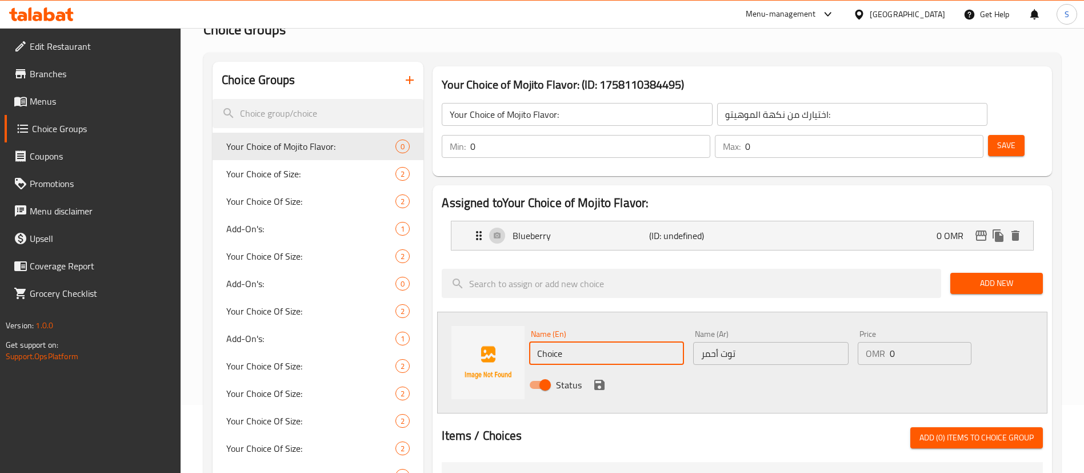
click at [622, 342] on input "Choice" at bounding box center [606, 353] width 155 height 23
type input "Red berry"
click at [599, 378] on icon "save" at bounding box center [600, 385] width 14 height 14
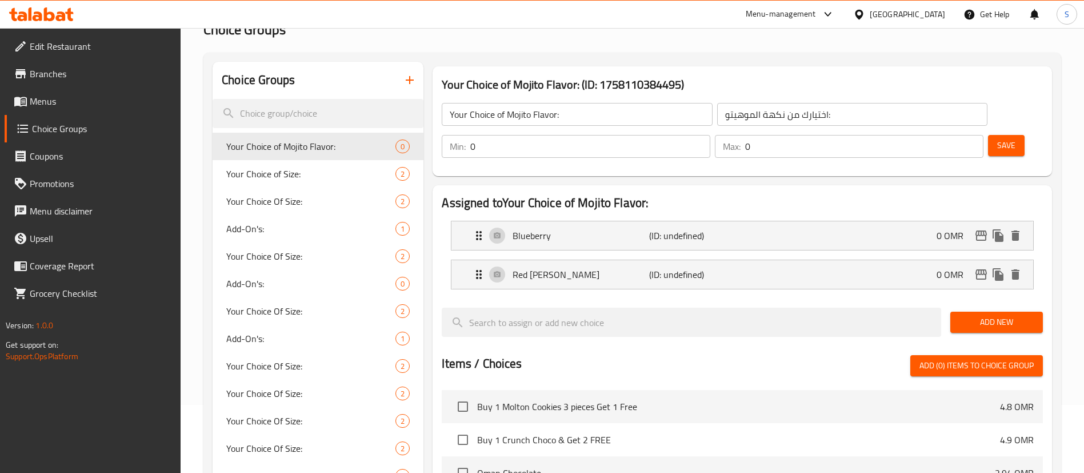
click at [980, 315] on span "Add New" at bounding box center [996, 322] width 74 height 14
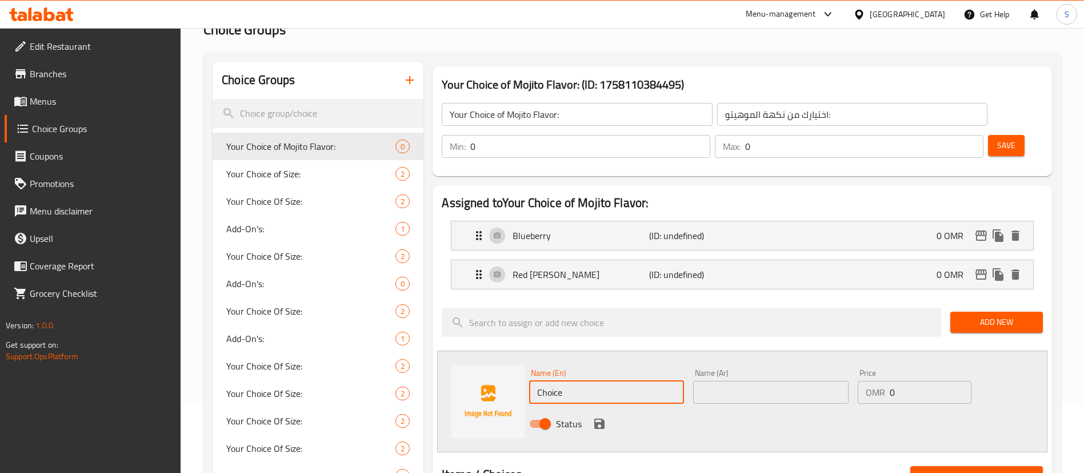
click at [627, 381] on input "Choice" at bounding box center [606, 392] width 155 height 23
type input "Strawberry"
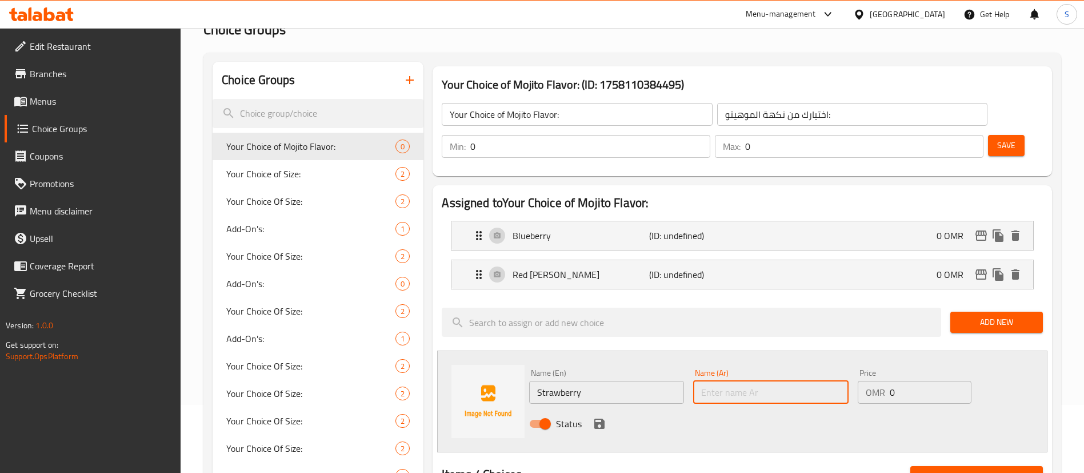
click at [779, 381] on input "text" at bounding box center [770, 392] width 155 height 23
type input "فراولة"
click at [600, 417] on icon "save" at bounding box center [600, 424] width 14 height 14
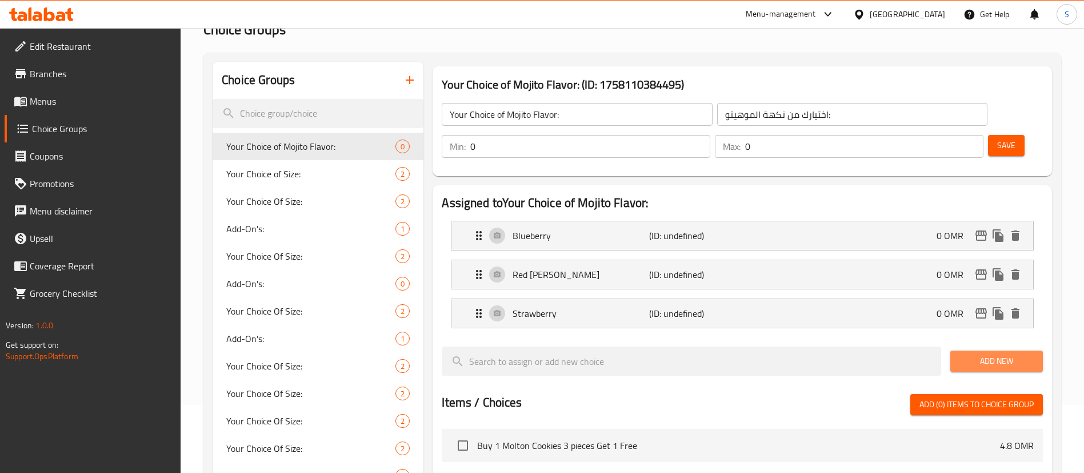
click at [991, 354] on span "Add New" at bounding box center [996, 361] width 74 height 14
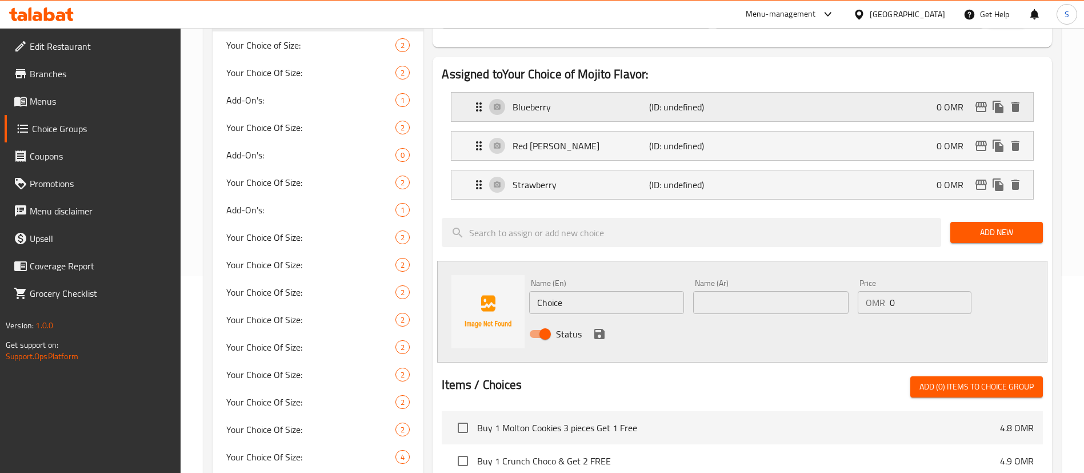
scroll to position [204, 0]
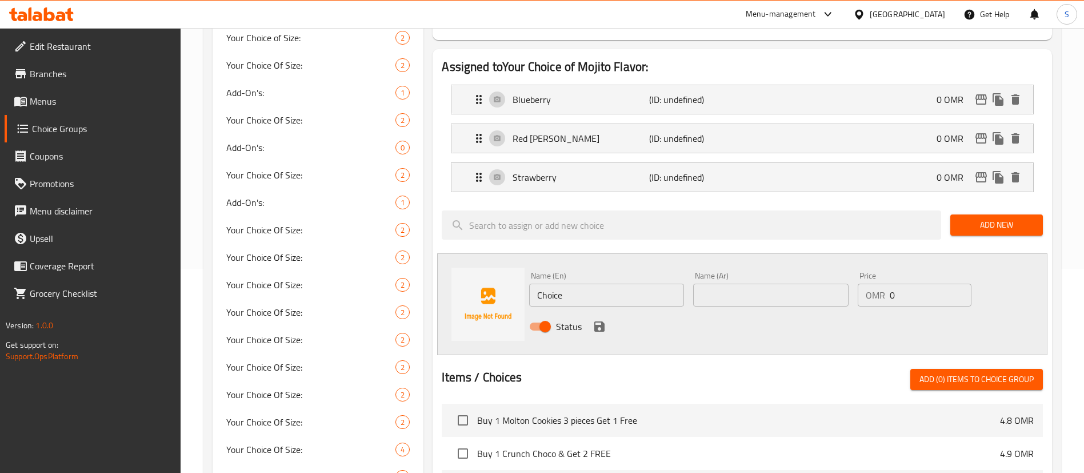
click at [606, 283] on input "Choice" at bounding box center [606, 294] width 155 height 23
type input "Pomegranate"
click at [714, 283] on input "text" at bounding box center [770, 294] width 155 height 23
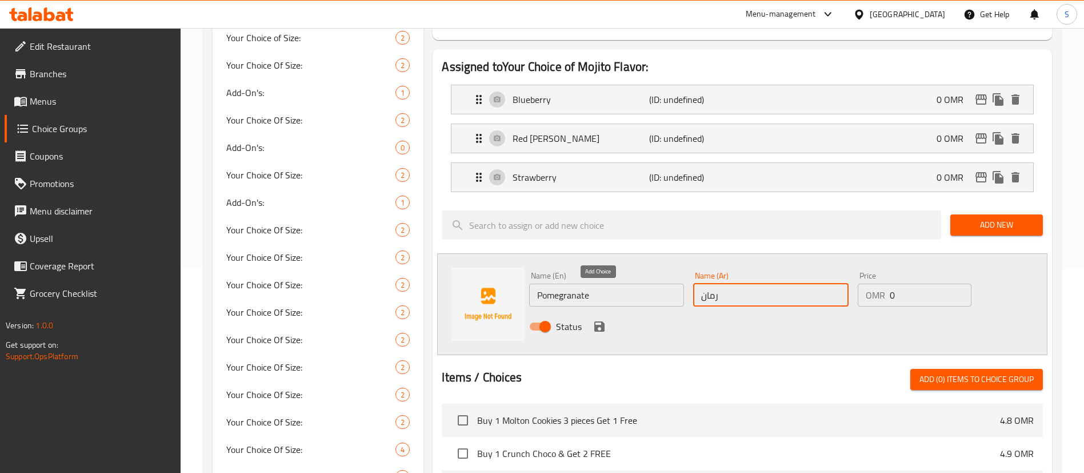
type input "رمان"
click at [605, 319] on icon "save" at bounding box center [600, 326] width 14 height 14
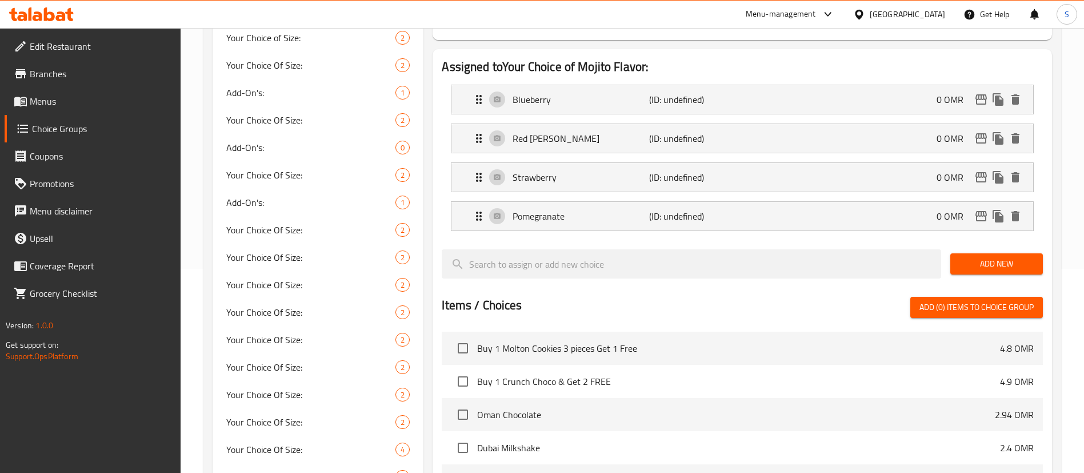
click at [1008, 257] on span "Add New" at bounding box center [996, 264] width 74 height 14
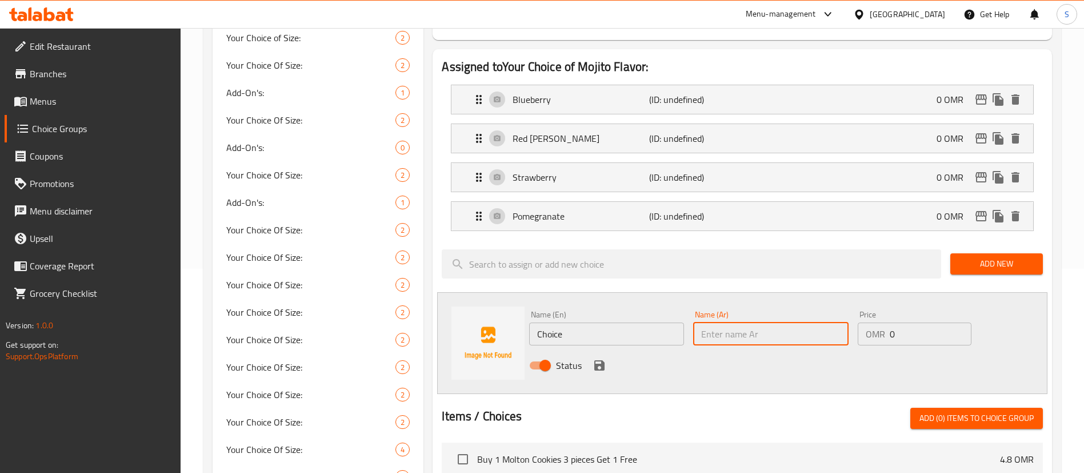
click at [742, 322] on input "text" at bounding box center [770, 333] width 155 height 23
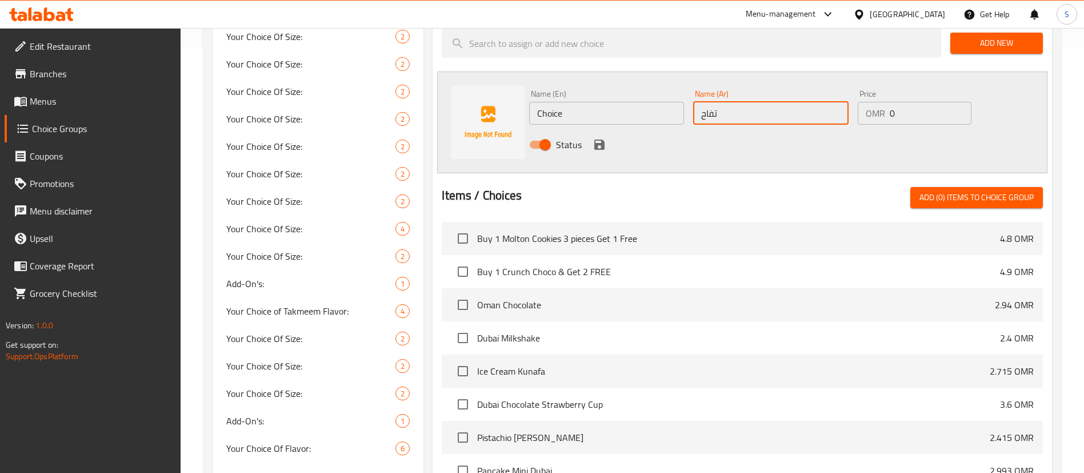
scroll to position [425, 0]
type input "تفاح"
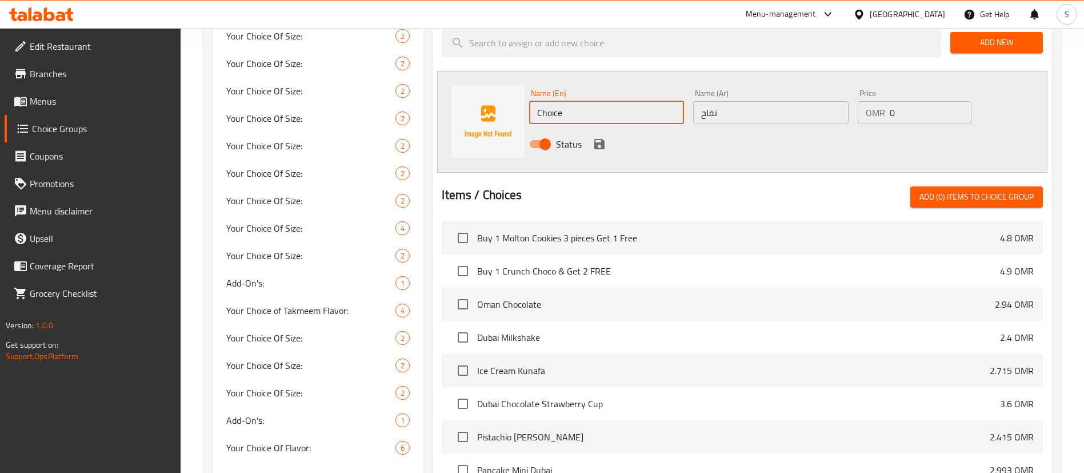
click at [599, 101] on input "Choice" at bounding box center [606, 112] width 155 height 23
type input "Apple"
click at [602, 139] on icon "save" at bounding box center [599, 144] width 10 height 10
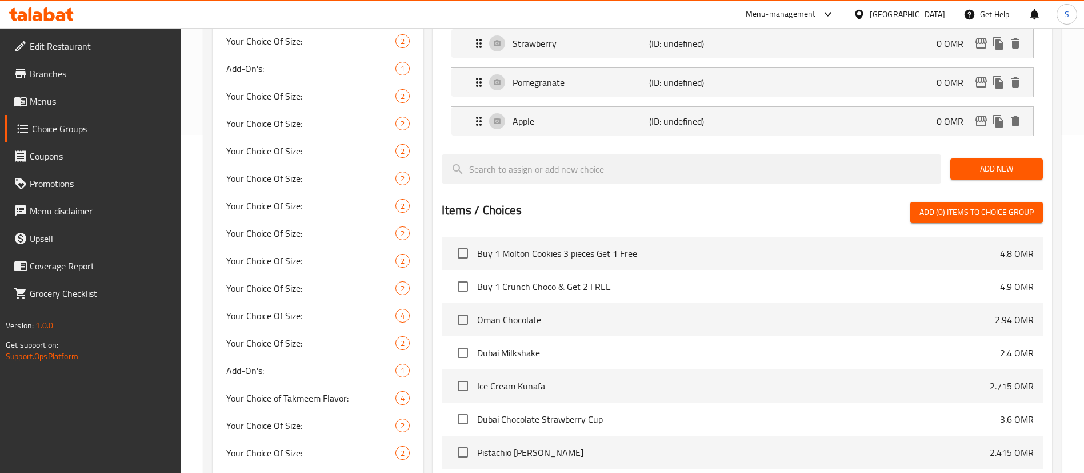
scroll to position [325, 0]
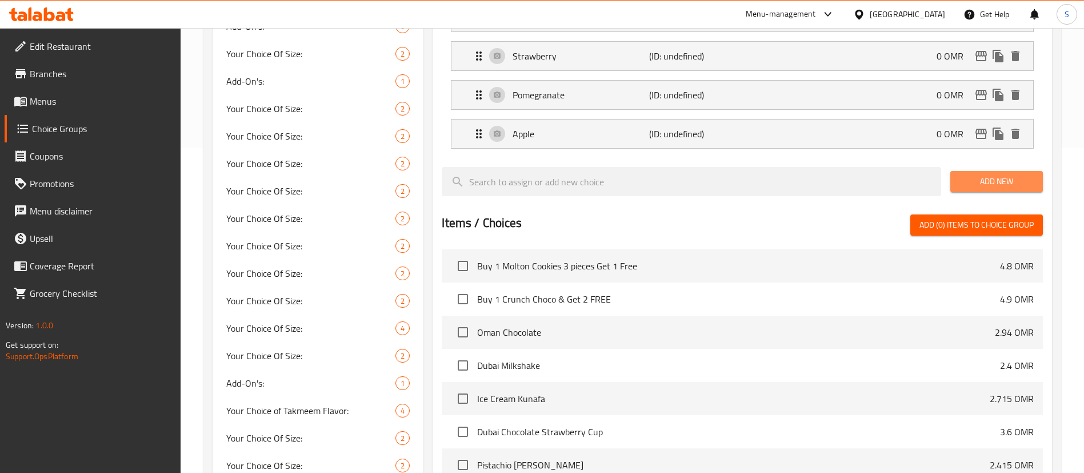
click at [967, 174] on span "Add New" at bounding box center [996, 181] width 74 height 14
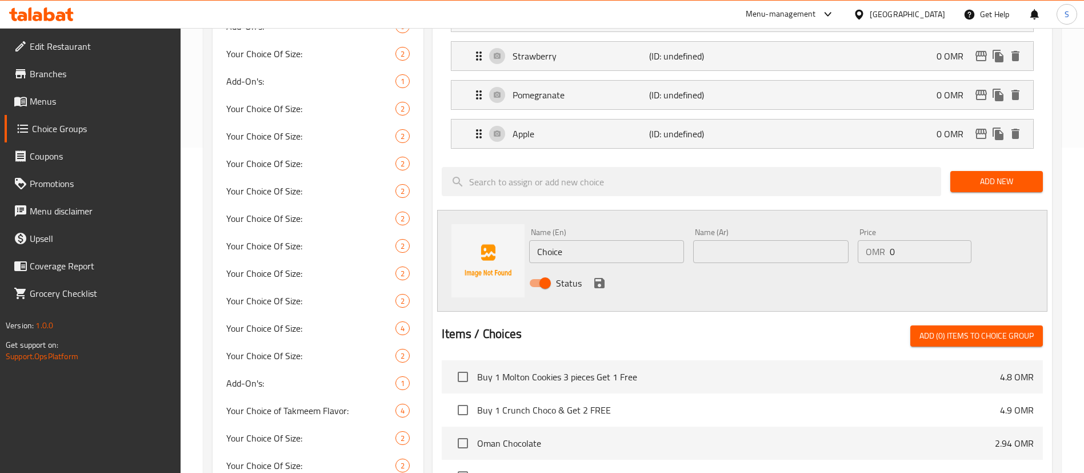
click at [658, 240] on input "Choice" at bounding box center [606, 251] width 155 height 23
type input "Passionfruit"
click at [772, 240] on input "text" at bounding box center [770, 251] width 155 height 23
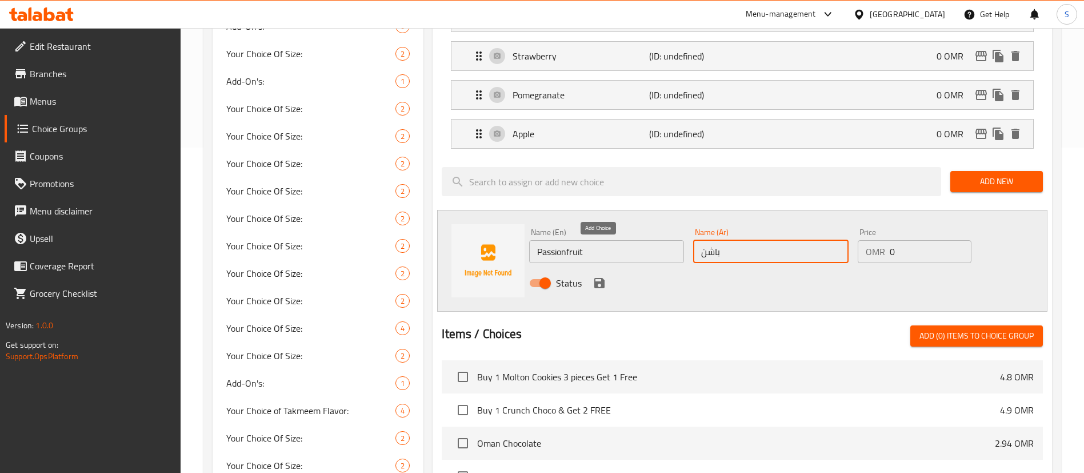
type input "باشن"
click at [595, 278] on icon "save" at bounding box center [599, 283] width 10 height 10
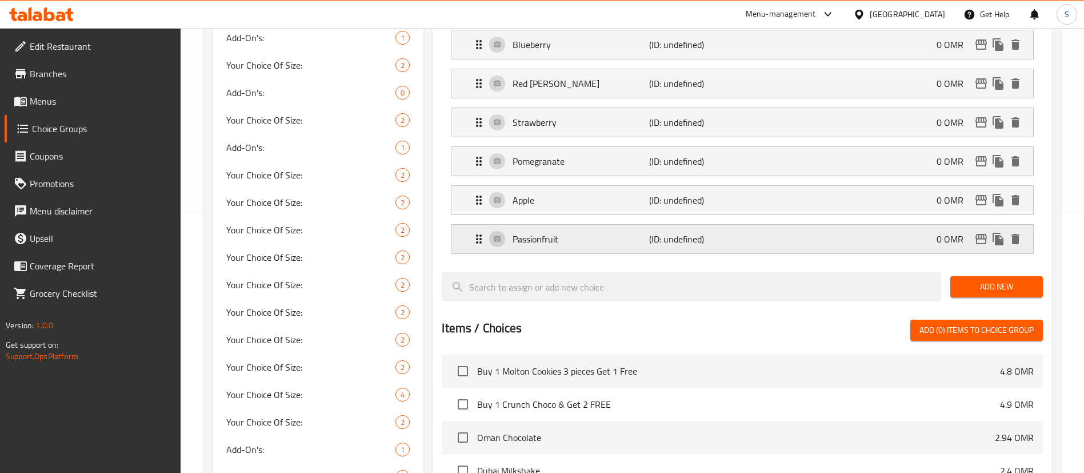
scroll to position [258, 0]
click at [985, 280] on span "Add New" at bounding box center [996, 287] width 74 height 14
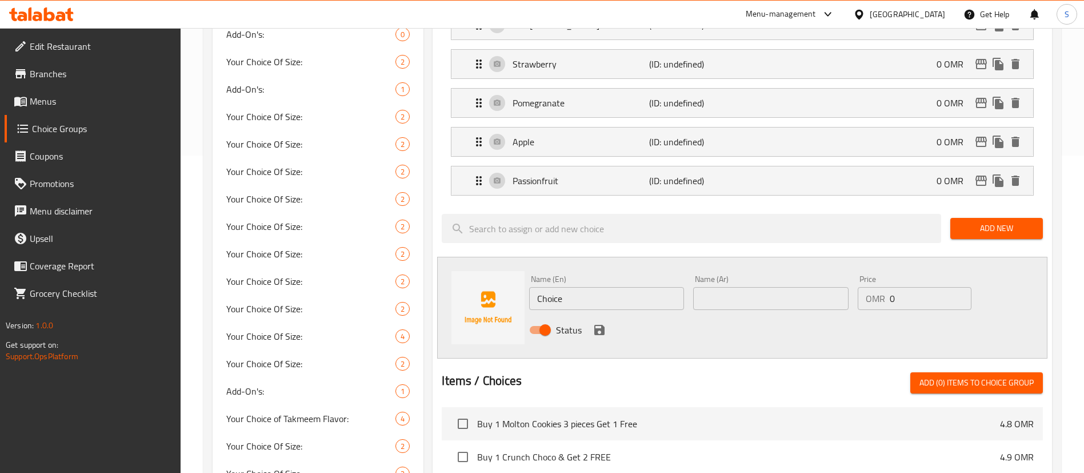
scroll to position [320, 0]
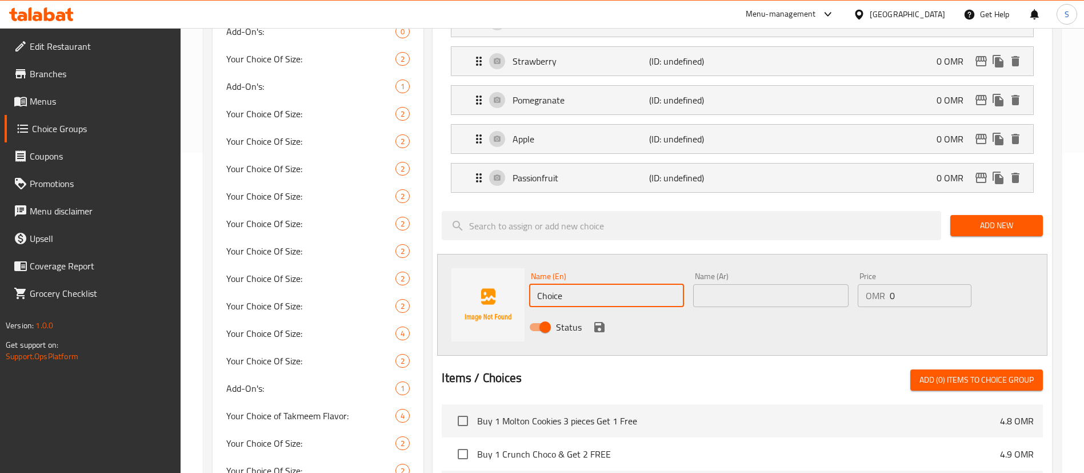
click at [591, 284] on input "Choice" at bounding box center [606, 295] width 155 height 23
type input "Cherry"
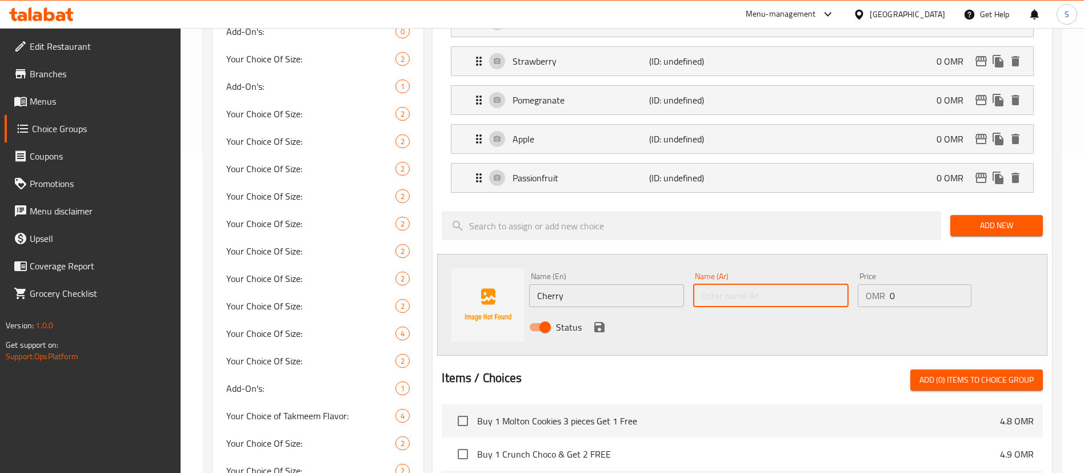
click at [751, 284] on input "text" at bounding box center [770, 295] width 155 height 23
type input "كرز"
click at [598, 320] on icon "save" at bounding box center [600, 327] width 14 height 14
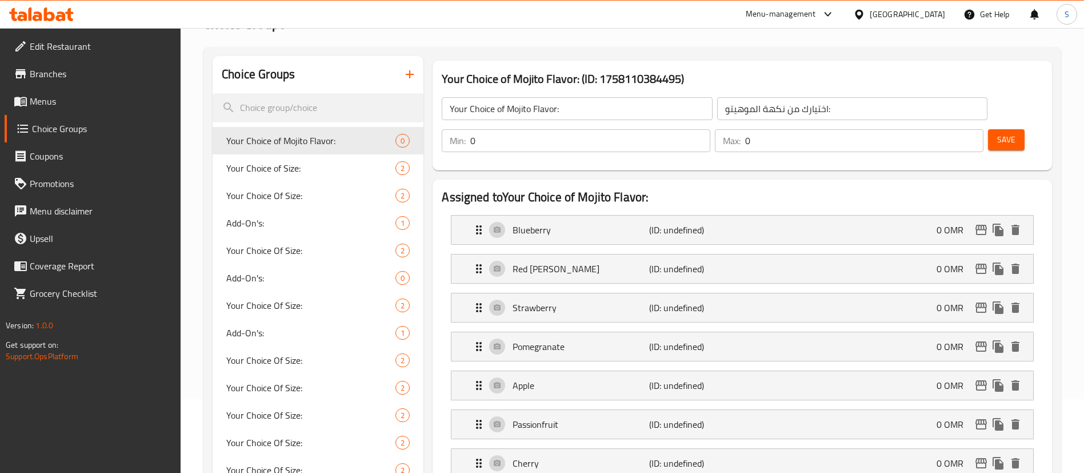
scroll to position [65, 0]
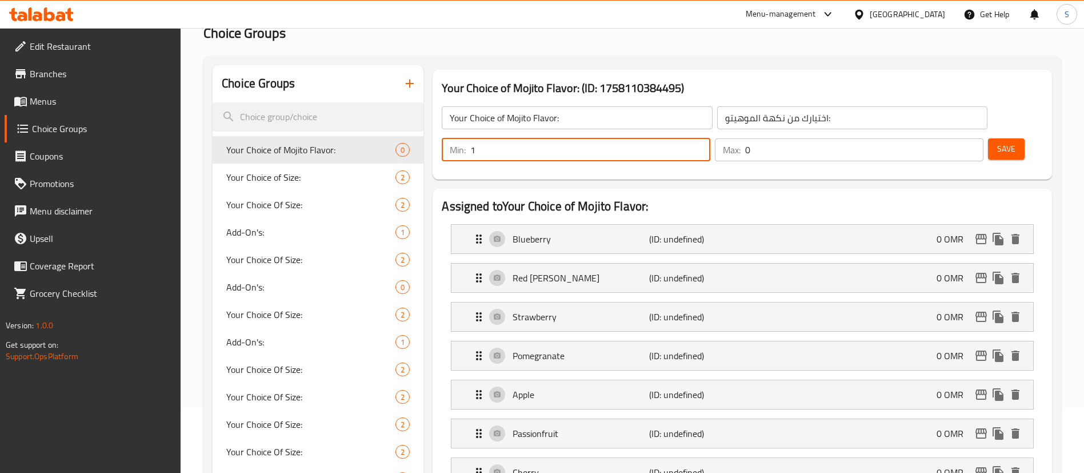
type input "1"
click at [710, 138] on input "1" at bounding box center [590, 149] width 240 height 23
type input "1"
click at [952, 138] on input "1" at bounding box center [864, 149] width 238 height 23
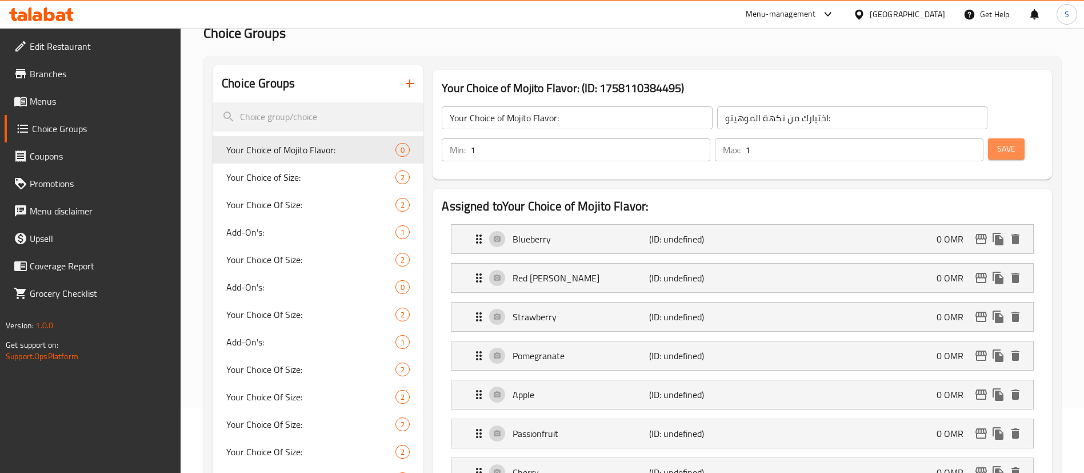
click at [997, 142] on span "Save" at bounding box center [1006, 149] width 18 height 14
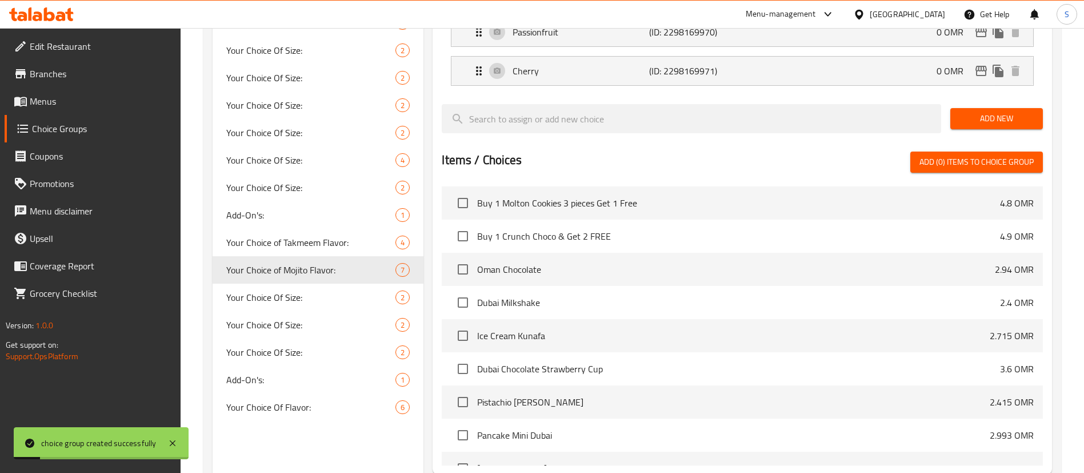
scroll to position [552, 0]
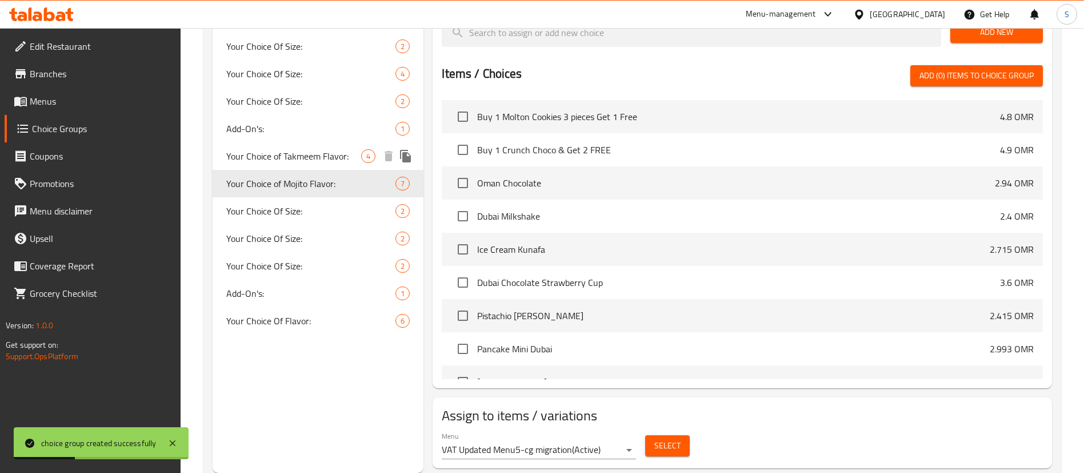
click at [355, 160] on span "Your Choice of Takmeem Flavor:" at bounding box center [293, 156] width 135 height 14
type input "Your Choice of Takmeem Flavor:"
type input "اختيارك من نكهة التكميم:"
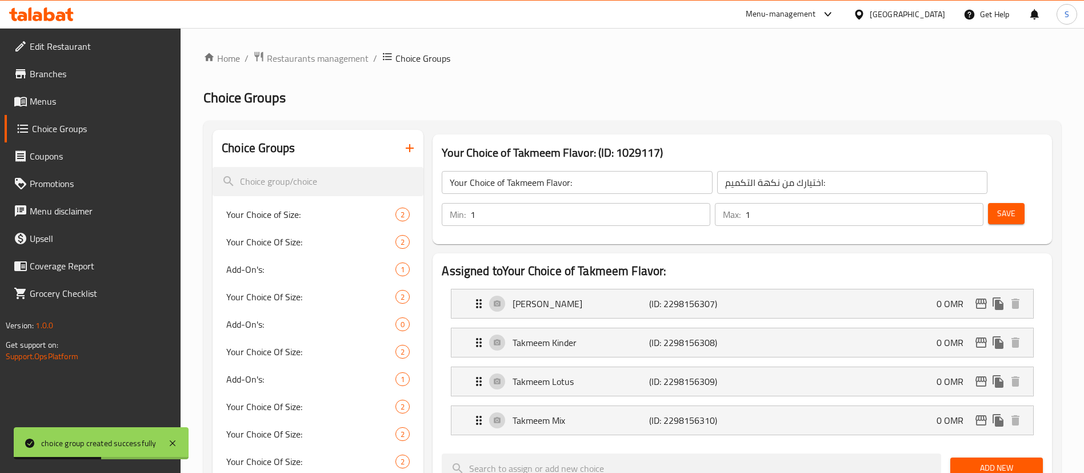
scroll to position [450, 0]
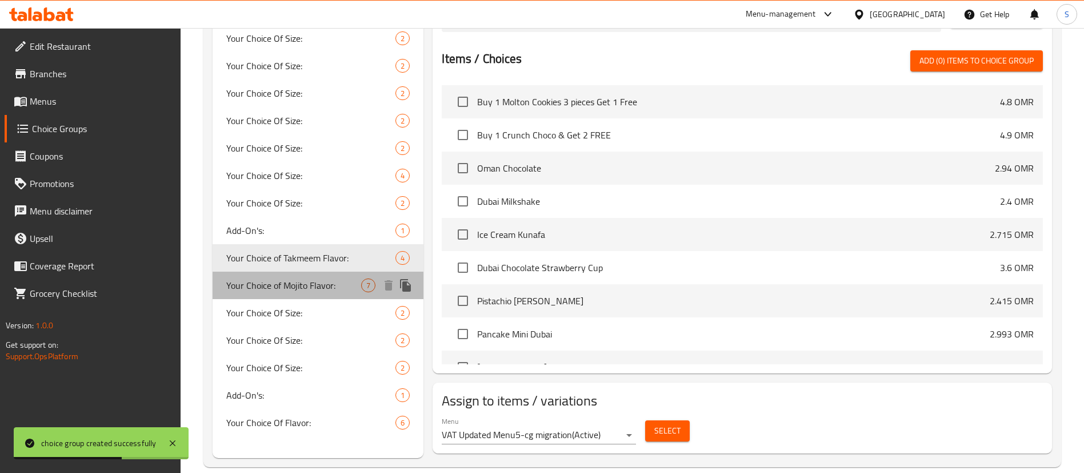
click at [284, 287] on span "Your Choice of Mojito Flavor:" at bounding box center [293, 285] width 135 height 14
type input "Your Choice of Mojito Flavor:"
type input "اختيارك من نكهة الموهيتو:"
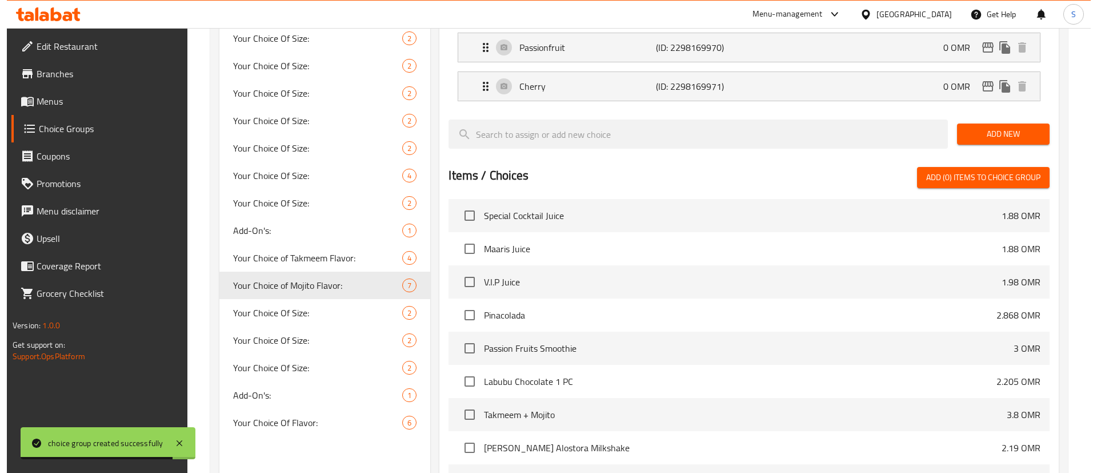
scroll to position [552, 0]
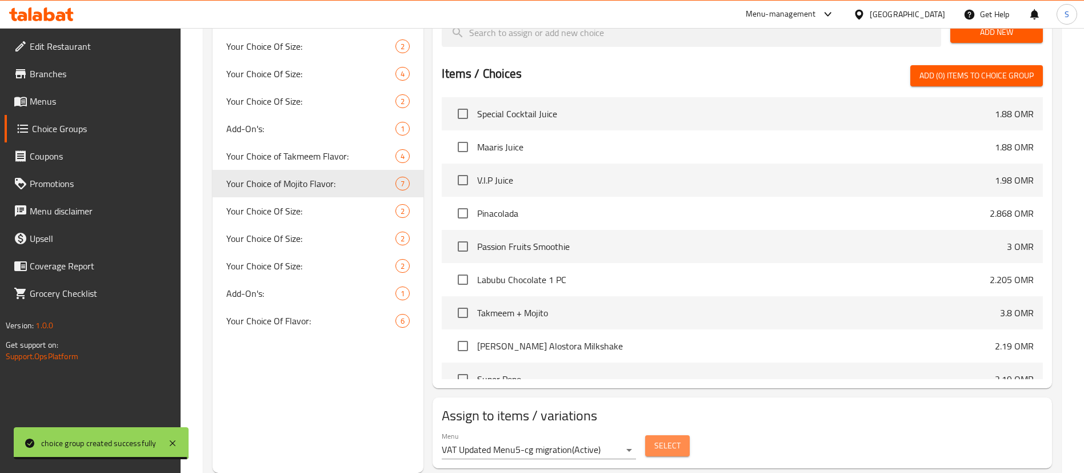
click at [647, 435] on button "Select" at bounding box center [667, 445] width 45 height 21
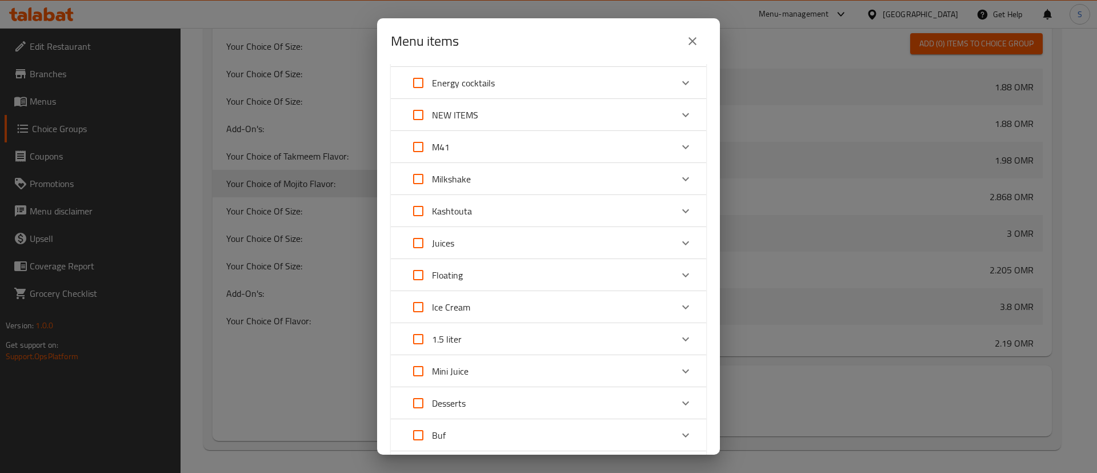
scroll to position [262, 0]
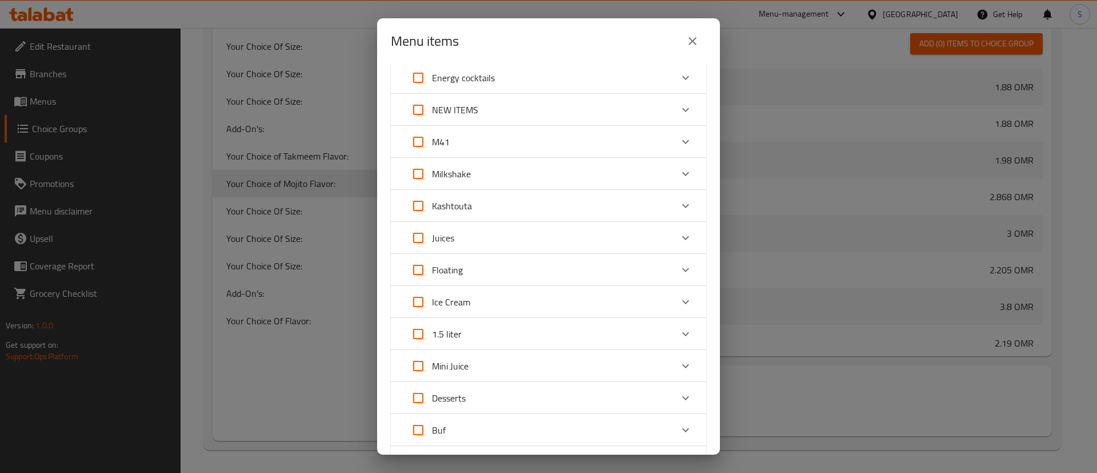
click at [654, 146] on div "M41" at bounding box center [538, 141] width 267 height 27
click at [434, 202] on input "Expand" at bounding box center [434, 202] width 27 height 27
checkbox input "true"
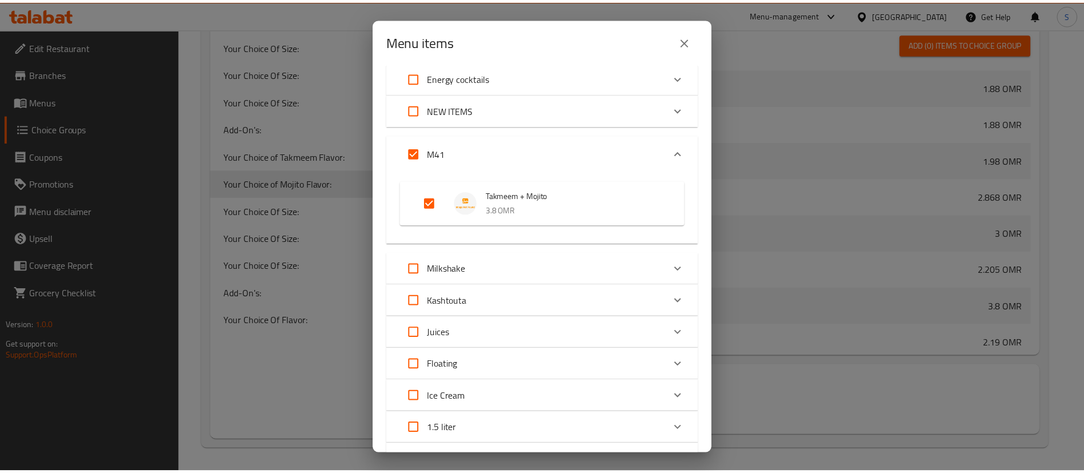
scroll to position [620, 0]
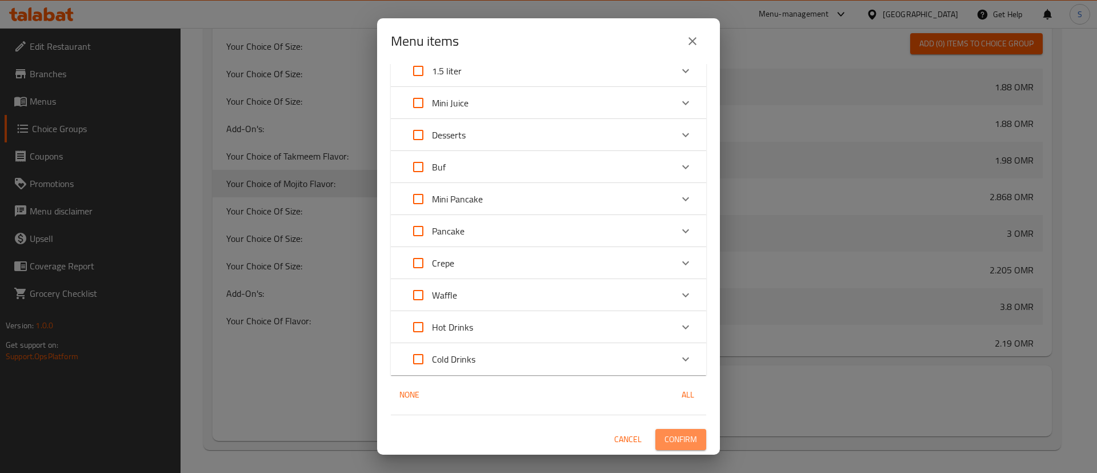
click at [667, 434] on span "Confirm" at bounding box center [681, 439] width 33 height 14
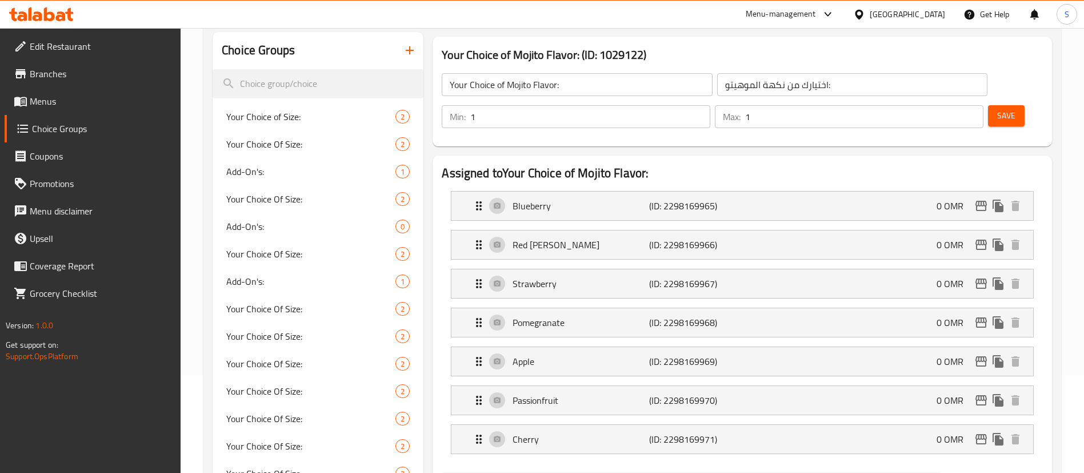
scroll to position [0, 0]
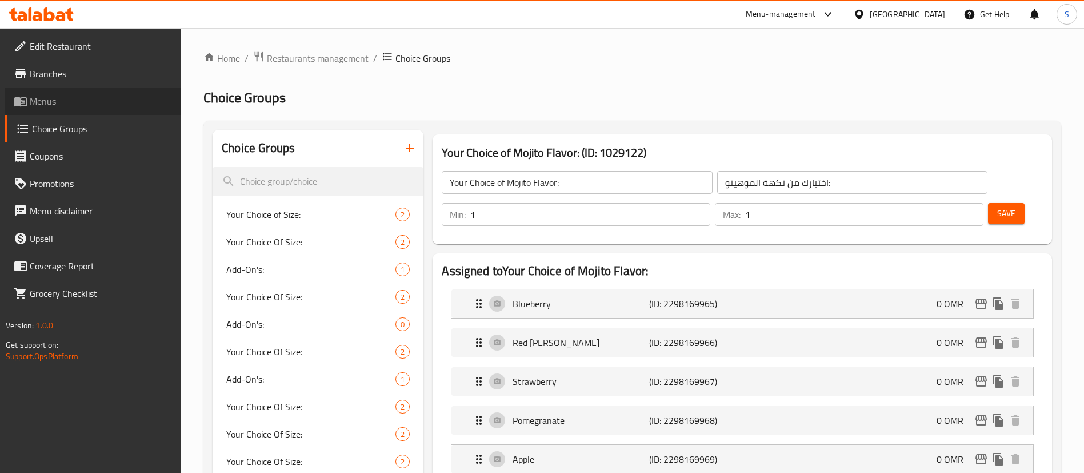
click at [81, 94] on span "Menus" at bounding box center [101, 101] width 142 height 14
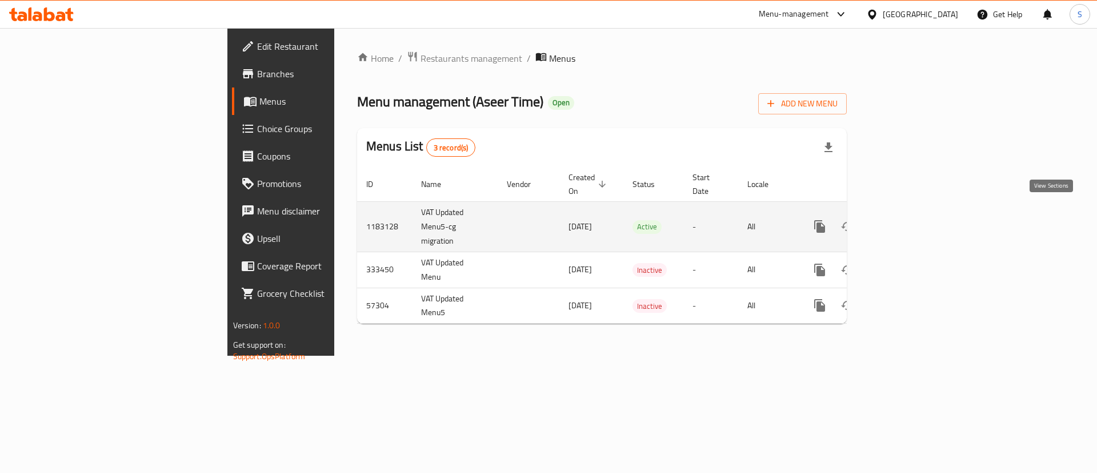
click at [907, 221] on icon "enhanced table" at bounding box center [902, 226] width 10 height 10
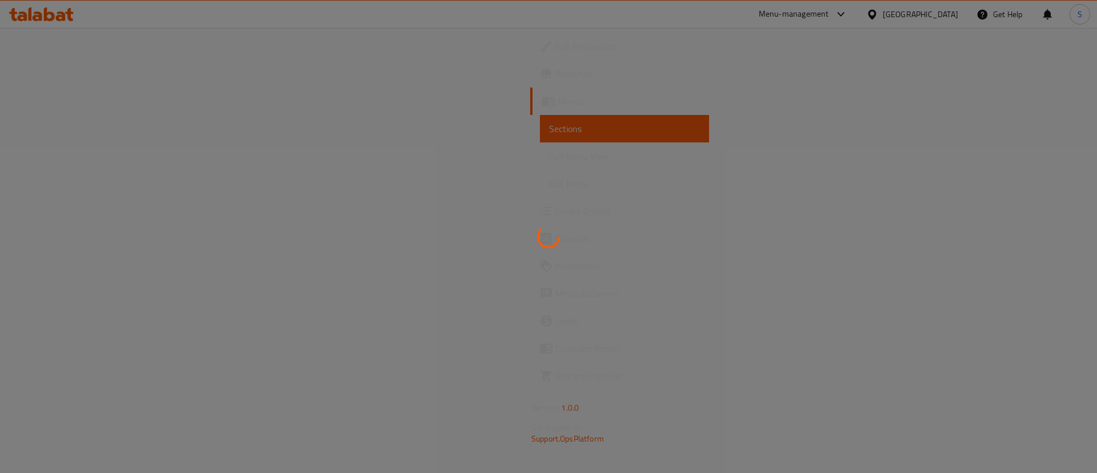
click at [308, 119] on div at bounding box center [548, 236] width 1097 height 473
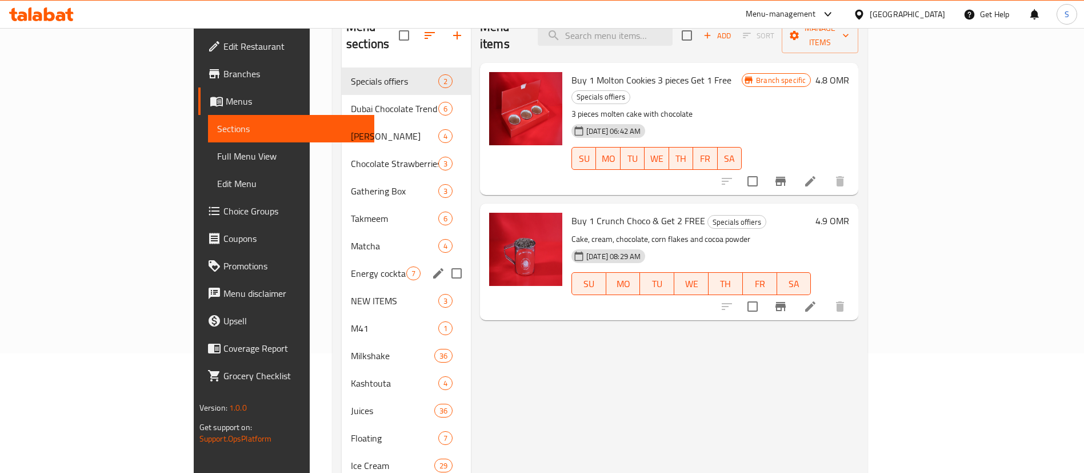
scroll to position [120, 0]
click at [351, 321] on span "M41" at bounding box center [378, 328] width 55 height 14
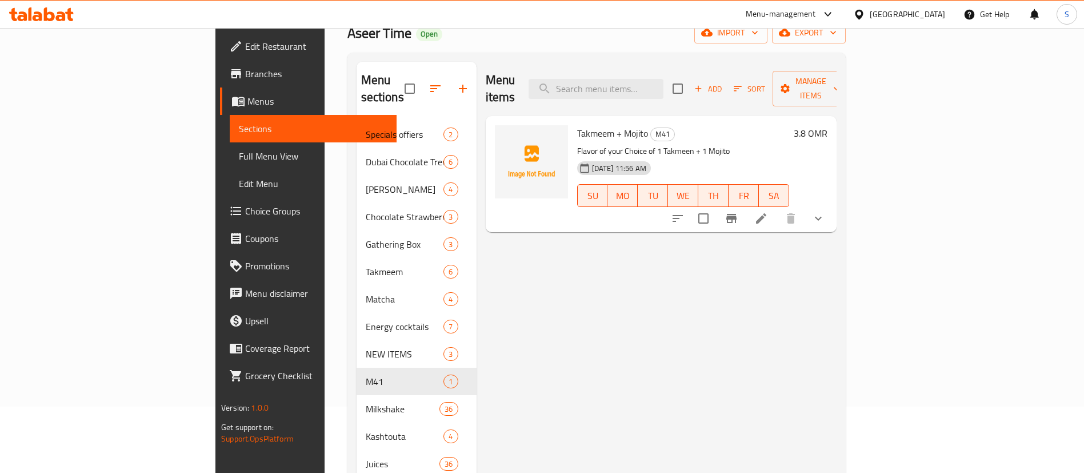
scroll to position [57, 0]
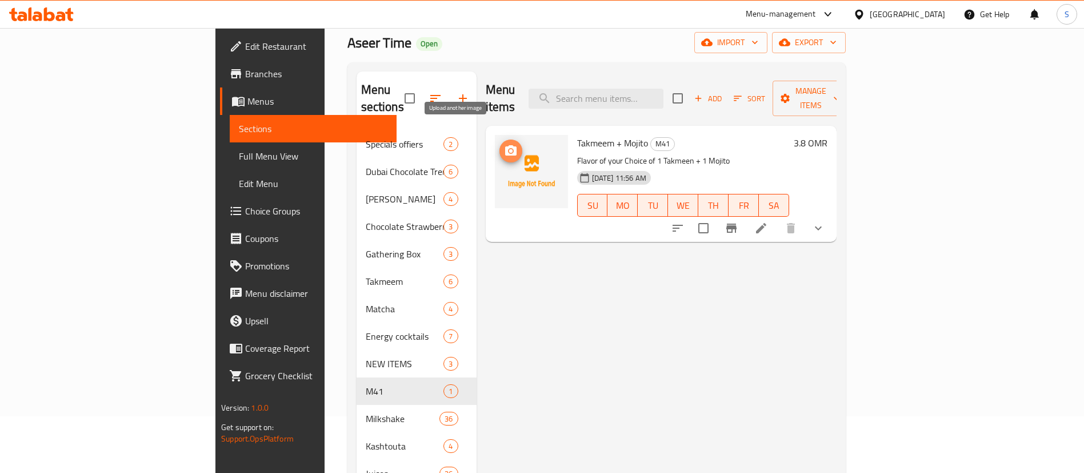
click at [504, 144] on icon "upload picture" at bounding box center [511, 151] width 14 height 14
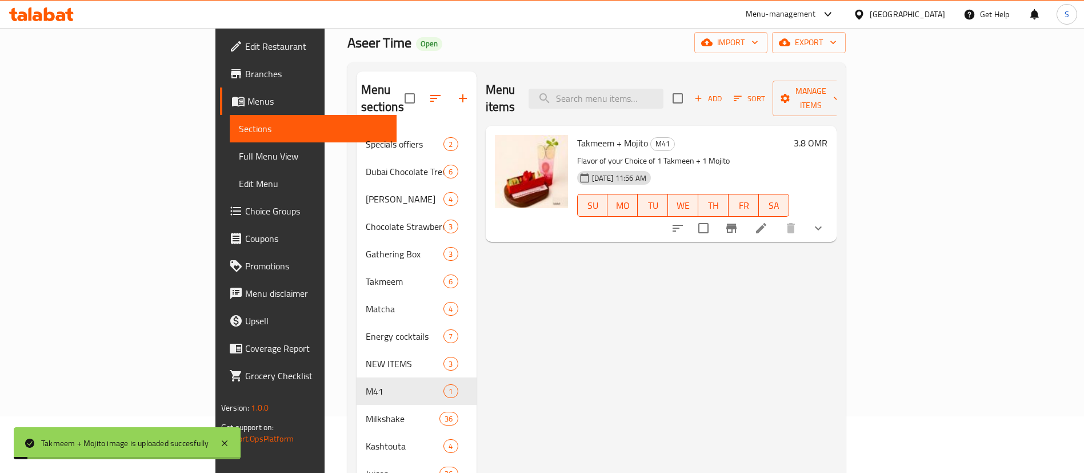
scroll to position [67, 0]
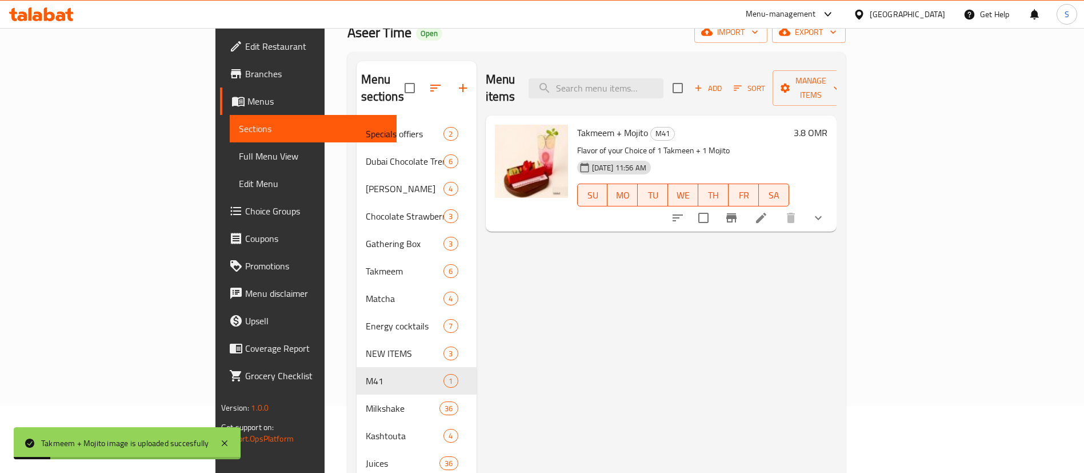
click at [832, 206] on button "show more" at bounding box center [818, 217] width 27 height 27
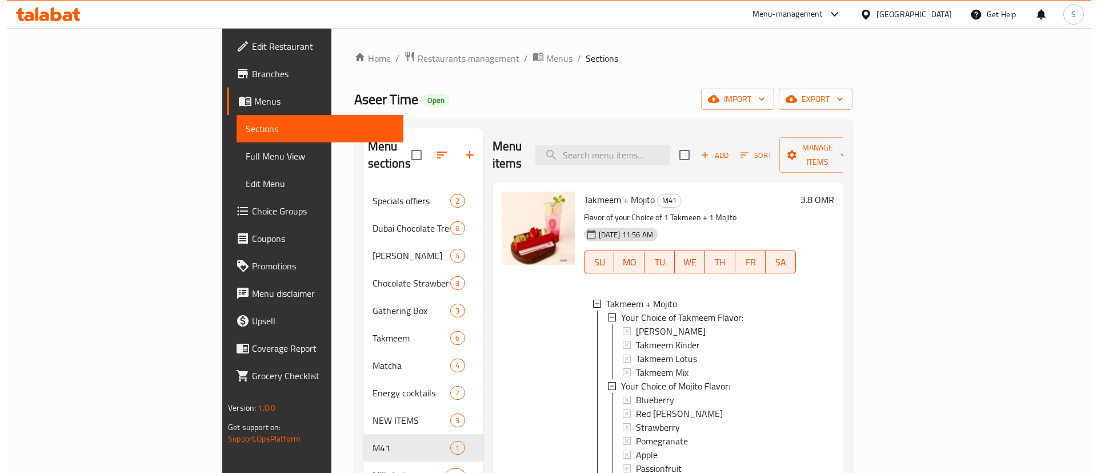
scroll to position [0, 0]
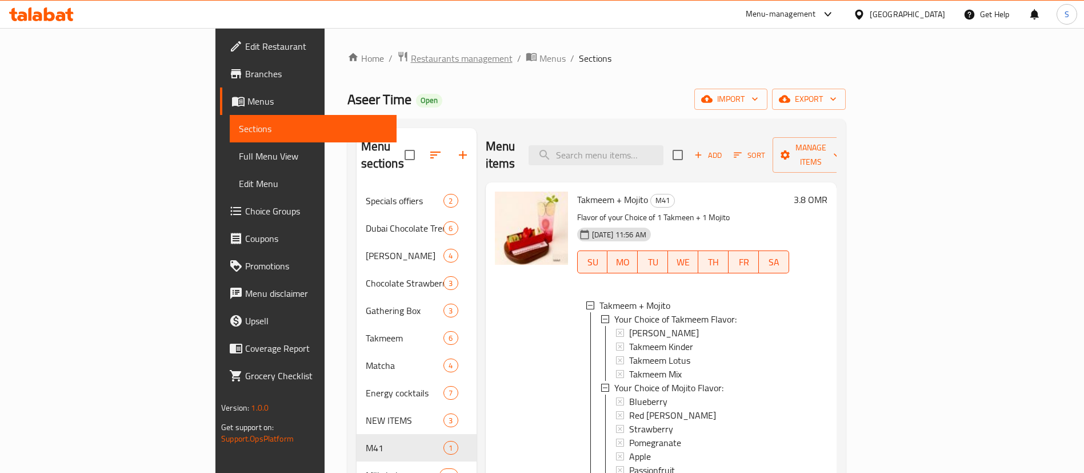
click at [411, 59] on span "Restaurants management" at bounding box center [462, 58] width 102 height 14
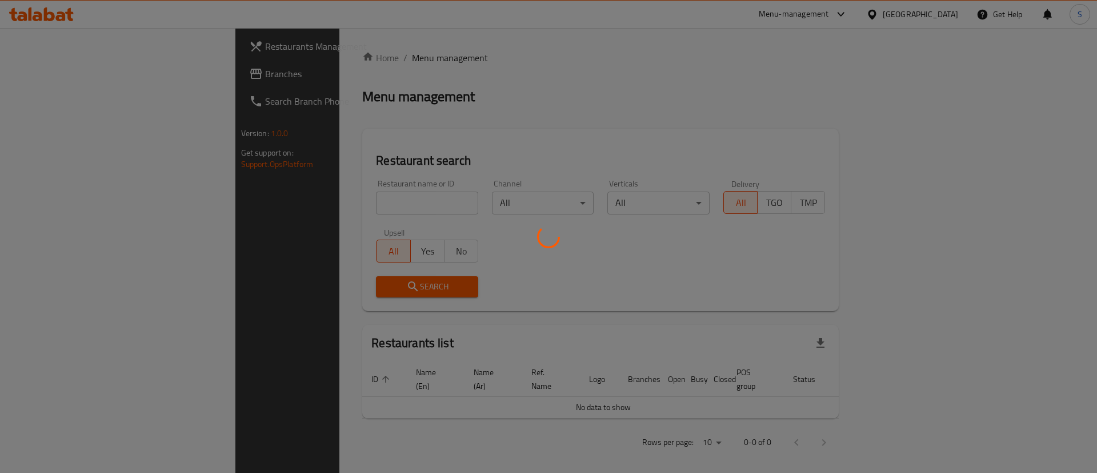
click at [309, 202] on div at bounding box center [548, 236] width 1097 height 473
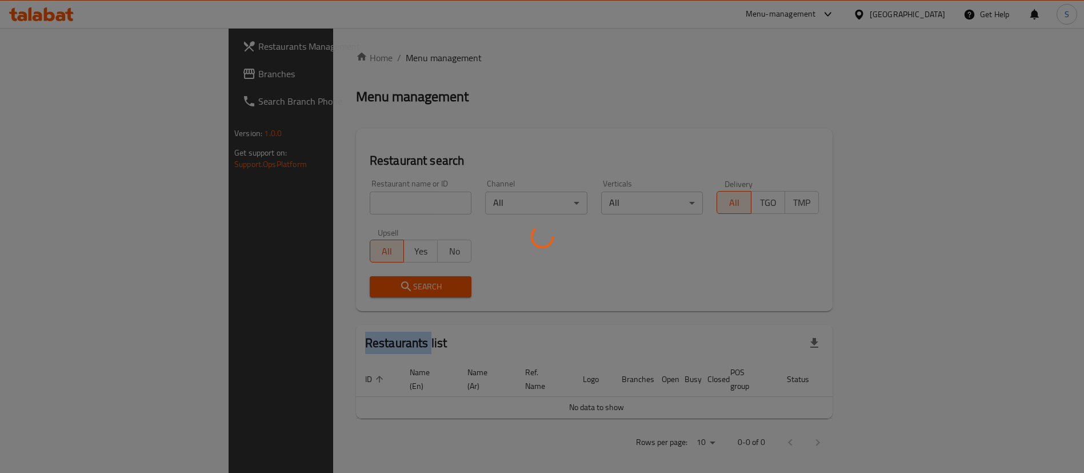
click at [309, 202] on div at bounding box center [542, 236] width 1084 height 473
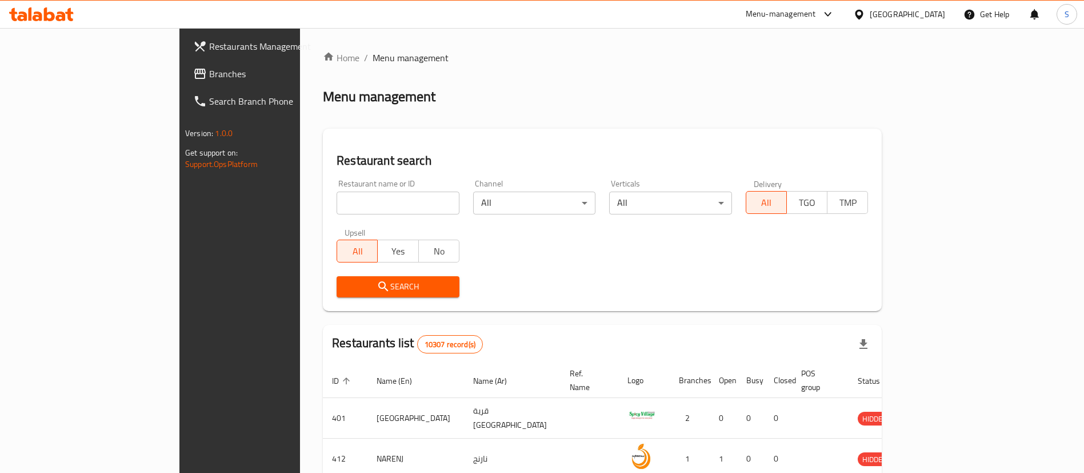
click at [337, 202] on input "search" at bounding box center [398, 202] width 123 height 23
paste input "Urban Tadka"
type input "Urban Tadka"
click button "Search" at bounding box center [398, 286] width 123 height 21
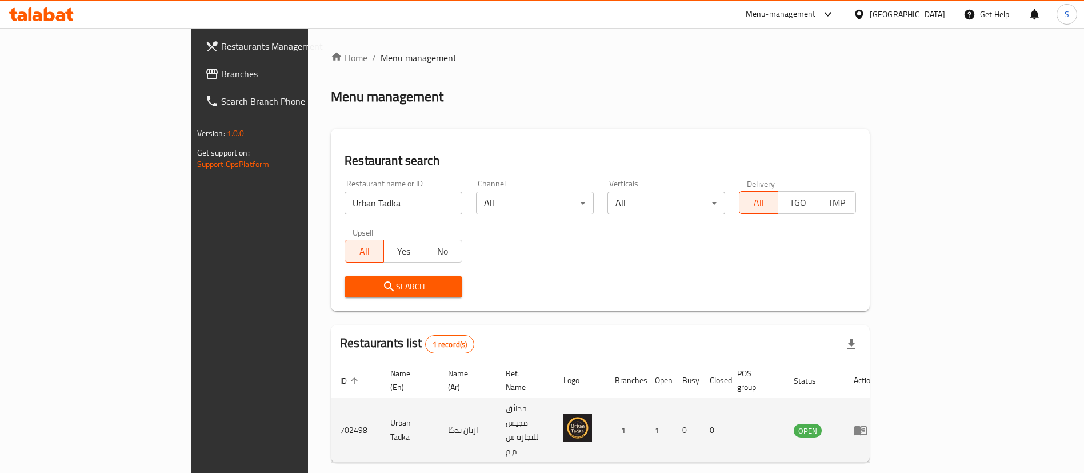
click at [331, 404] on td "702498" at bounding box center [356, 430] width 50 height 65
copy td "702498"
click at [867, 426] on icon "enhanced table" at bounding box center [860, 431] width 13 height 10
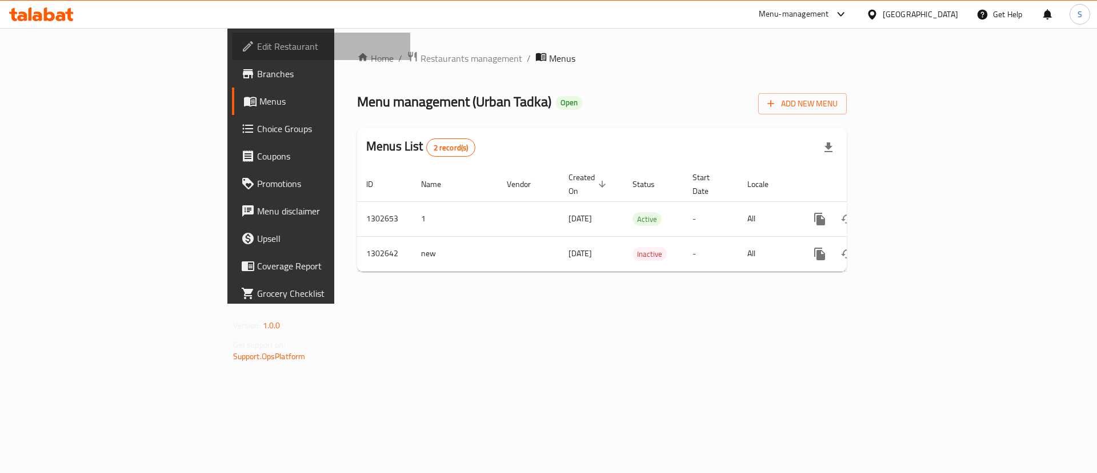
click at [257, 45] on span "Edit Restaurant" at bounding box center [329, 46] width 145 height 14
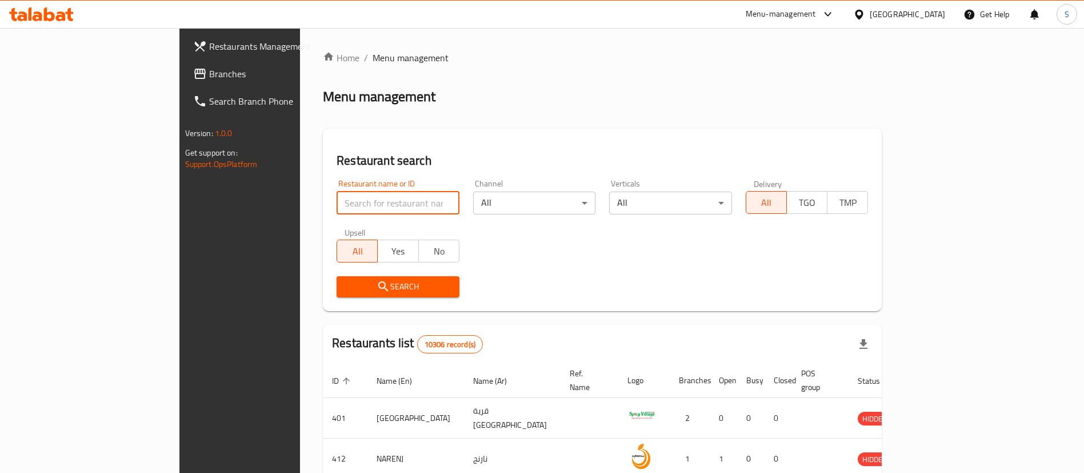
click at [354, 203] on input "search" at bounding box center [398, 202] width 123 height 23
paste input "27994"
type input "27994"
click button "Search" at bounding box center [398, 286] width 123 height 21
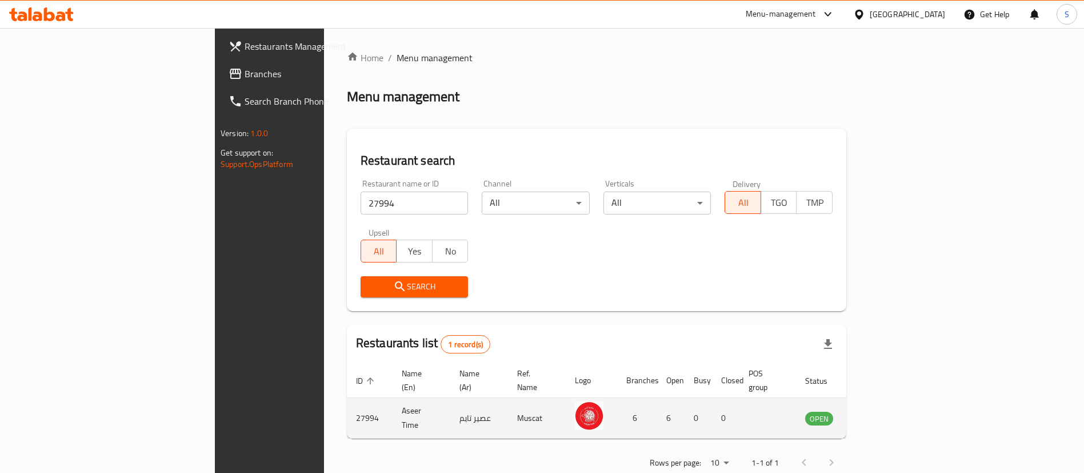
click at [895, 411] on td "enhanced table" at bounding box center [875, 418] width 39 height 41
click at [879, 411] on icon "enhanced table" at bounding box center [872, 418] width 14 height 14
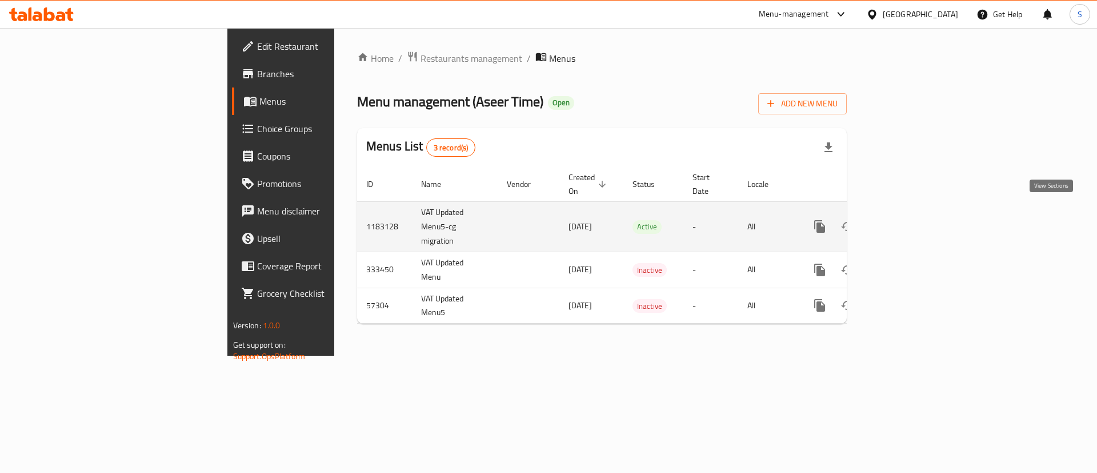
click at [909, 219] on icon "enhanced table" at bounding box center [902, 226] width 14 height 14
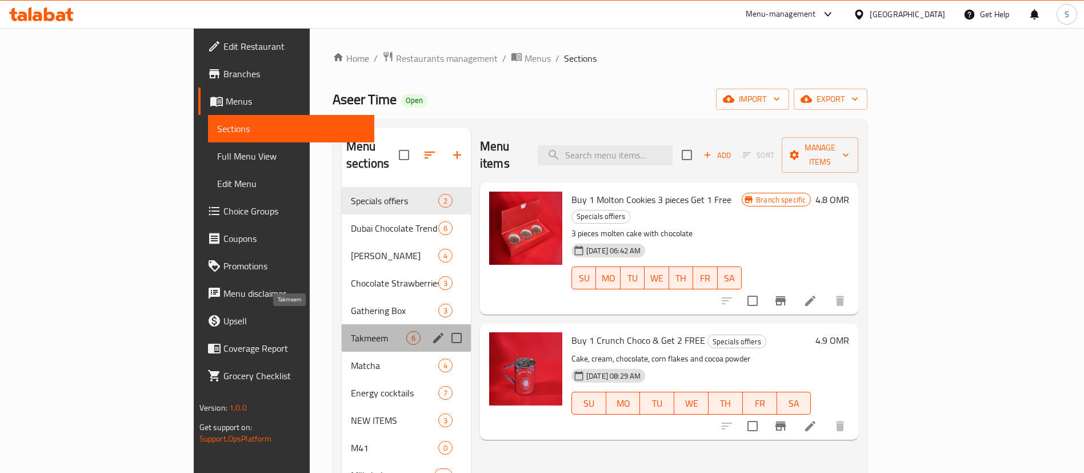
click at [351, 331] on span "Takmeem" at bounding box center [378, 338] width 55 height 14
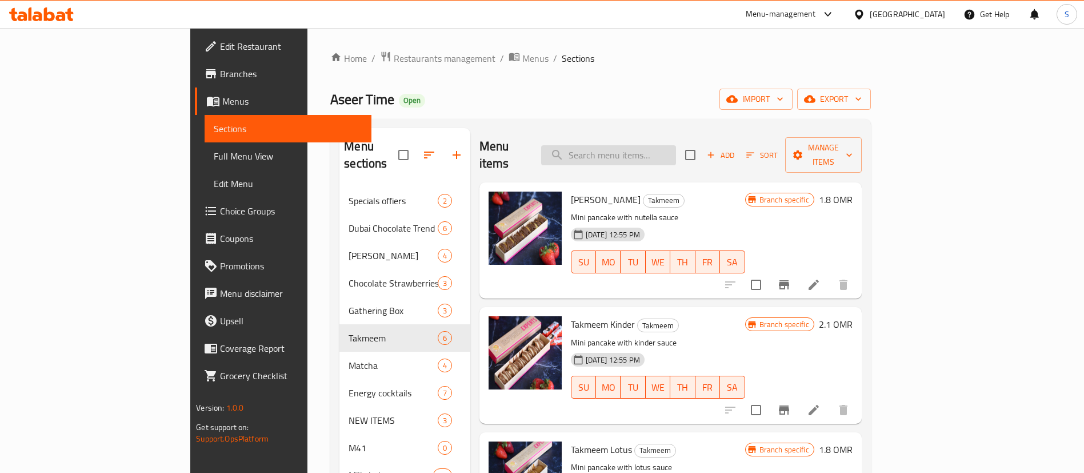
click at [665, 145] on input "search" at bounding box center [608, 155] width 135 height 20
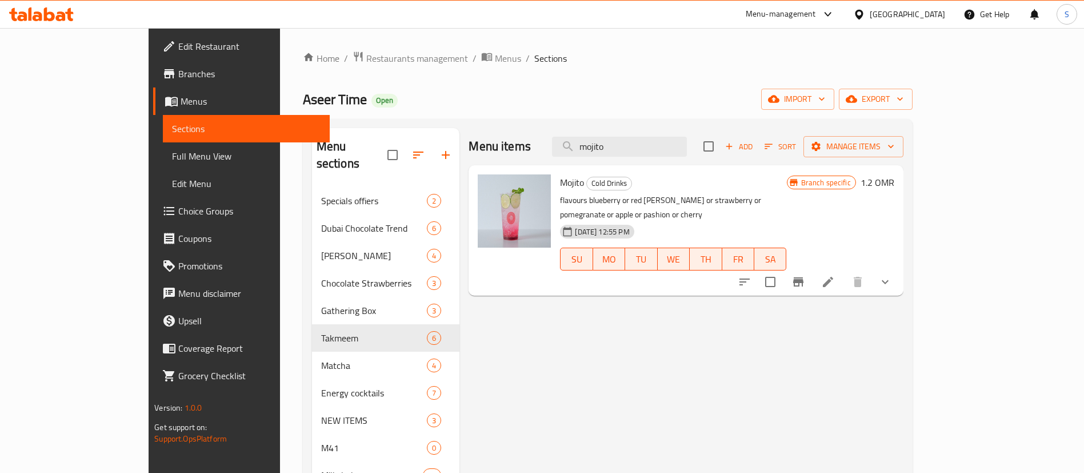
type input "mojito"
click at [899, 268] on button "show more" at bounding box center [884, 281] width 27 height 27
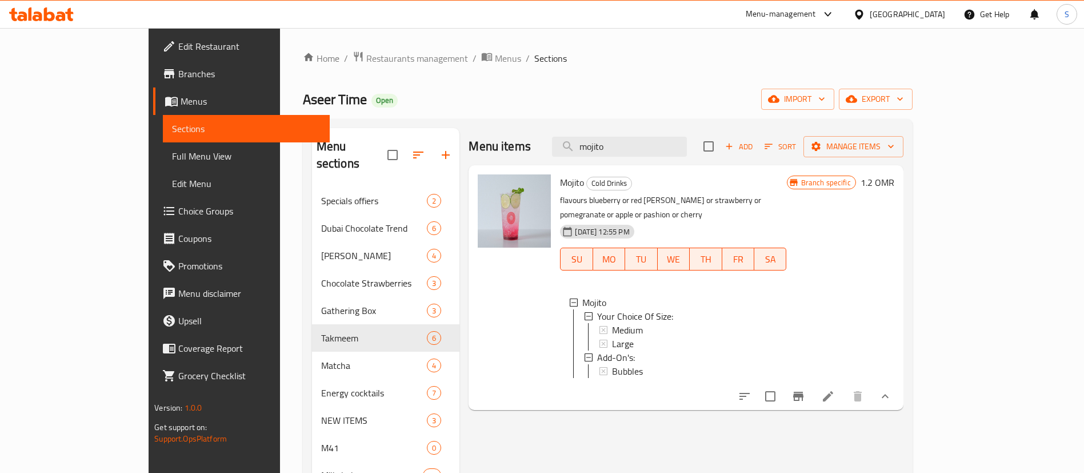
scroll to position [2, 0]
click at [833, 393] on icon at bounding box center [828, 396] width 10 height 10
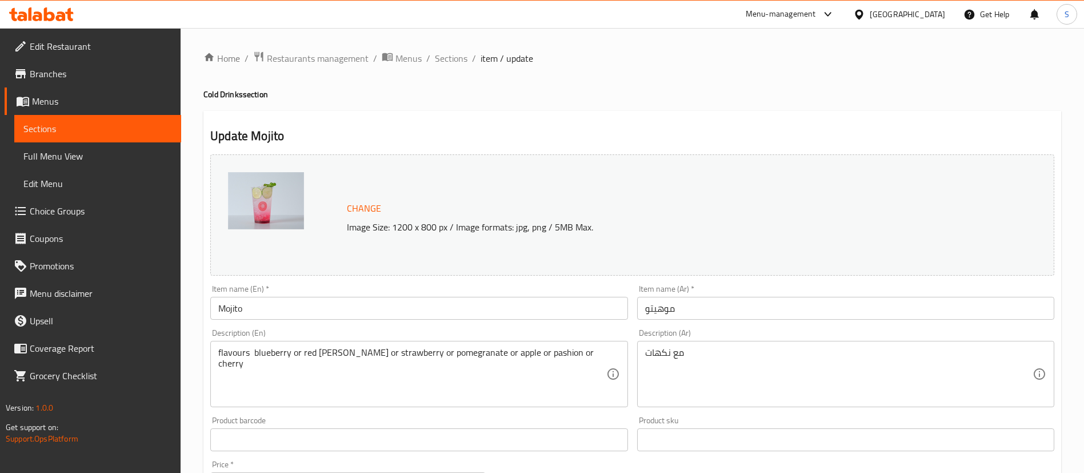
scroll to position [417, 0]
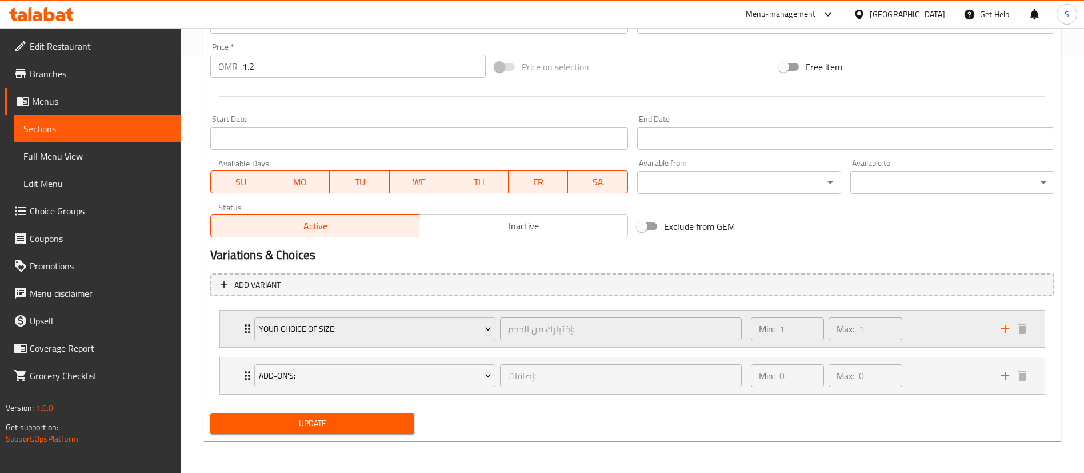
click at [947, 319] on div "Min: 1 ​ Max: 1 ​" at bounding box center [869, 328] width 250 height 37
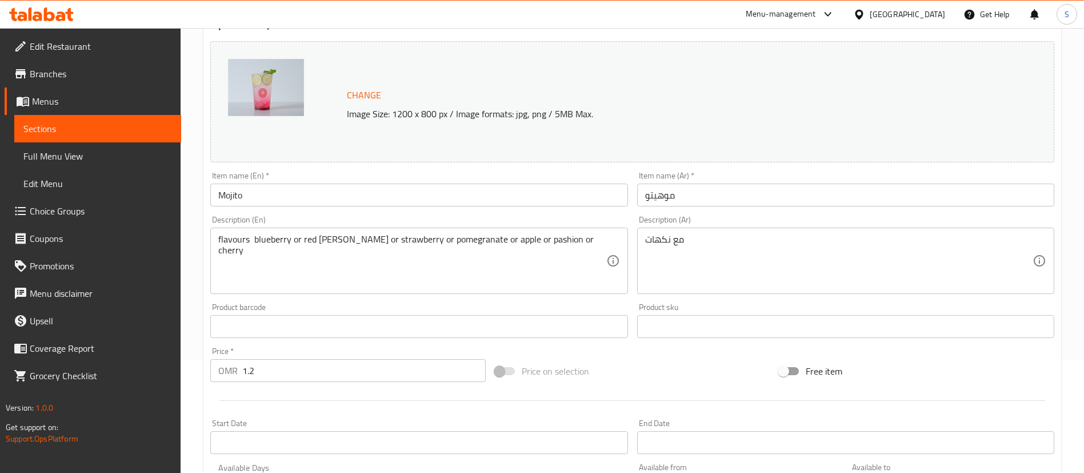
scroll to position [114, 0]
click at [191, 34] on div "Home / Restaurants management / Menus / Sections / item / update Cold Drinks se…" at bounding box center [632, 395] width 903 height 963
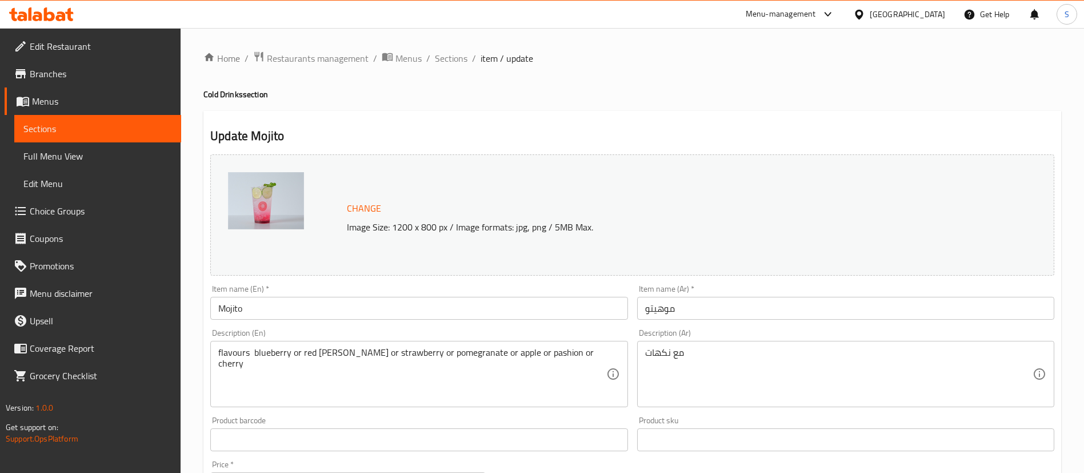
click at [816, 10] on div "Menu-management" at bounding box center [781, 14] width 70 height 14
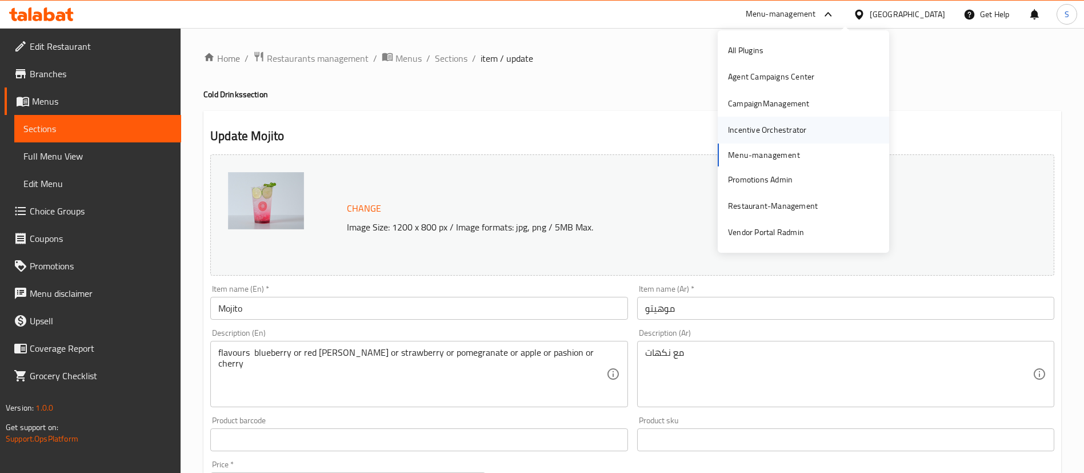
click at [778, 125] on div "Incentive Orchestrator" at bounding box center [767, 129] width 78 height 13
